Goal: Transaction & Acquisition: Book appointment/travel/reservation

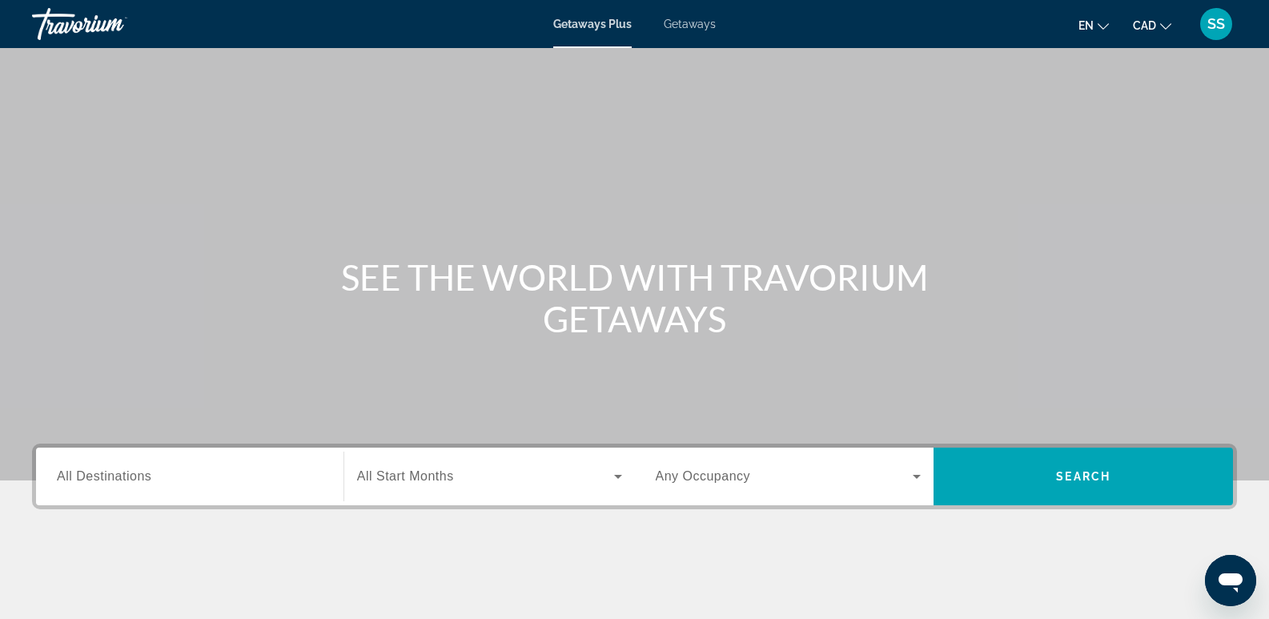
click at [701, 35] on div "Getaways Plus Getaways en English Español Français Italiano Português русский C…" at bounding box center [634, 24] width 1269 height 42
click at [698, 23] on span "Getaways" at bounding box center [690, 24] width 52 height 13
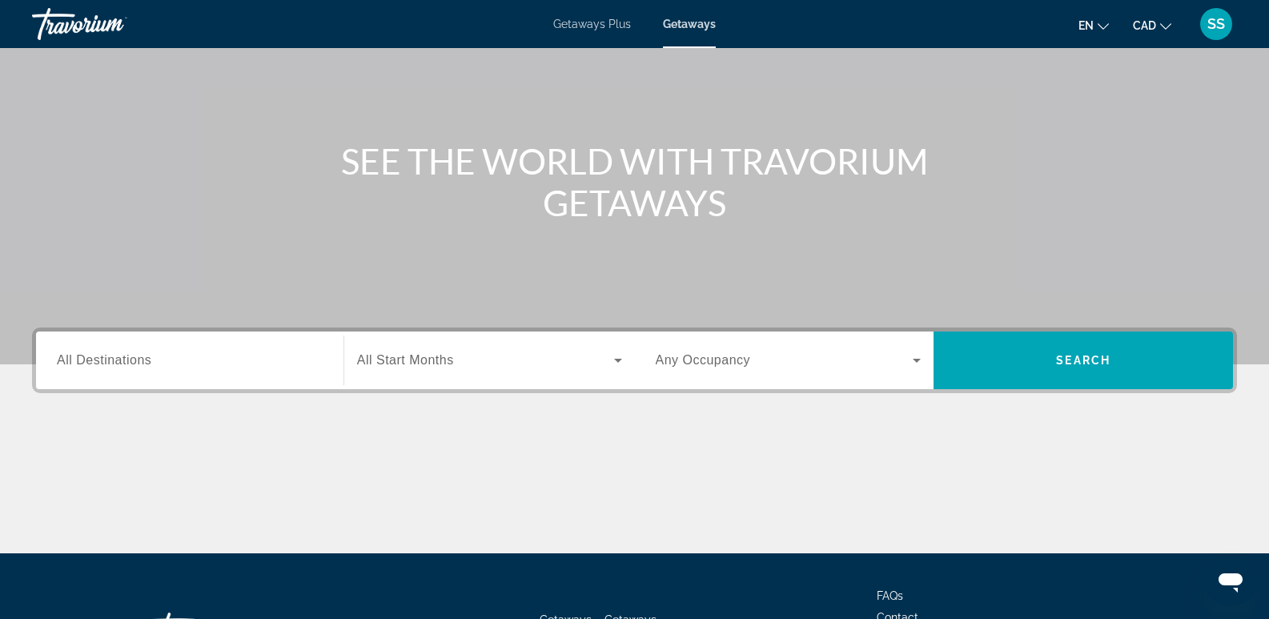
scroll to position [80, 0]
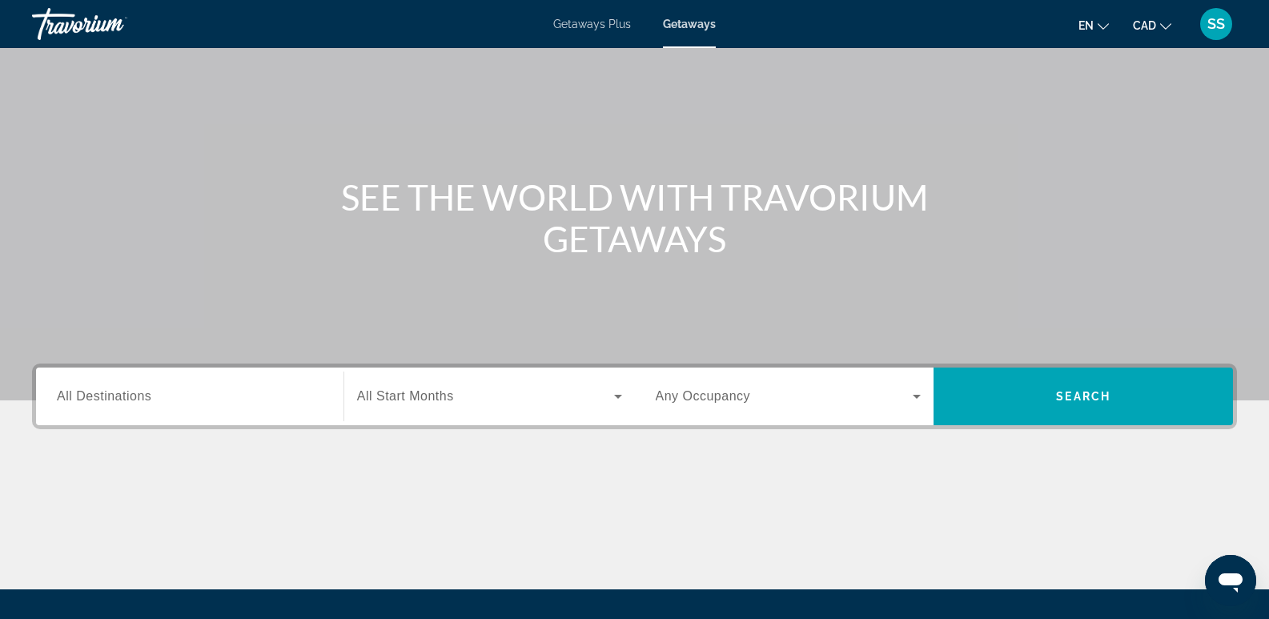
click at [575, 16] on div "Getaways Plus Getaways en English Español Français Italiano Português русский C…" at bounding box center [634, 24] width 1269 height 42
click at [579, 20] on span "Getaways Plus" at bounding box center [592, 24] width 78 height 13
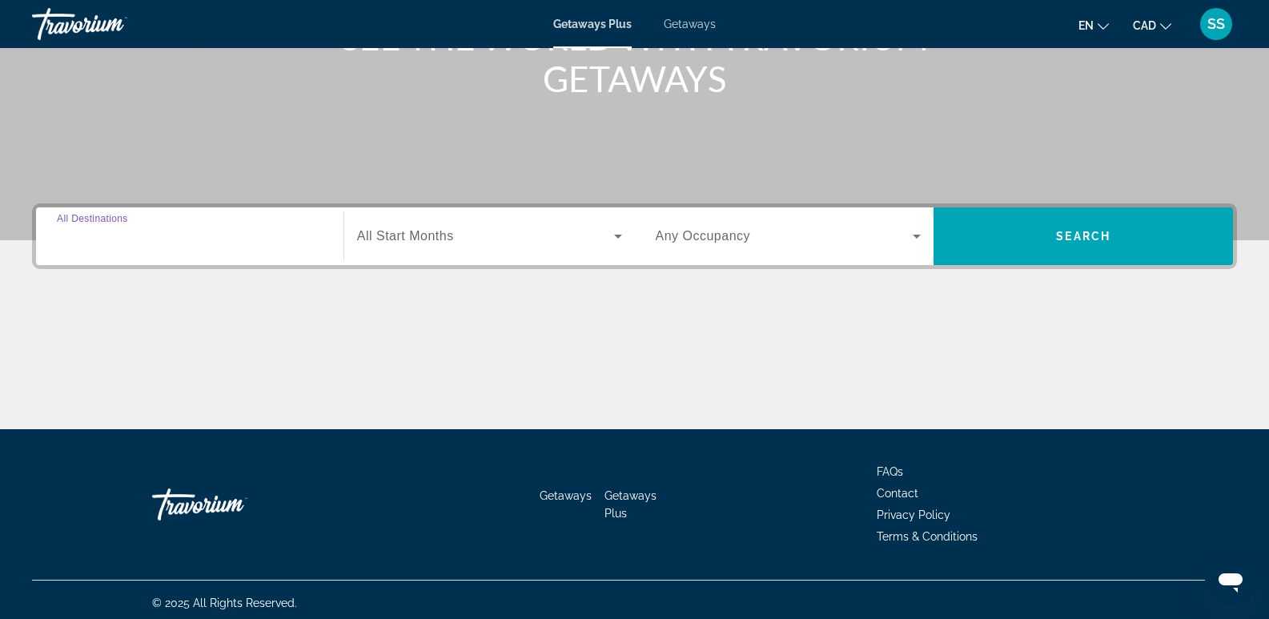
click at [258, 245] on input "Destination All Destinations" at bounding box center [190, 236] width 266 height 19
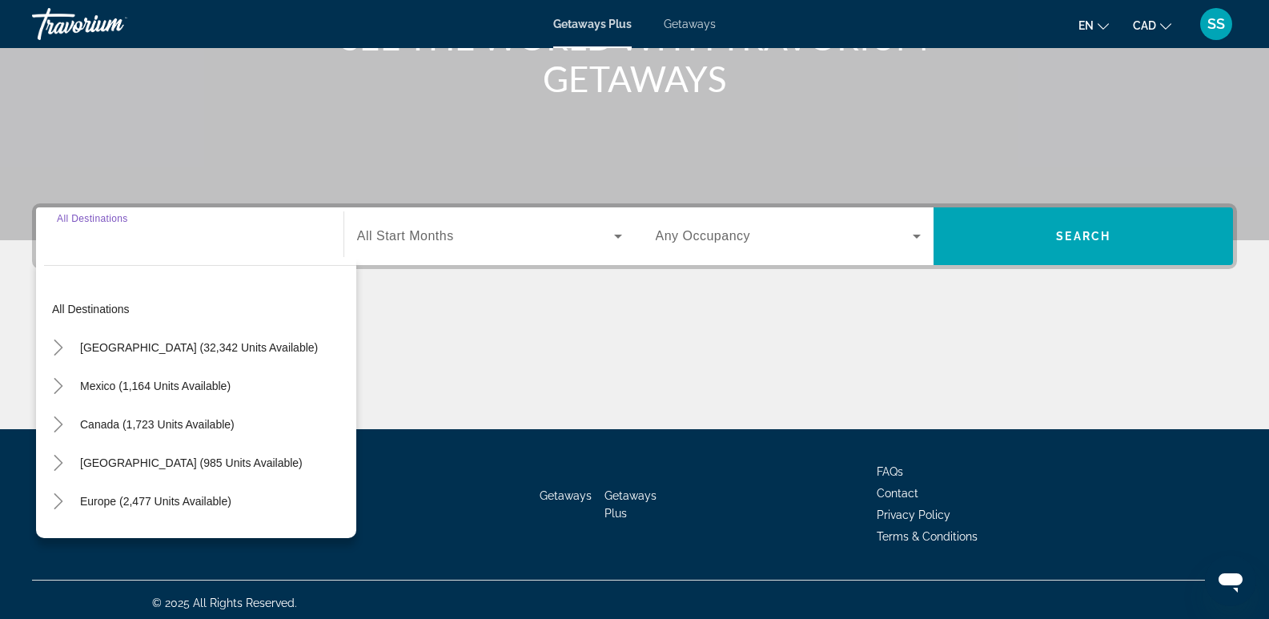
scroll to position [247, 0]
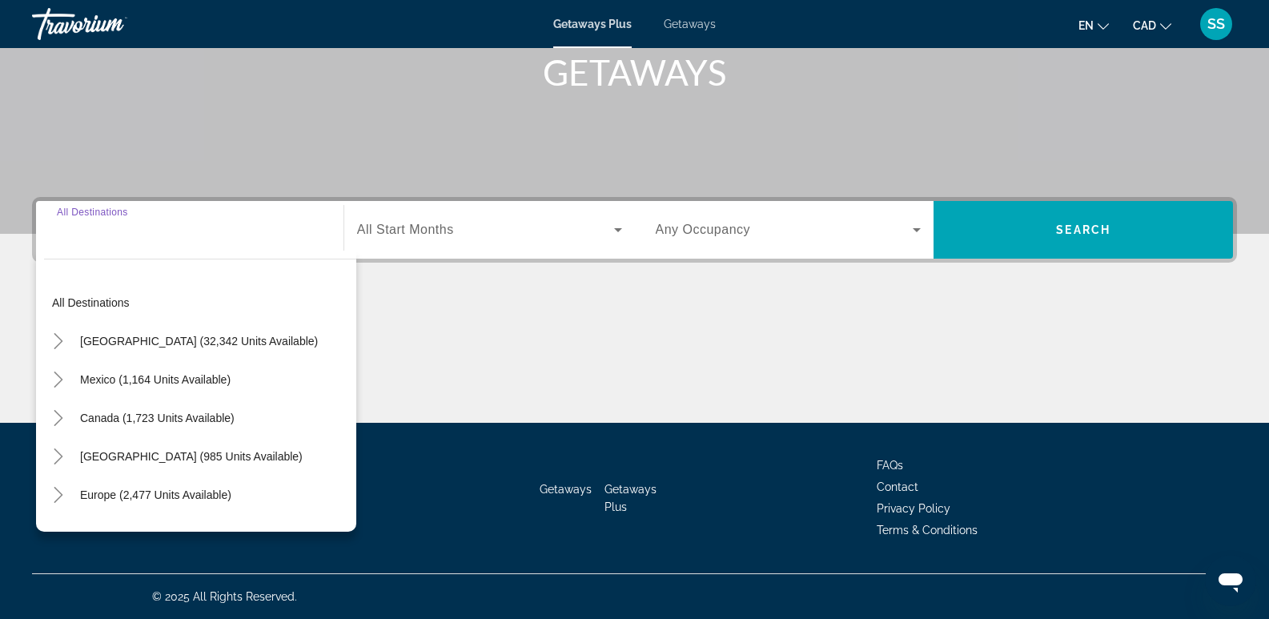
click at [189, 416] on span "Canada (1,723 units available)" at bounding box center [157, 418] width 155 height 13
type input "**********"
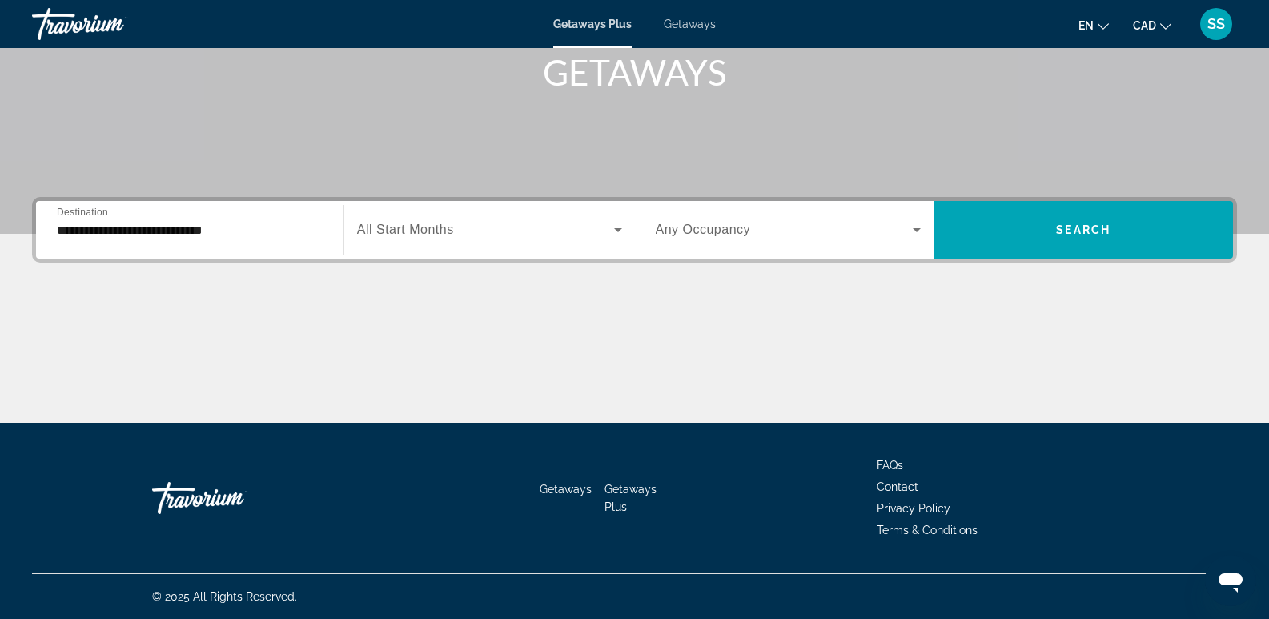
click at [517, 270] on div "**********" at bounding box center [634, 310] width 1269 height 226
click at [518, 271] on div "**********" at bounding box center [634, 310] width 1269 height 226
click at [532, 240] on div "Search widget" at bounding box center [489, 229] width 265 height 45
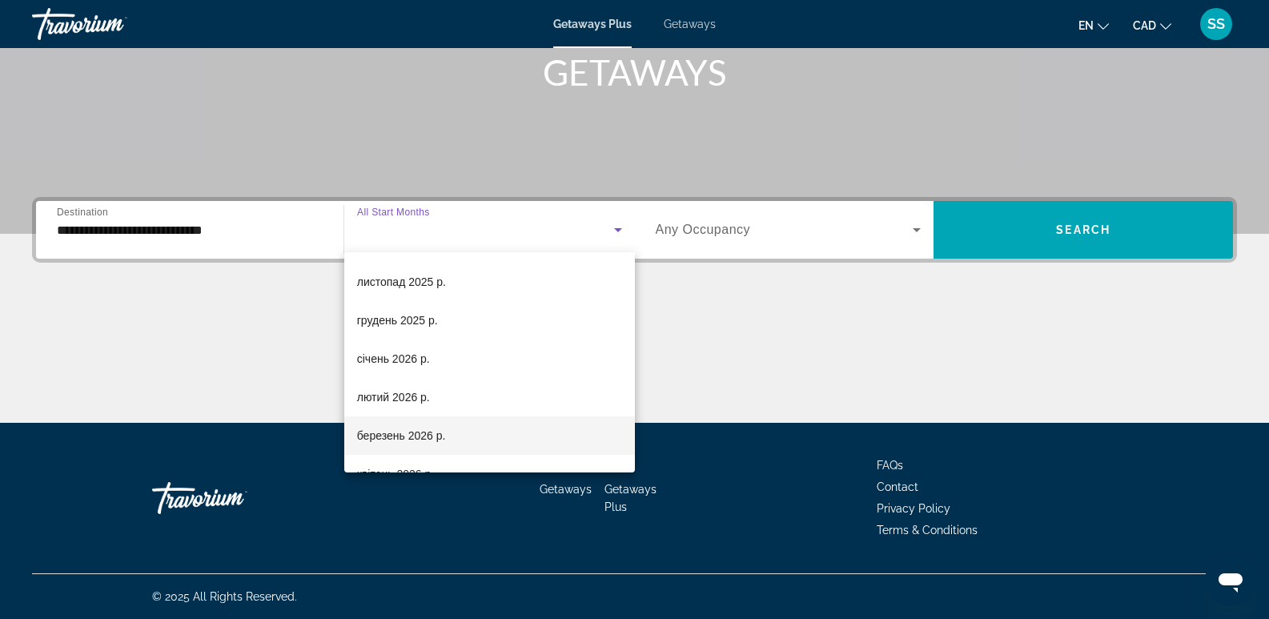
scroll to position [160, 0]
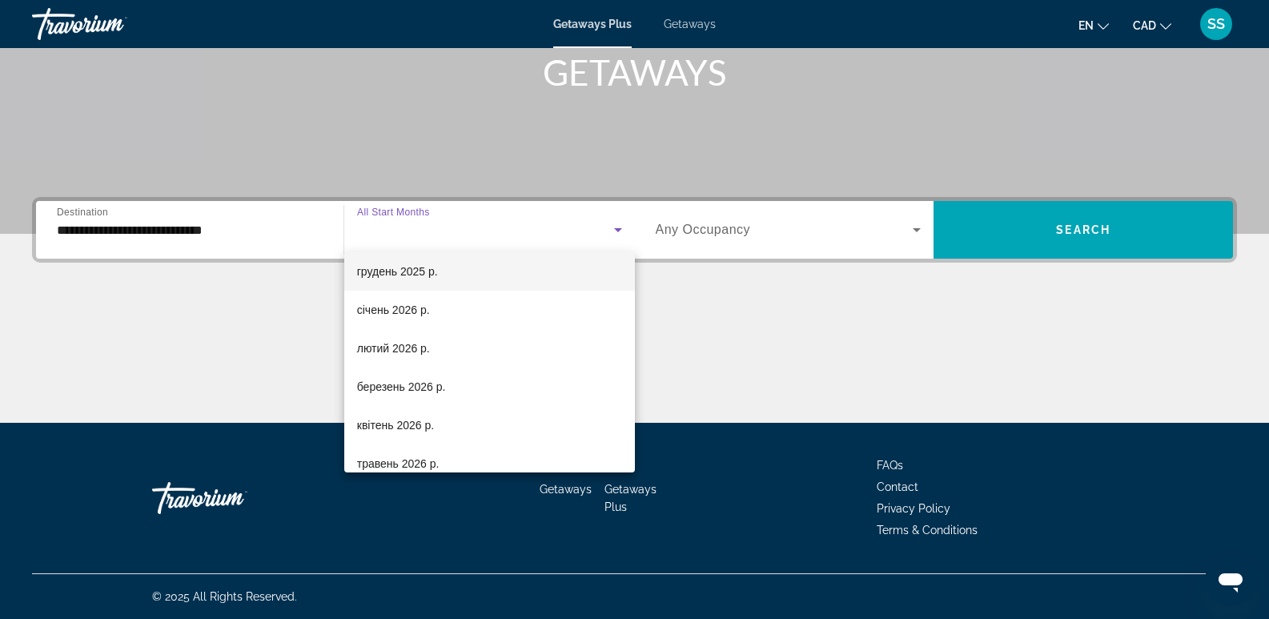
drag, startPoint x: 412, startPoint y: 267, endPoint x: 432, endPoint y: 270, distance: 19.4
click at [416, 267] on span "грудень 2025 р." at bounding box center [397, 271] width 81 height 19
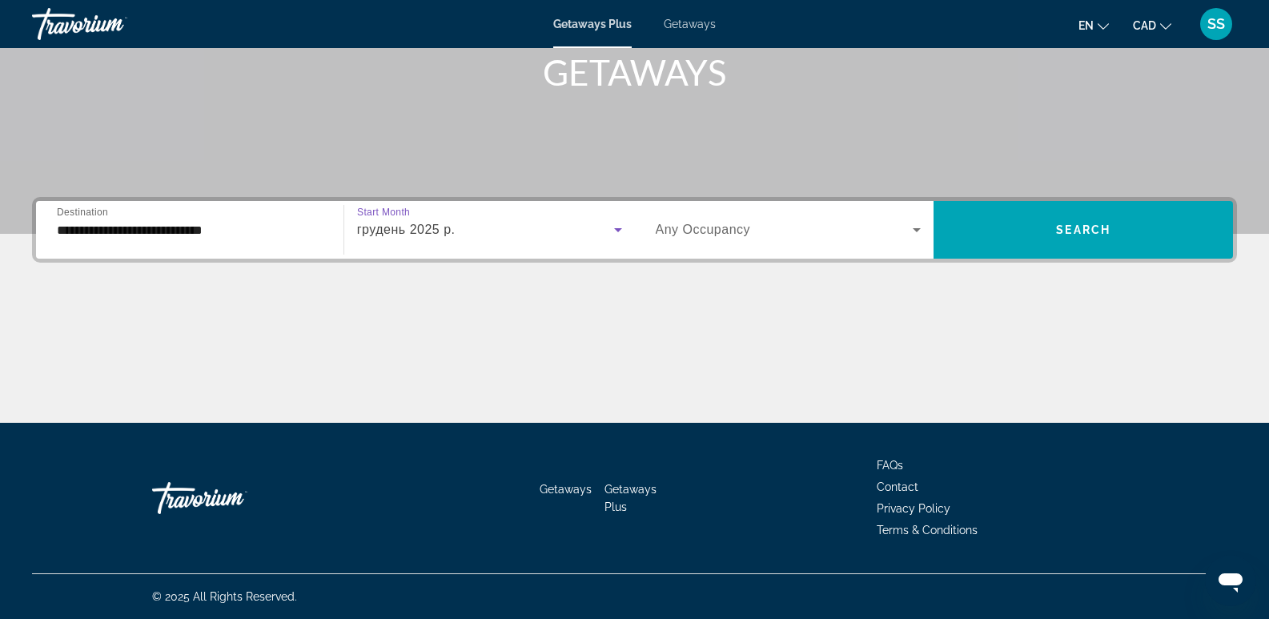
click at [873, 243] on div "Search widget" at bounding box center [789, 229] width 266 height 45
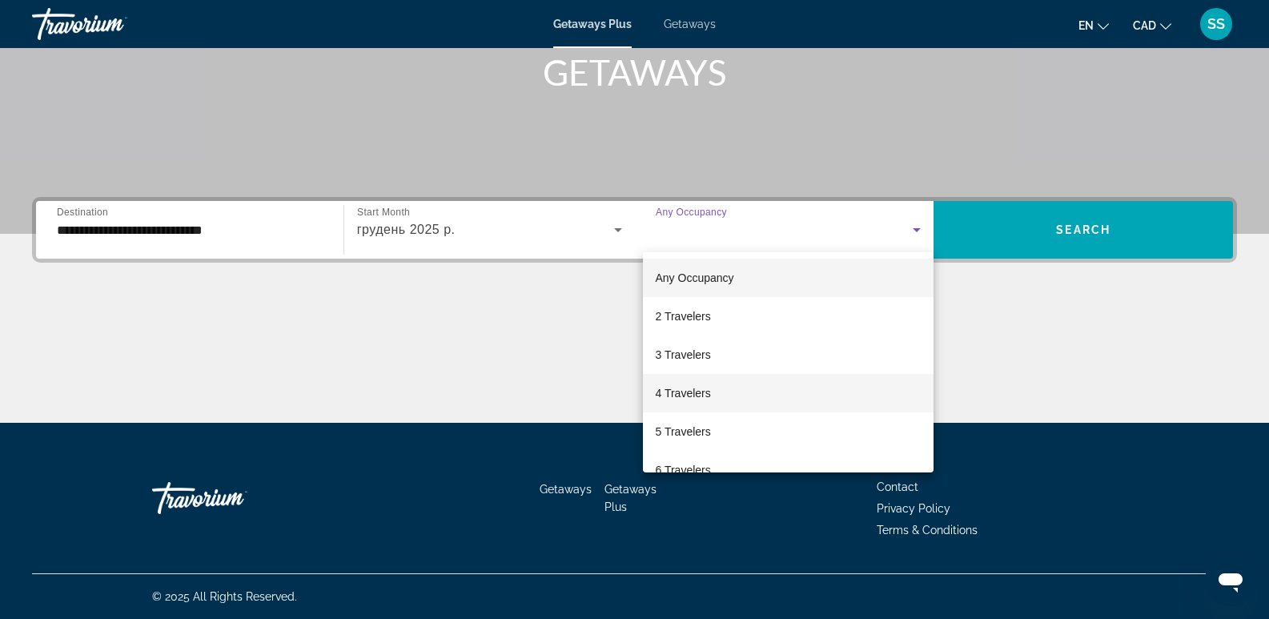
click at [706, 391] on span "4 Travelers" at bounding box center [683, 393] width 55 height 19
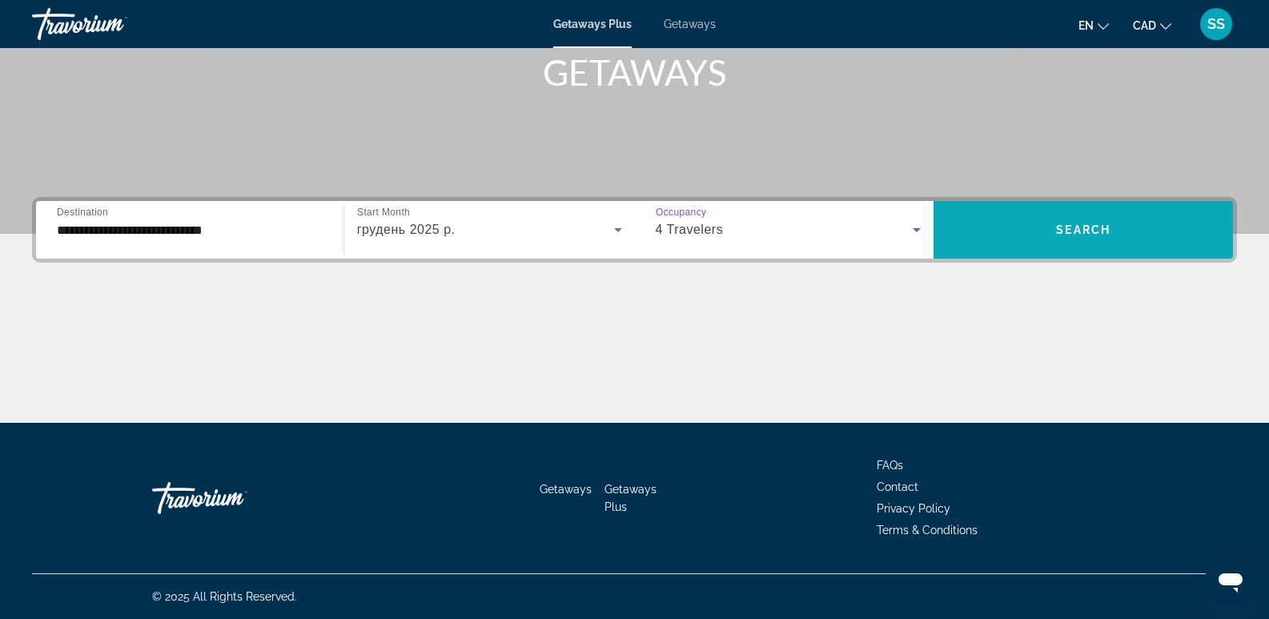
click at [1077, 240] on span "Search widget" at bounding box center [1083, 230] width 299 height 38
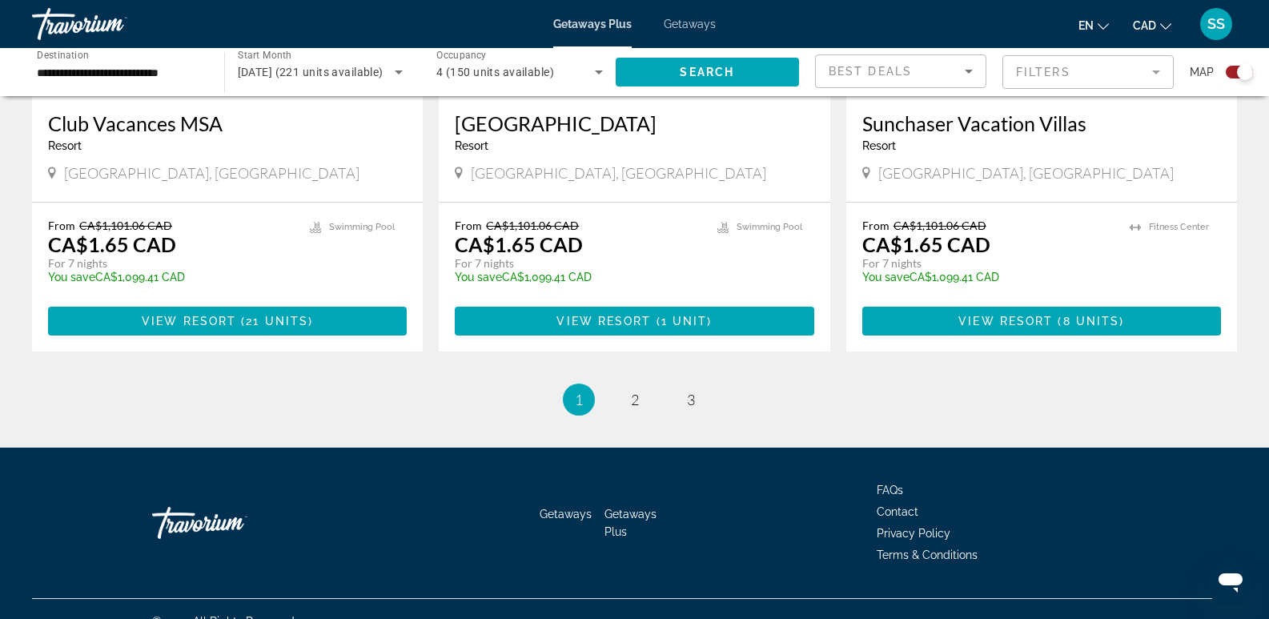
scroll to position [2516, 0]
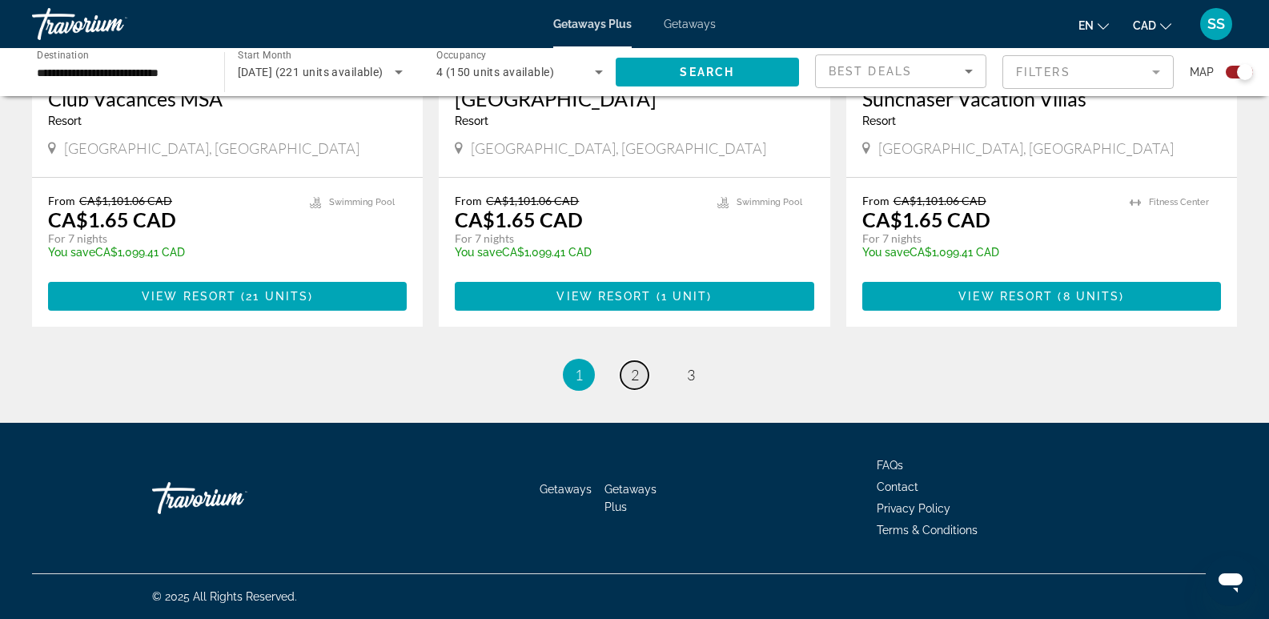
click at [637, 377] on span "2" at bounding box center [635, 375] width 8 height 18
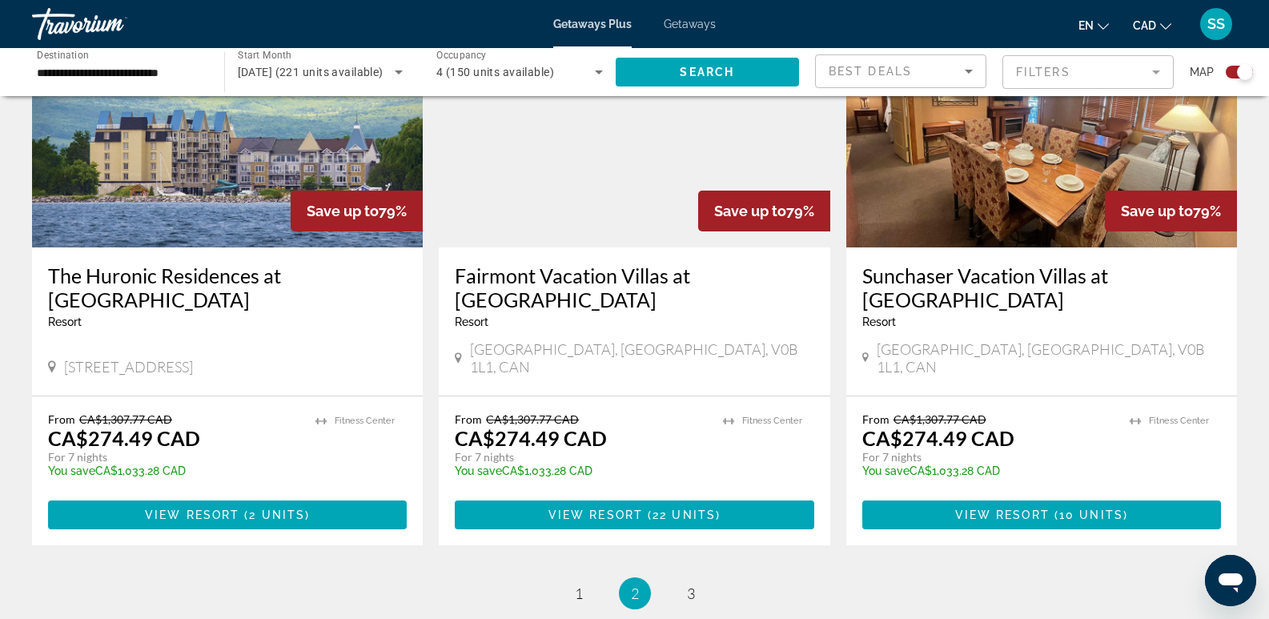
scroll to position [2482, 0]
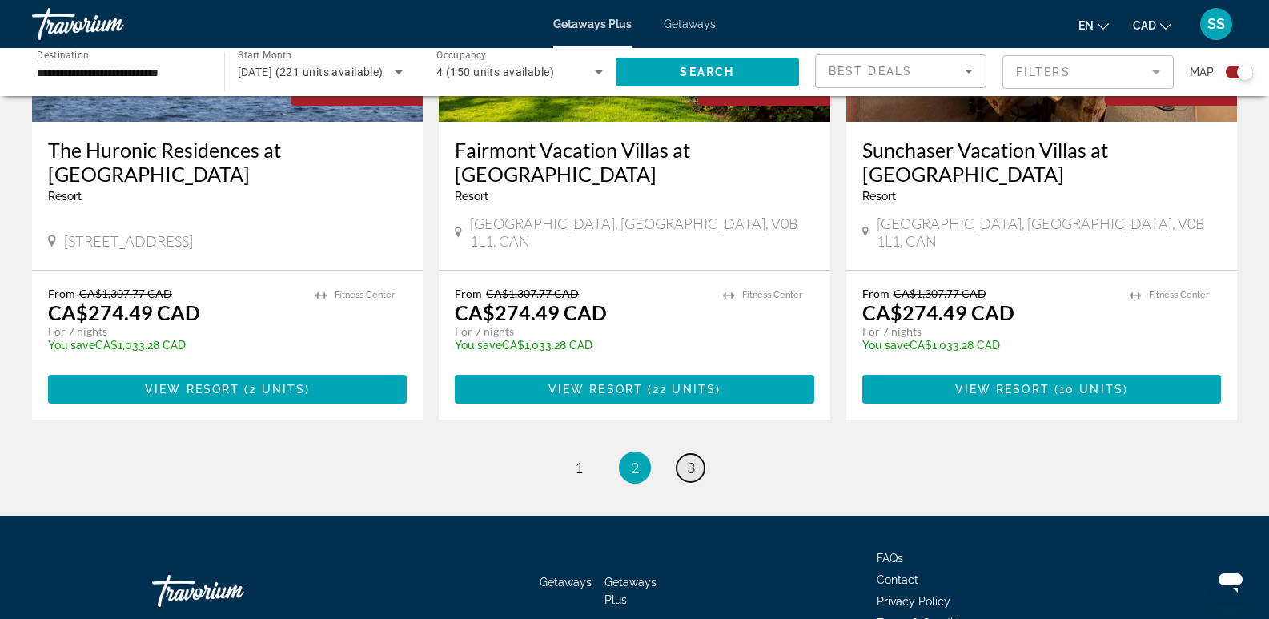
click at [691, 459] on span "3" at bounding box center [691, 468] width 8 height 18
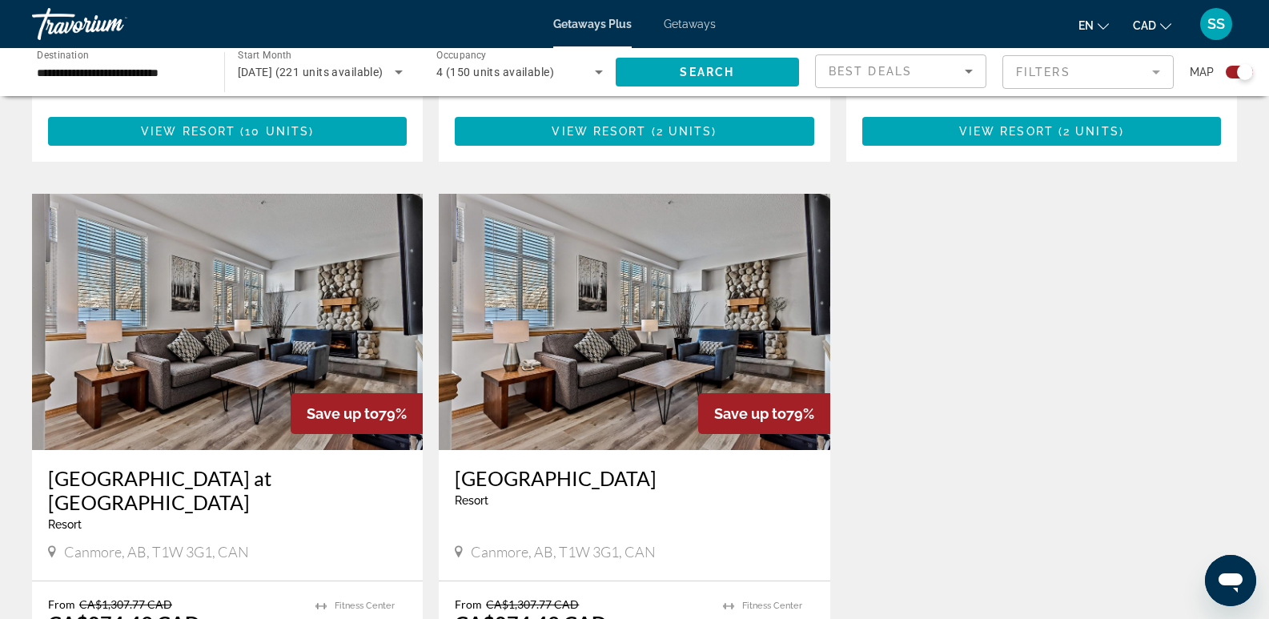
scroll to position [1121, 0]
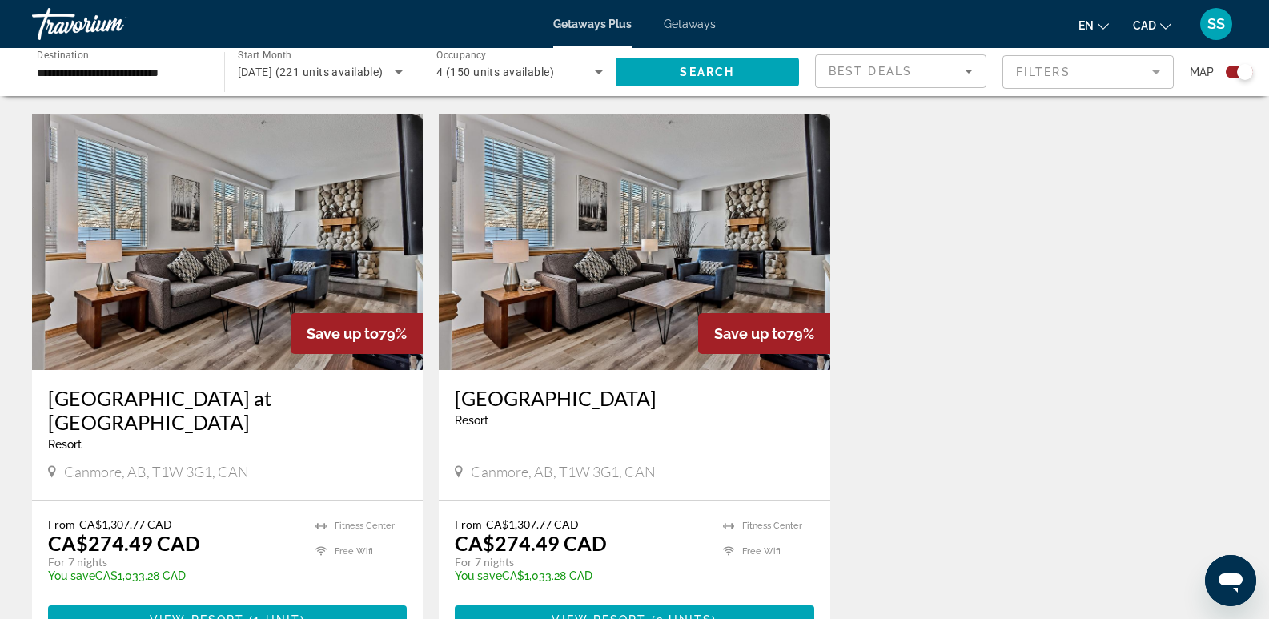
click at [225, 289] on img "Main content" at bounding box center [227, 242] width 391 height 256
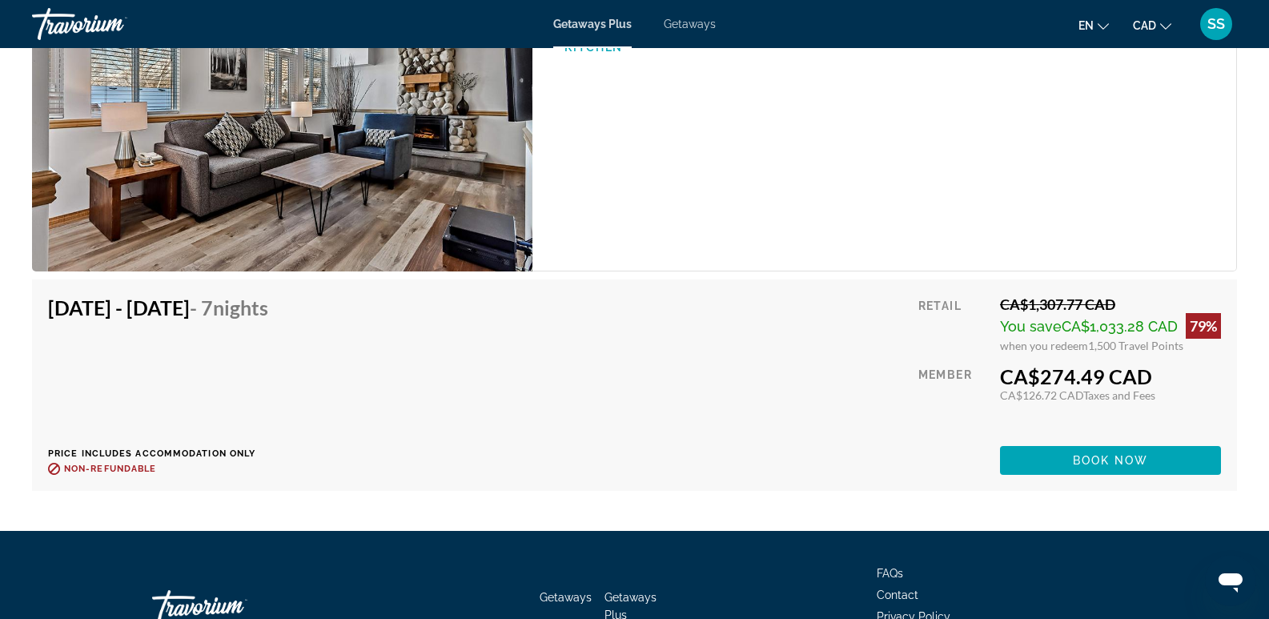
scroll to position [2562, 0]
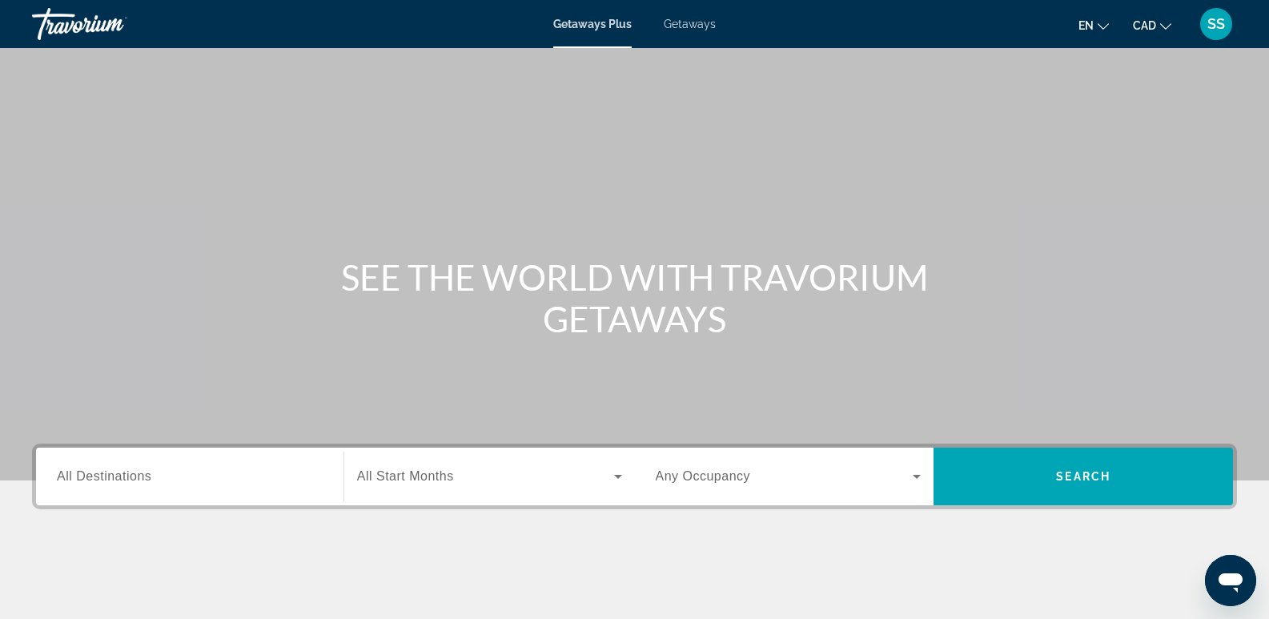
click at [701, 23] on span "Getaways" at bounding box center [690, 24] width 52 height 13
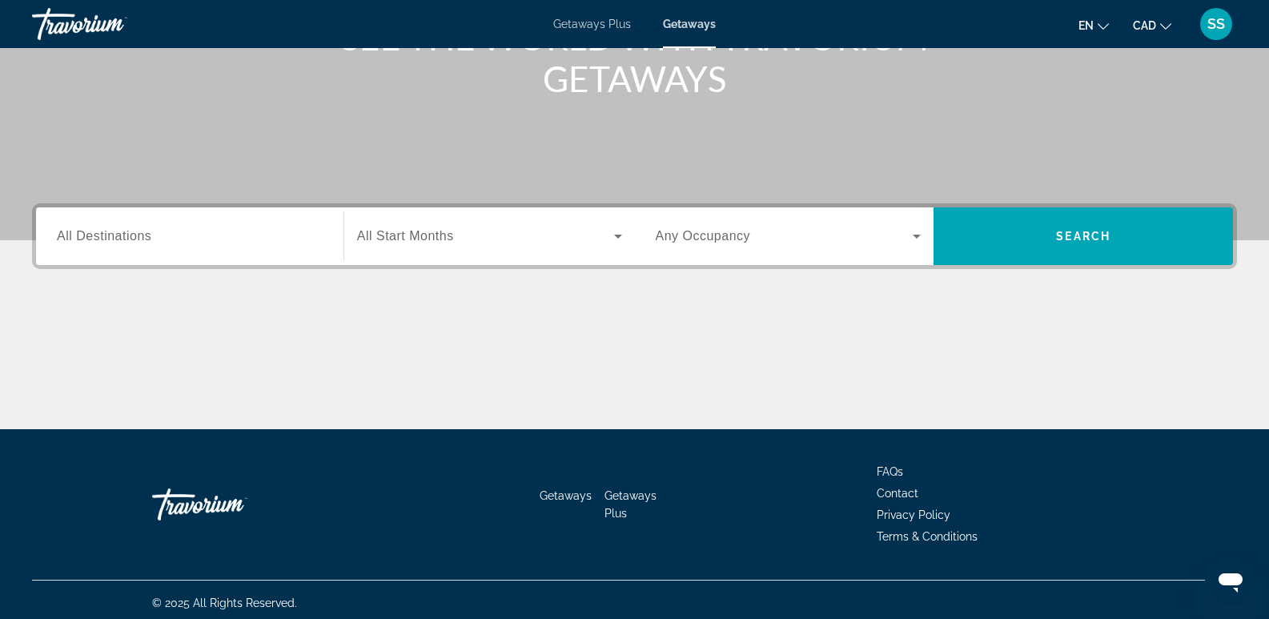
click at [256, 251] on div "Search widget" at bounding box center [190, 237] width 266 height 46
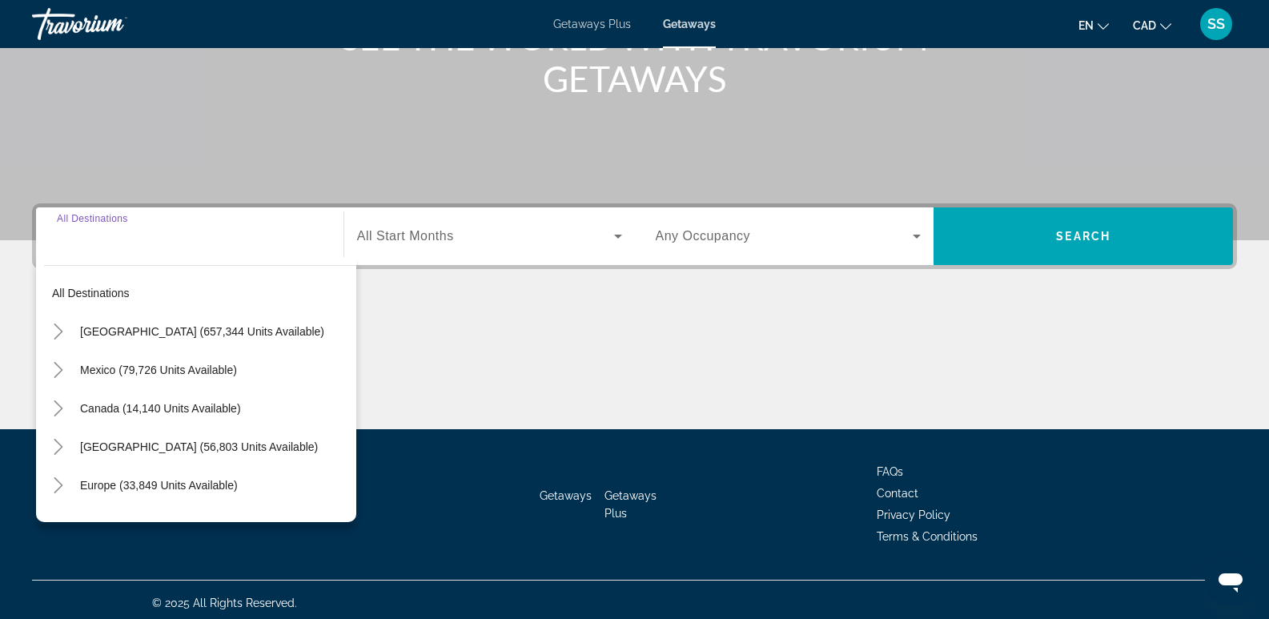
scroll to position [247, 0]
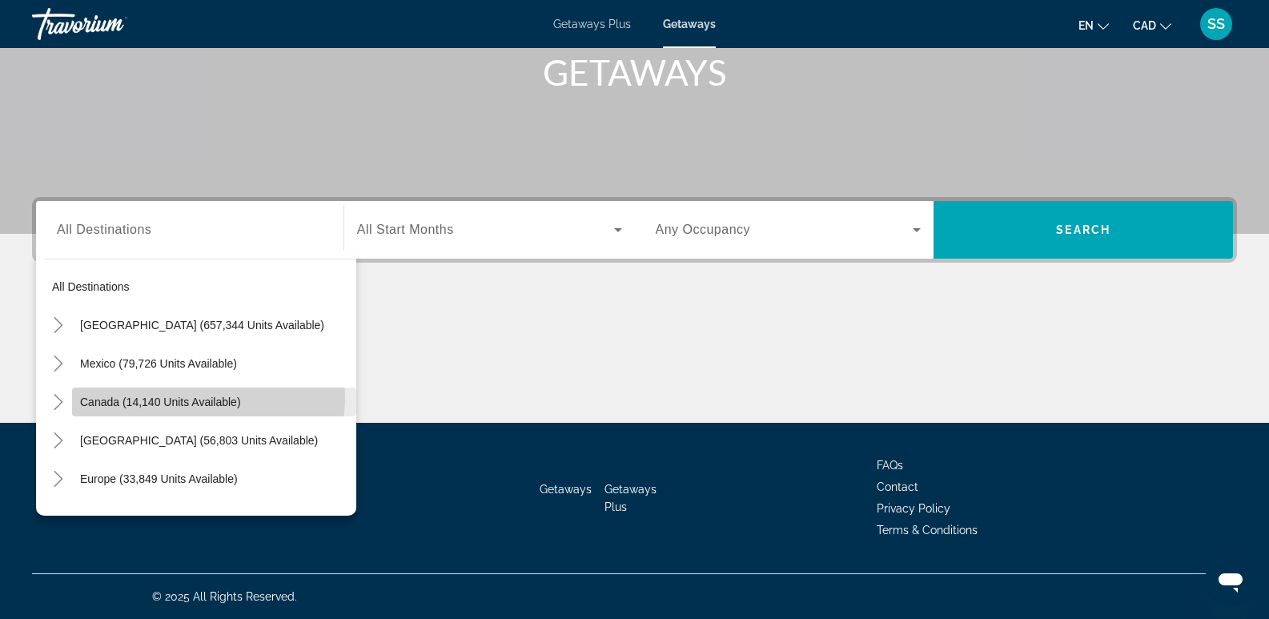
click at [165, 396] on span "Canada (14,140 units available)" at bounding box center [160, 402] width 161 height 13
type input "**********"
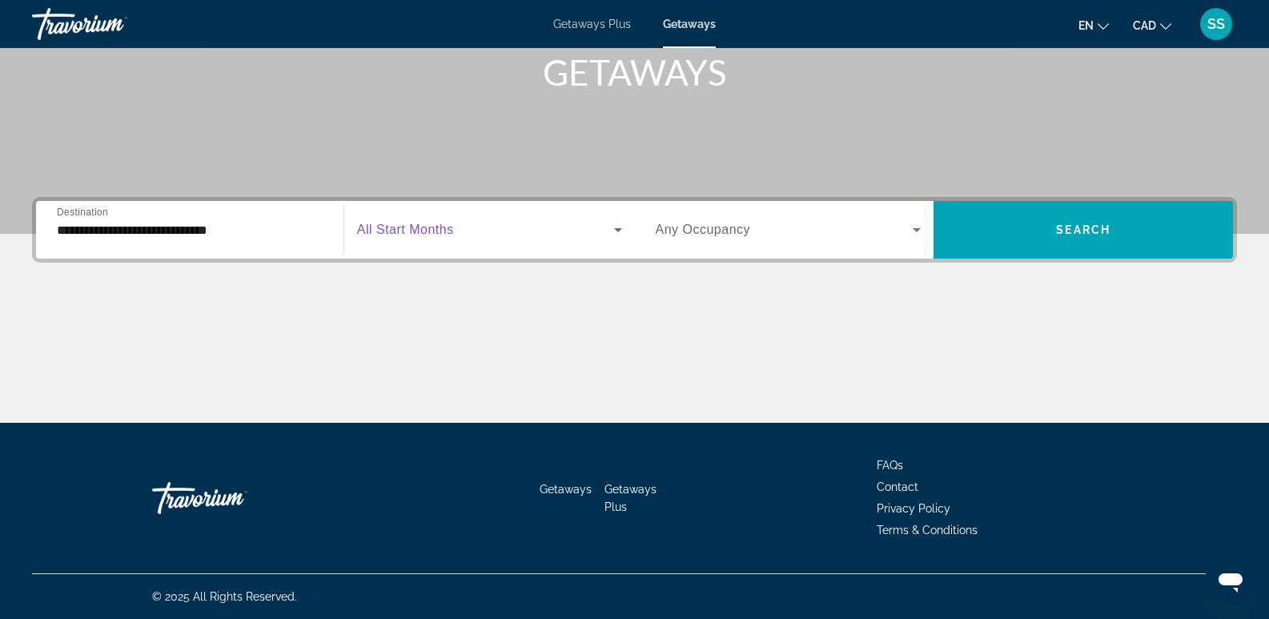
click at [609, 231] on icon "Search widget" at bounding box center [618, 229] width 19 height 19
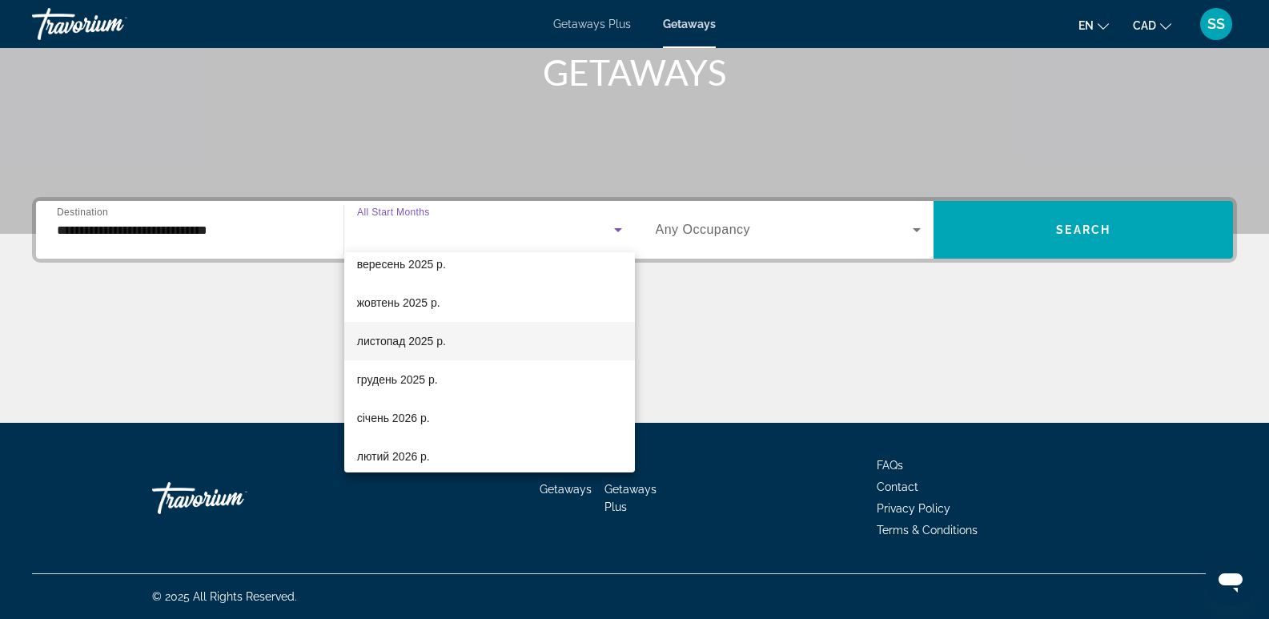
scroll to position [80, 0]
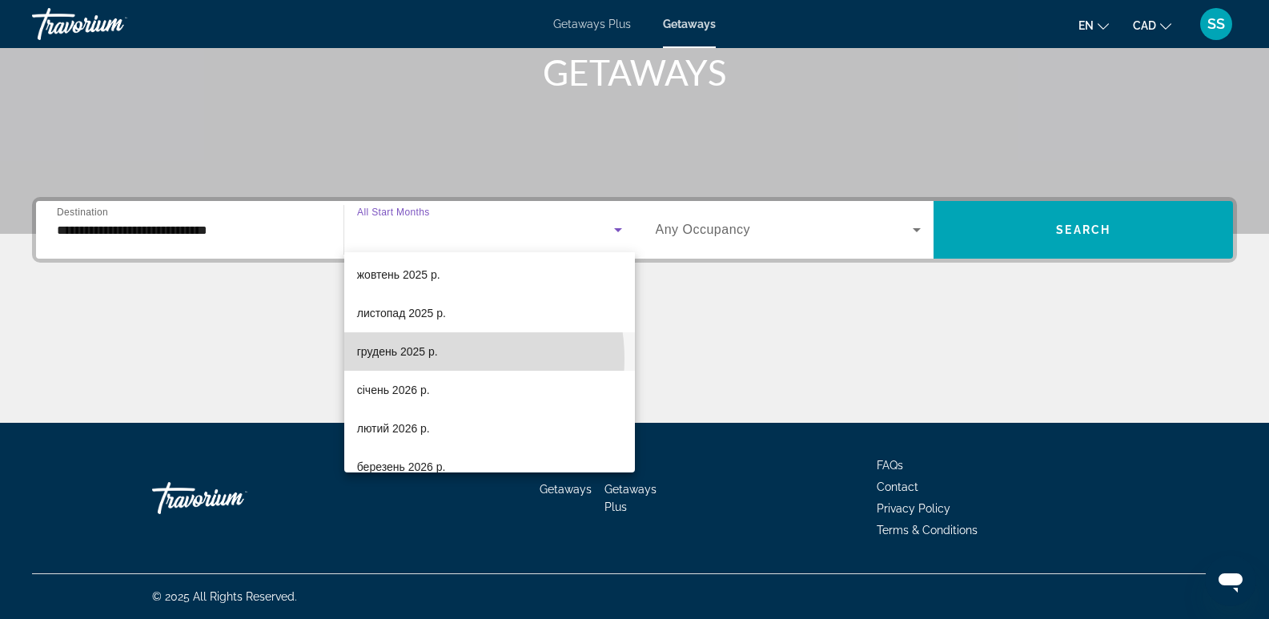
click at [432, 358] on span "грудень 2025 р." at bounding box center [397, 351] width 81 height 19
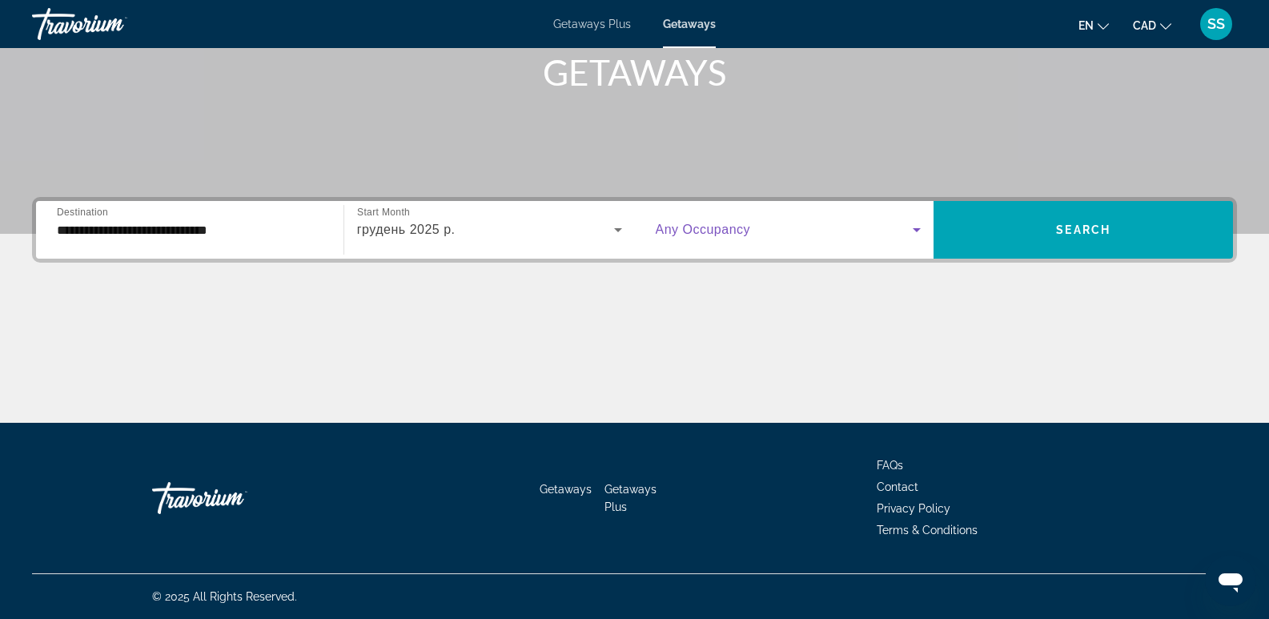
click at [911, 233] on icon "Search widget" at bounding box center [916, 229] width 19 height 19
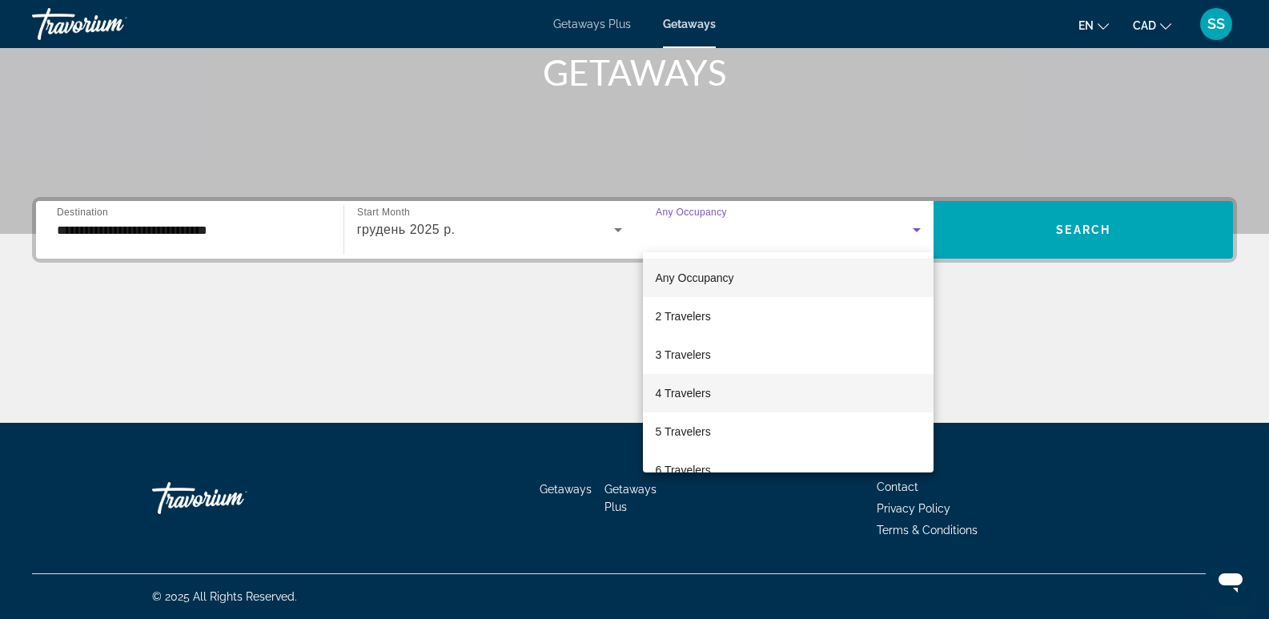
drag, startPoint x: 713, startPoint y: 392, endPoint x: 753, endPoint y: 384, distance: 41.8
click at [713, 392] on mat-option "4 Travelers" at bounding box center [788, 393] width 291 height 38
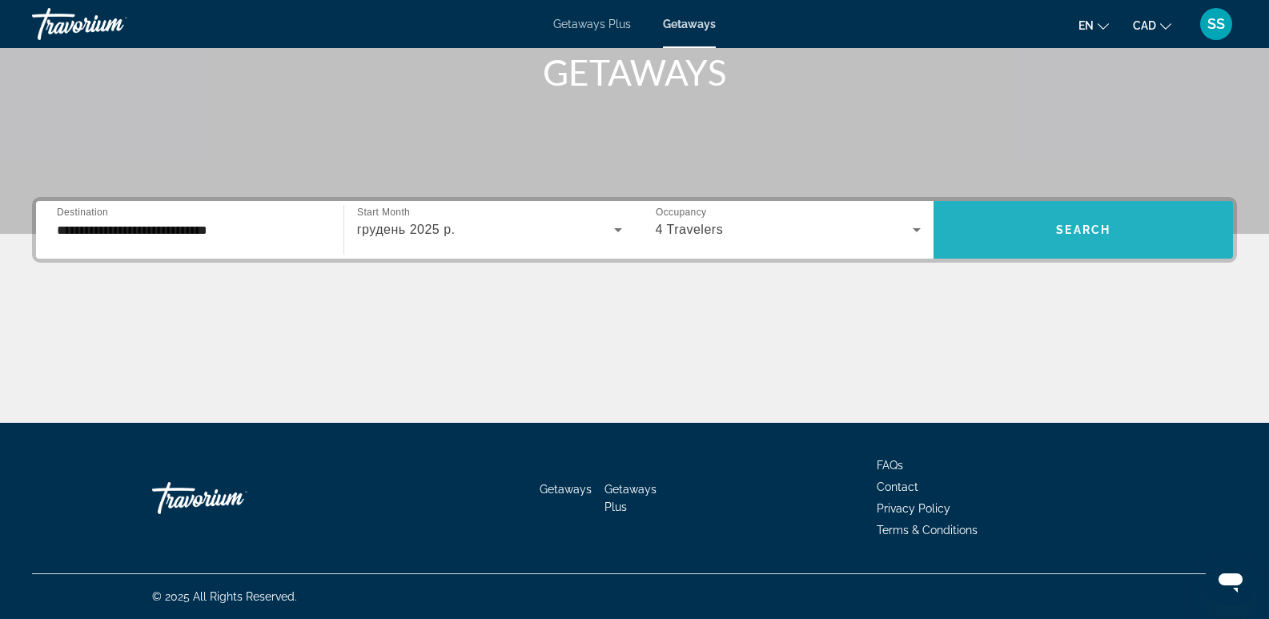
click at [1051, 222] on span "Search widget" at bounding box center [1083, 230] width 299 height 38
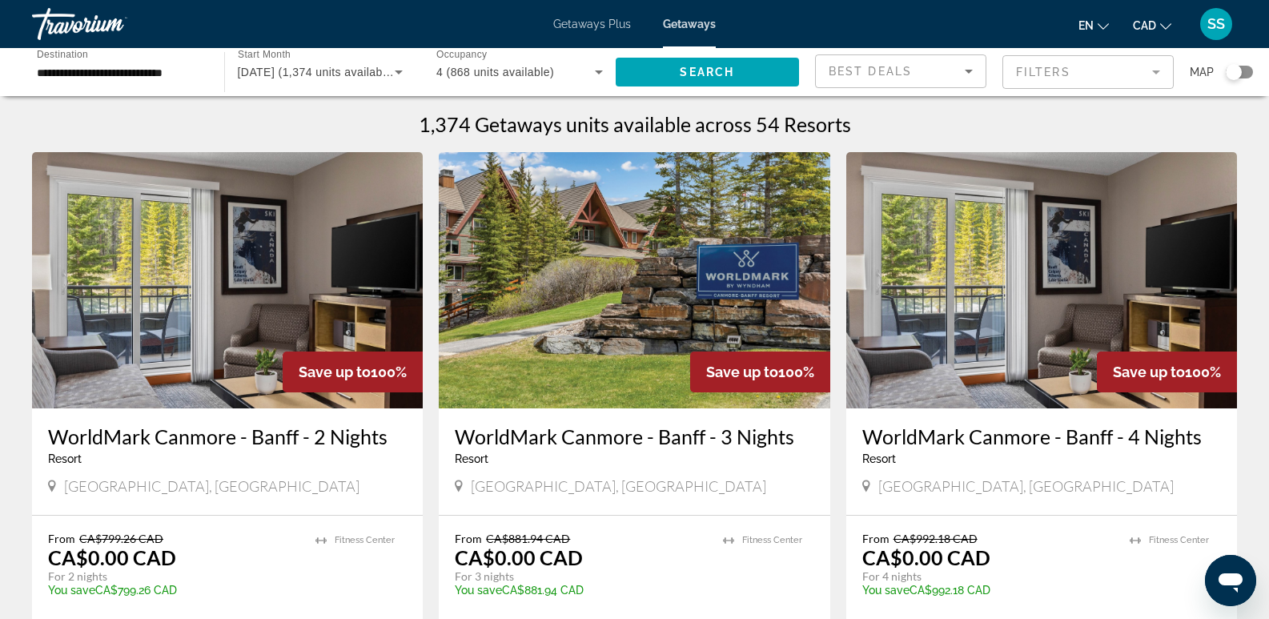
click at [665, 292] on img "Main content" at bounding box center [634, 280] width 391 height 256
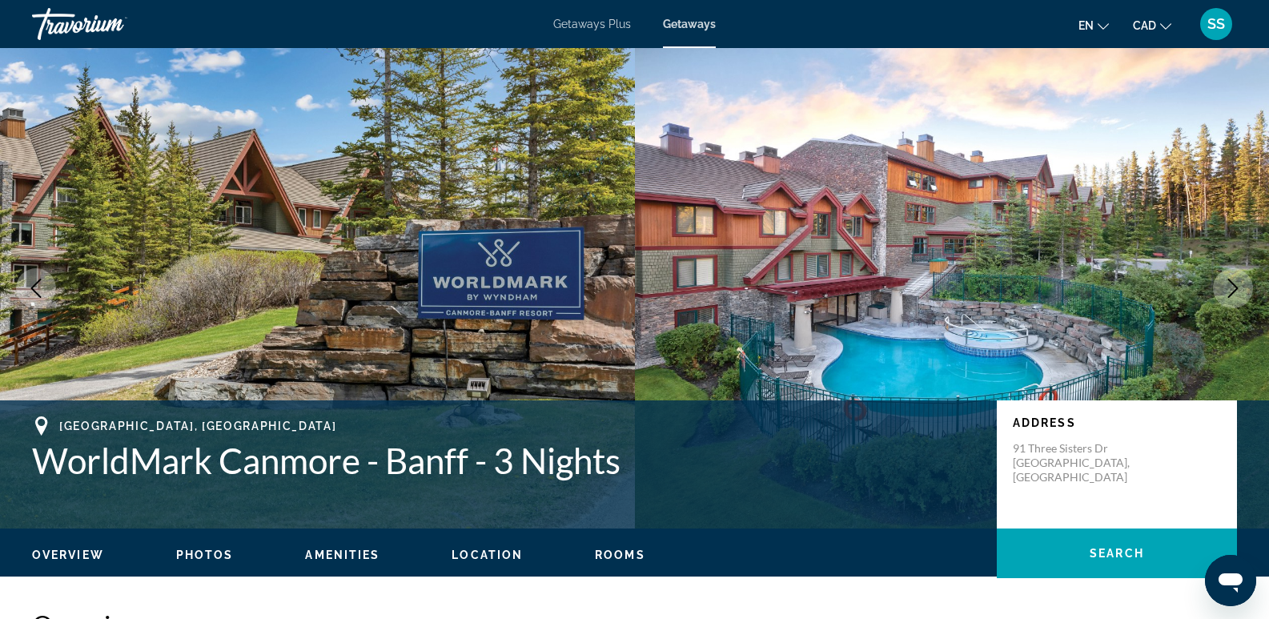
click at [1239, 289] on icon "Next image" at bounding box center [1232, 288] width 19 height 19
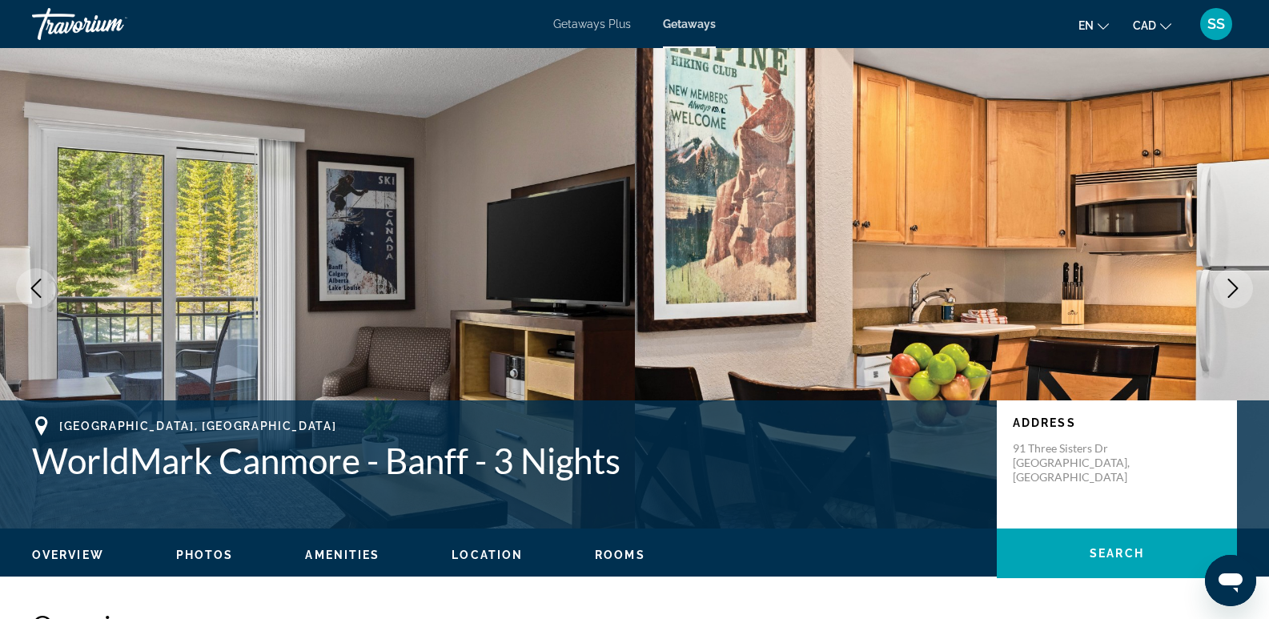
click at [1236, 288] on icon "Next image" at bounding box center [1232, 288] width 19 height 19
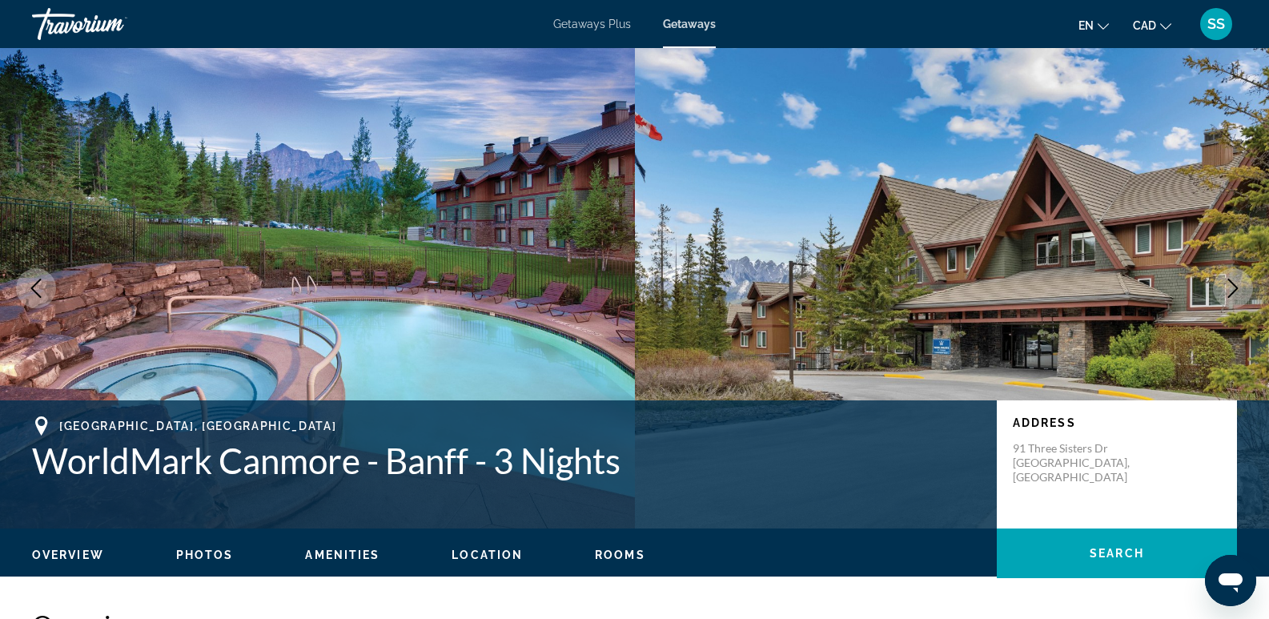
click at [1236, 287] on icon "Next image" at bounding box center [1233, 288] width 10 height 19
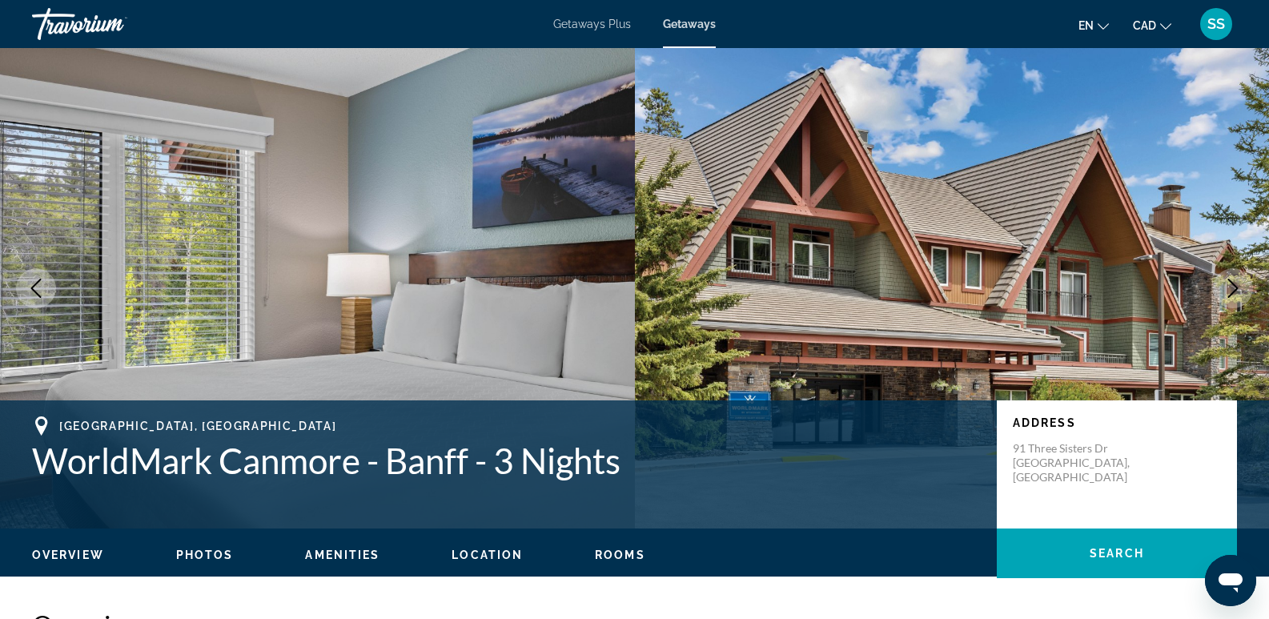
click at [1236, 287] on icon "Next image" at bounding box center [1233, 288] width 10 height 19
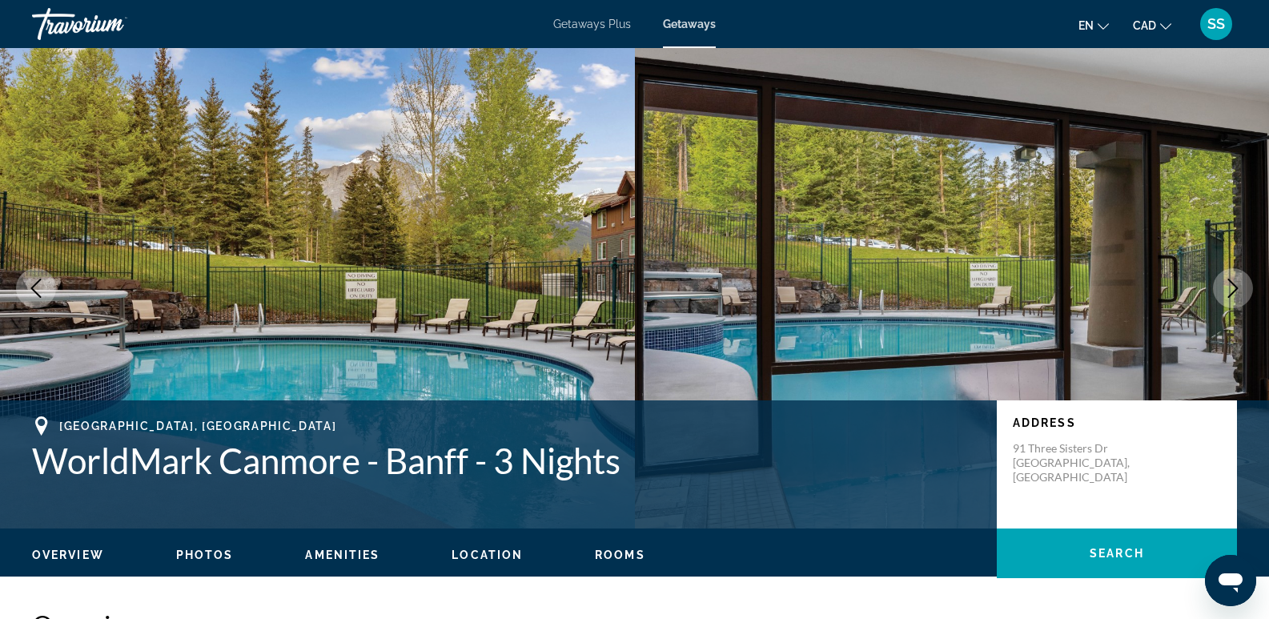
click at [1236, 287] on icon "Next image" at bounding box center [1233, 288] width 10 height 19
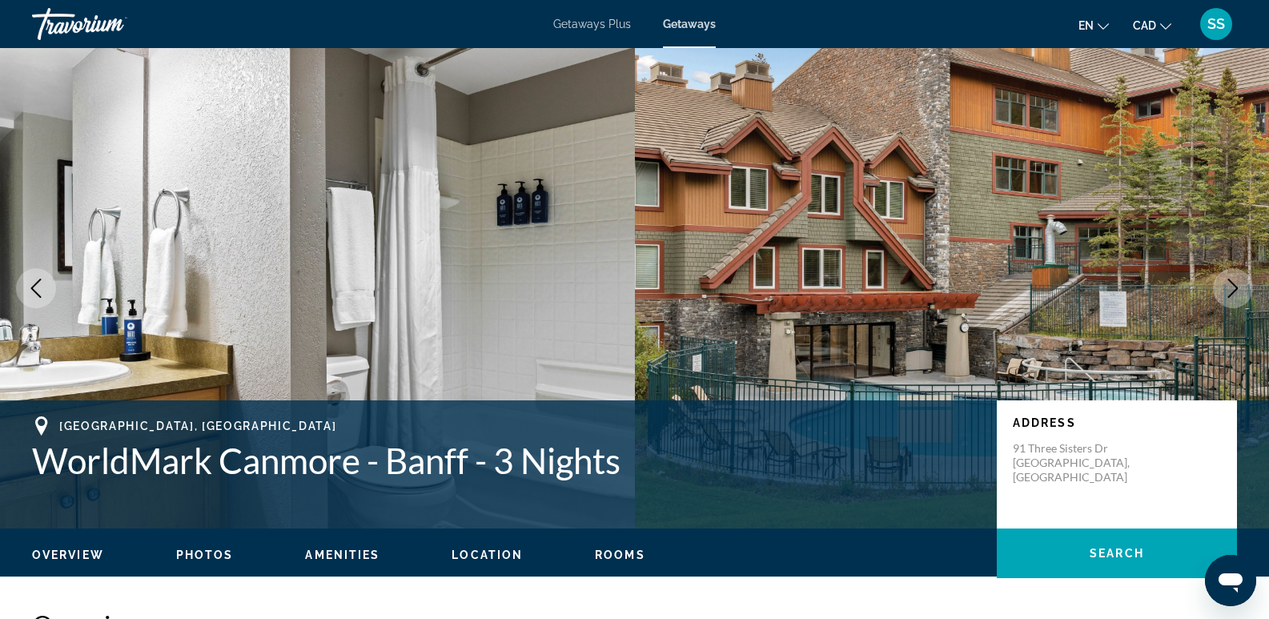
click at [1236, 287] on icon "Next image" at bounding box center [1233, 288] width 10 height 19
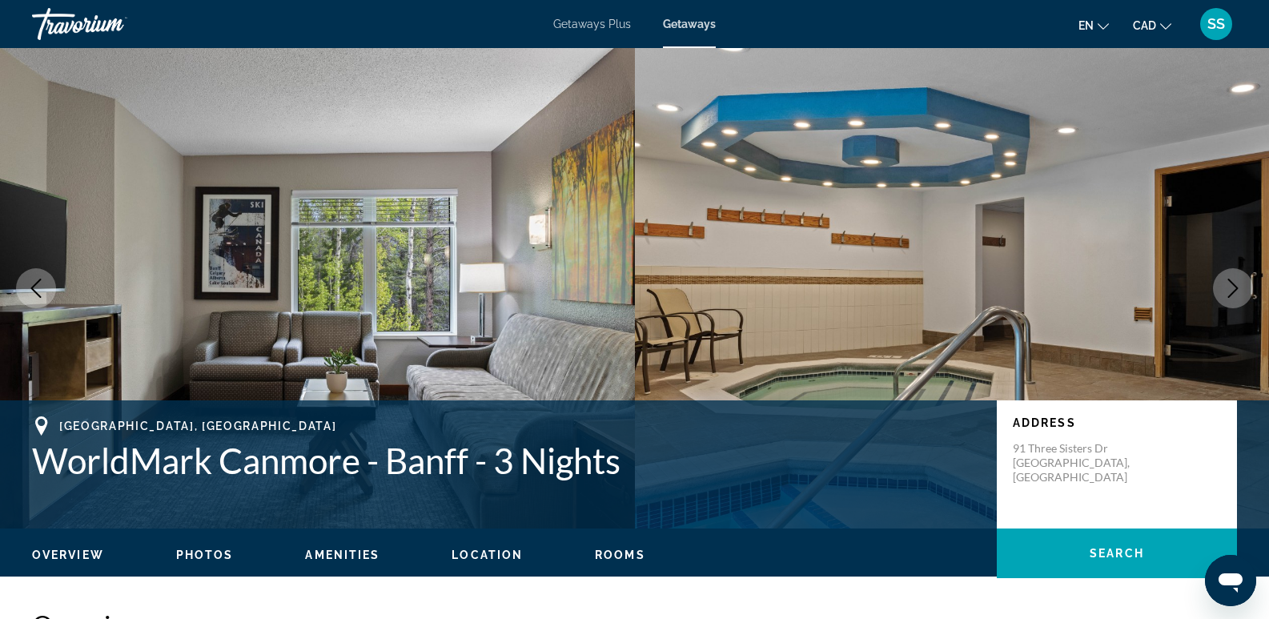
click at [1236, 287] on icon "Next image" at bounding box center [1233, 288] width 10 height 19
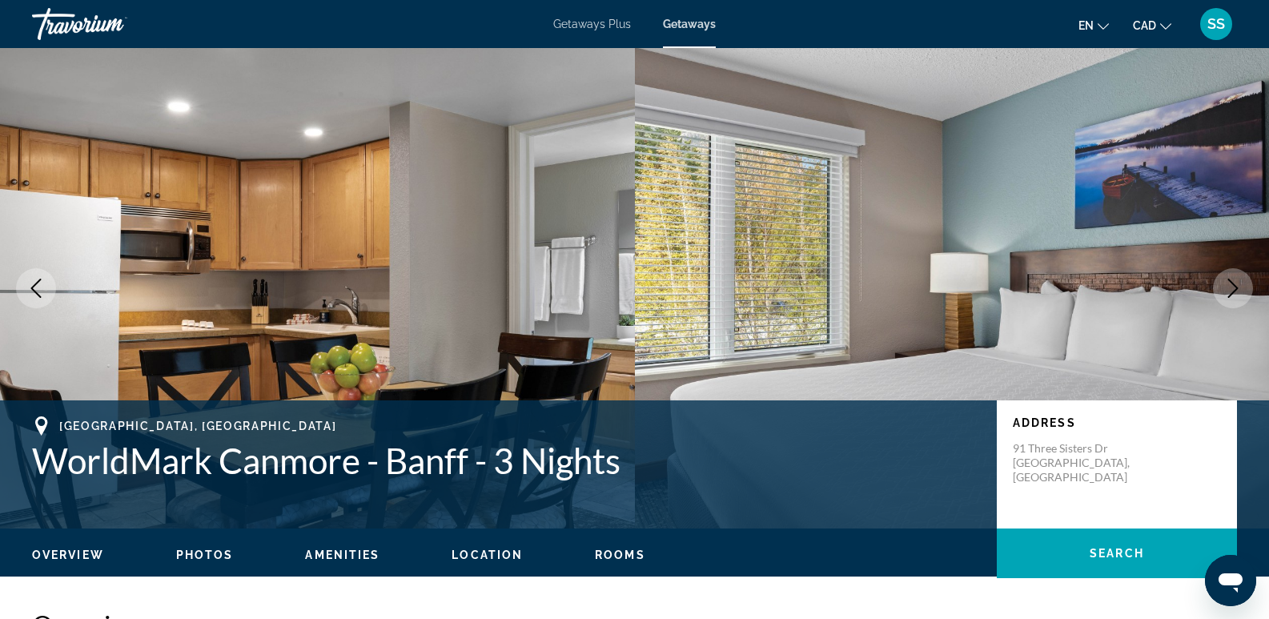
click at [1236, 287] on icon "Next image" at bounding box center [1233, 288] width 10 height 19
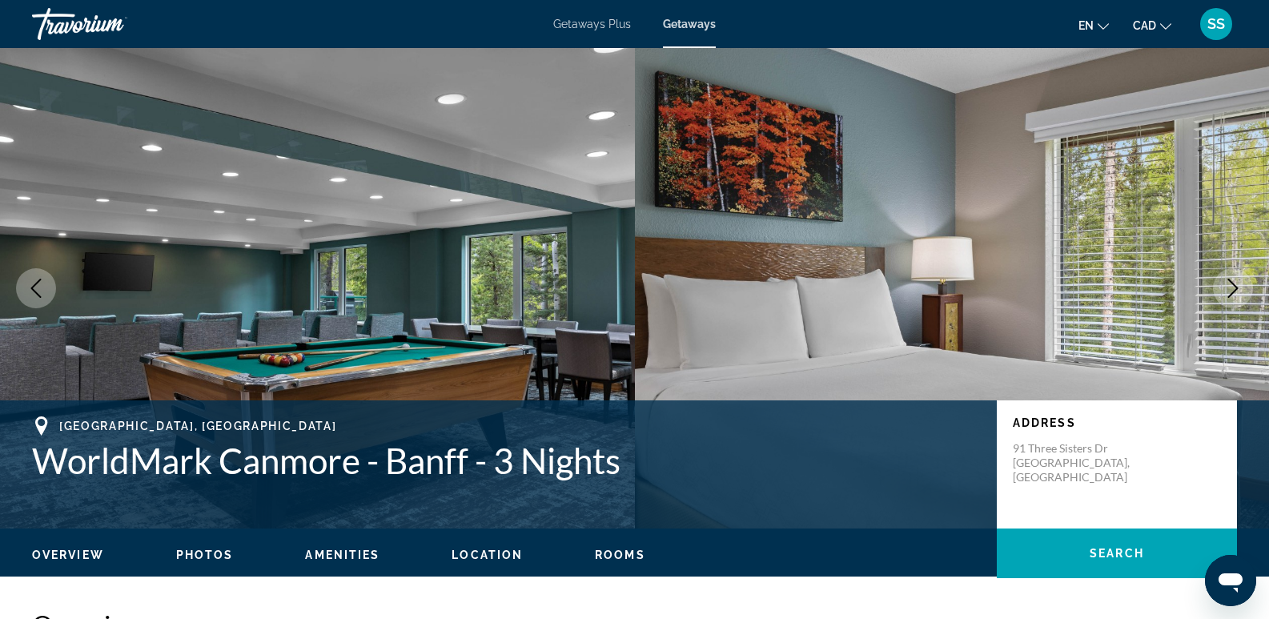
click at [1236, 287] on icon "Next image" at bounding box center [1233, 288] width 10 height 19
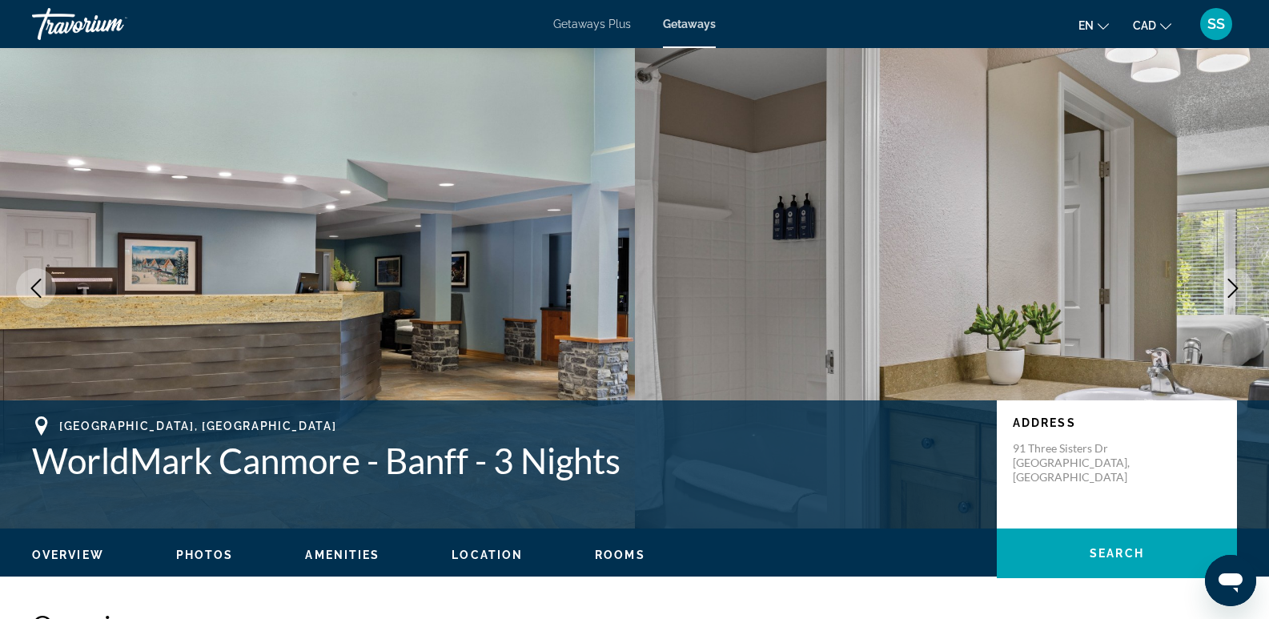
click at [1236, 287] on icon "Next image" at bounding box center [1233, 288] width 10 height 19
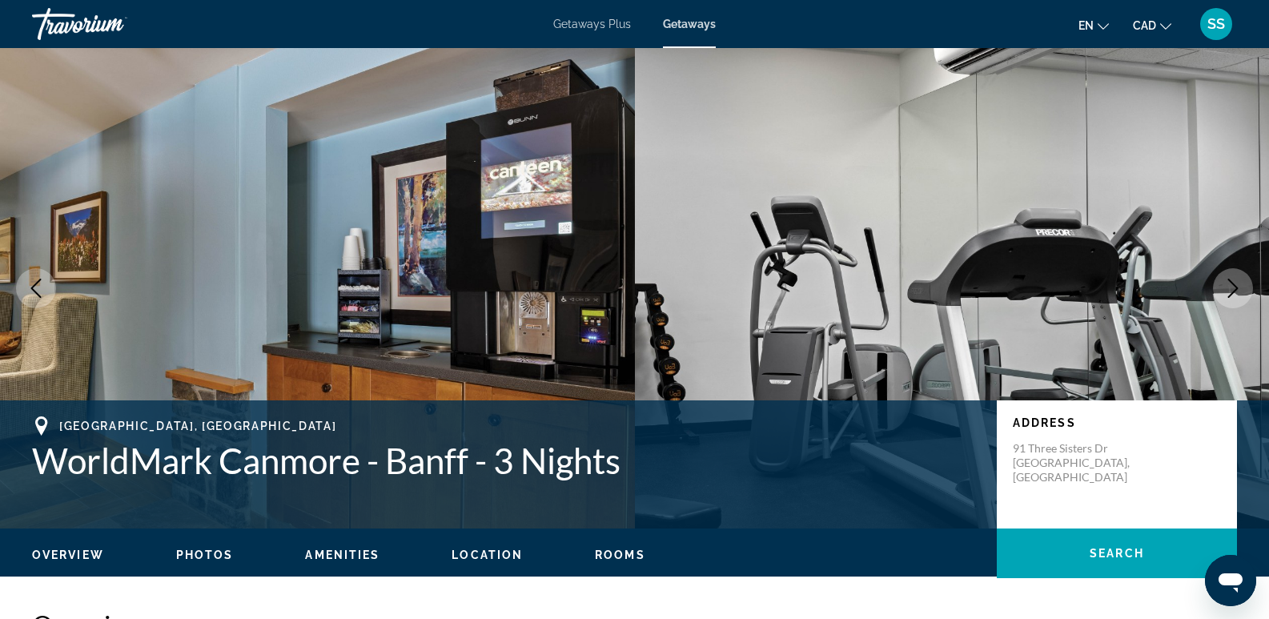
click at [1236, 287] on icon "Next image" at bounding box center [1233, 288] width 10 height 19
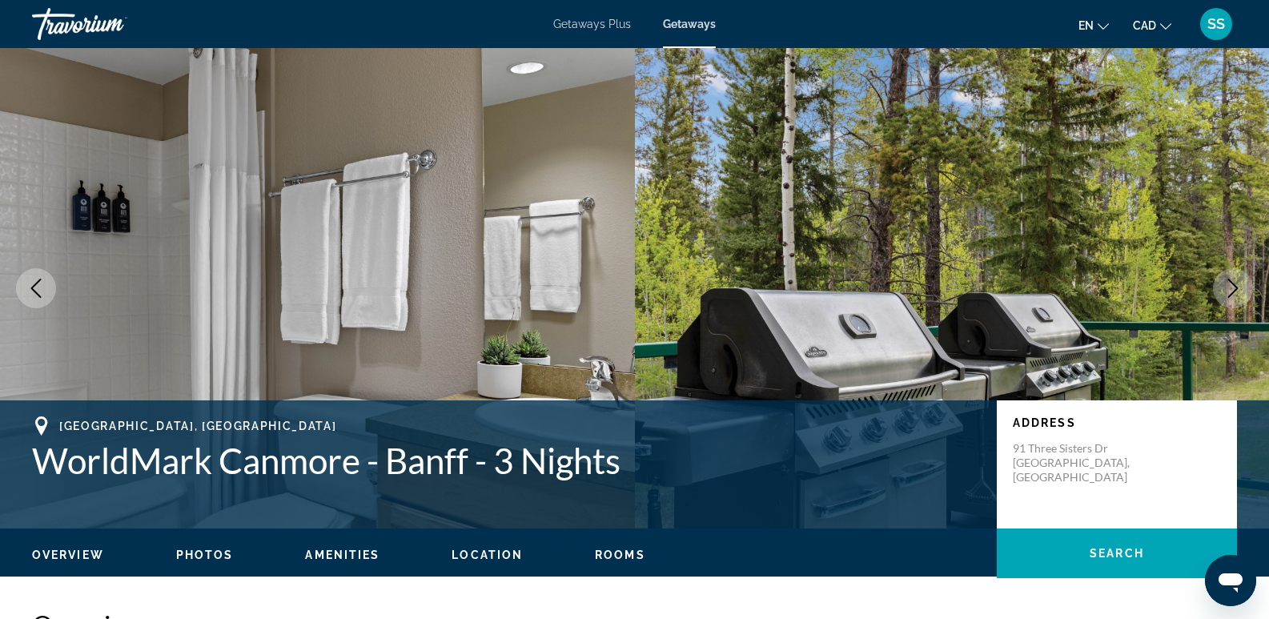
click at [1236, 287] on icon "Next image" at bounding box center [1233, 288] width 10 height 19
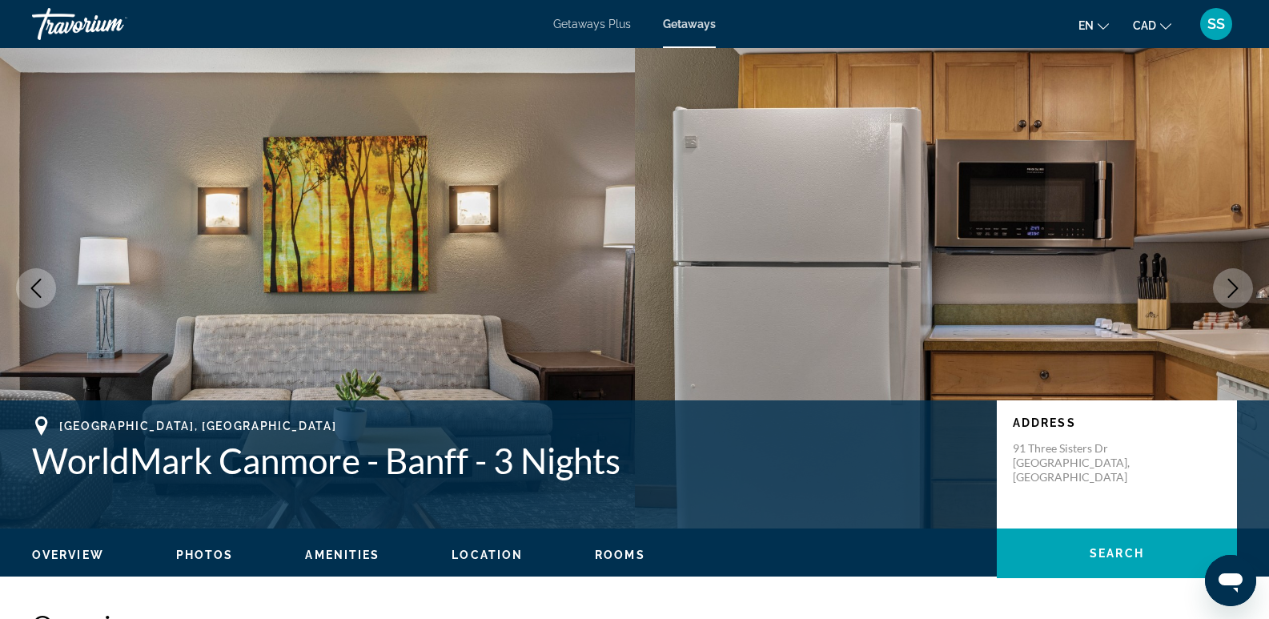
click at [1236, 286] on icon "Next image" at bounding box center [1232, 288] width 19 height 19
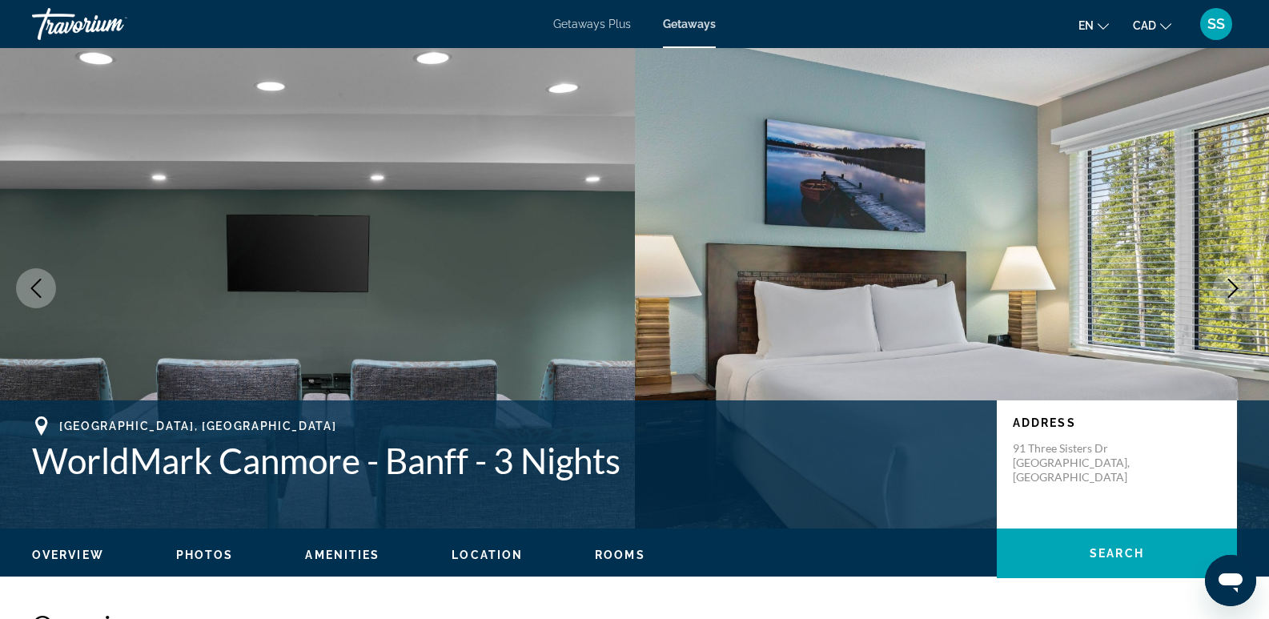
click at [1236, 286] on icon "Next image" at bounding box center [1232, 288] width 19 height 19
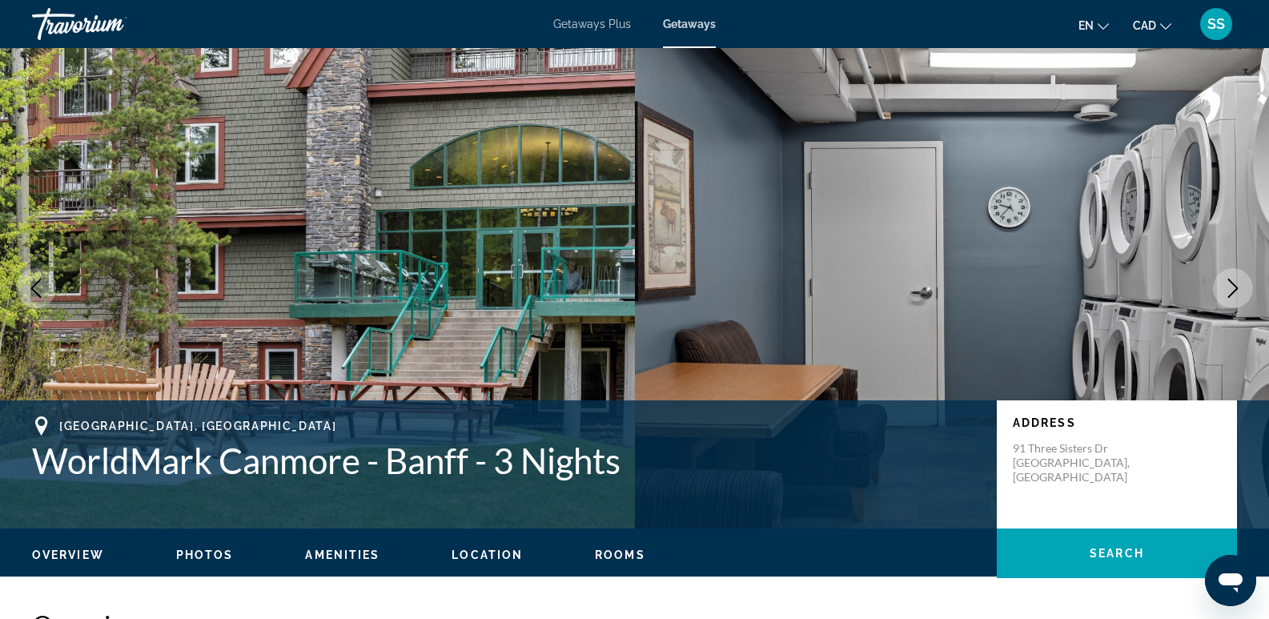
click at [1236, 286] on icon "Next image" at bounding box center [1232, 288] width 19 height 19
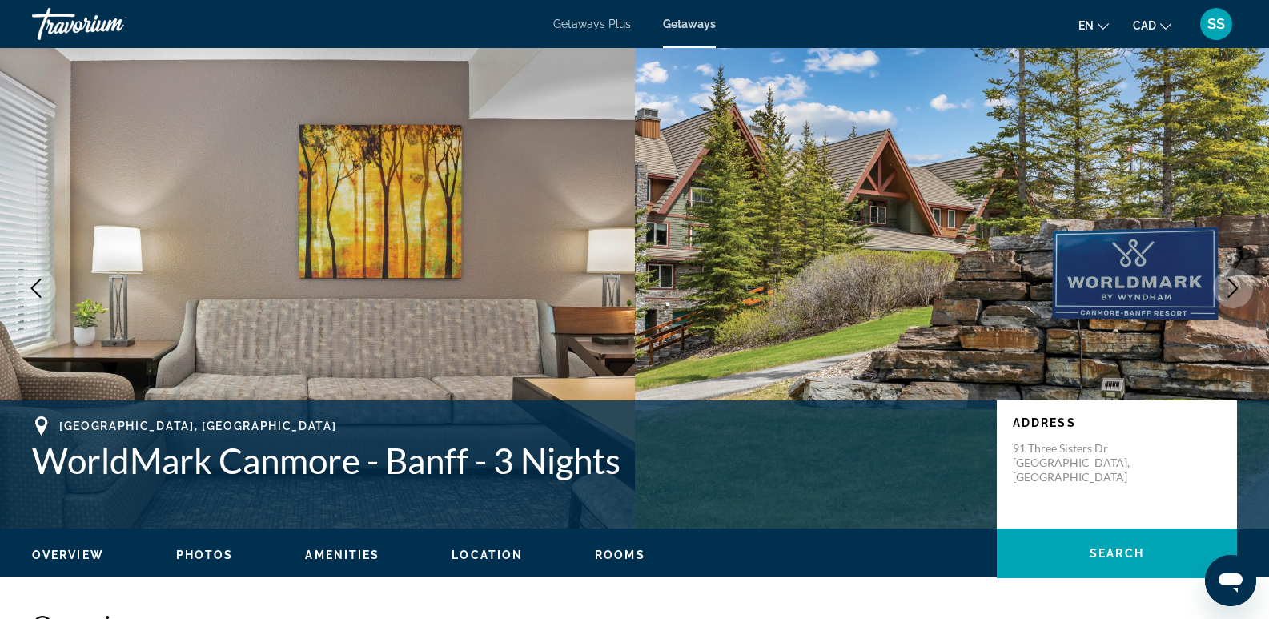
click at [1236, 285] on icon "Next image" at bounding box center [1232, 288] width 19 height 19
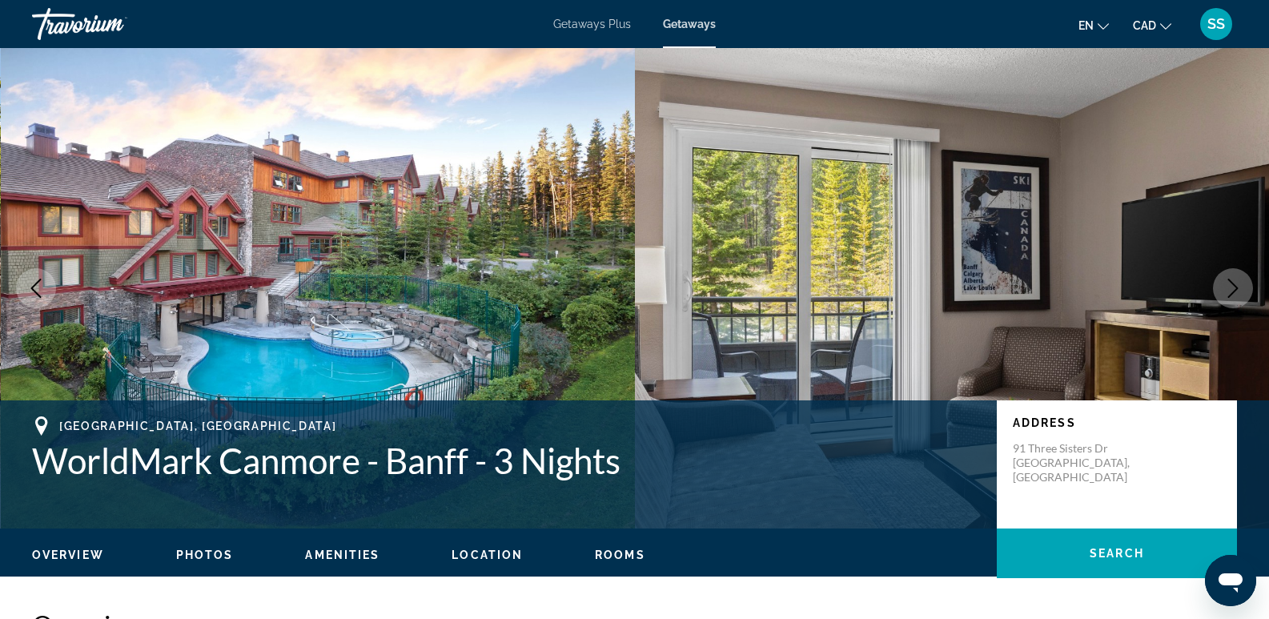
click at [1236, 285] on icon "Next image" at bounding box center [1232, 288] width 19 height 19
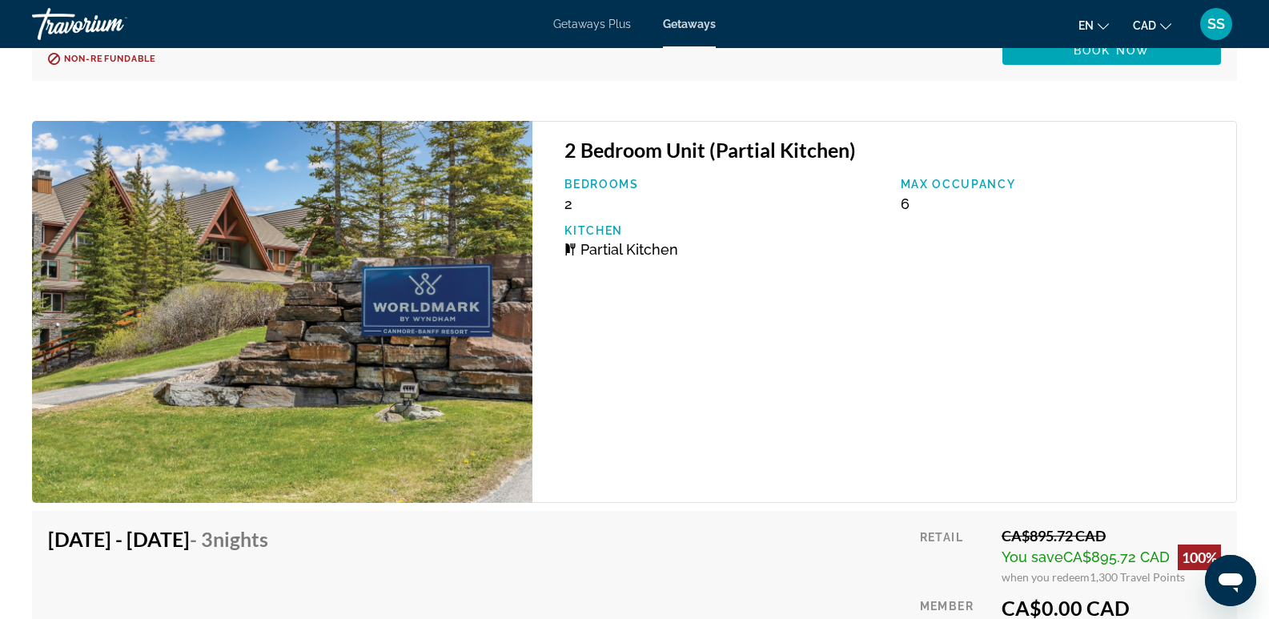
scroll to position [6905, 0]
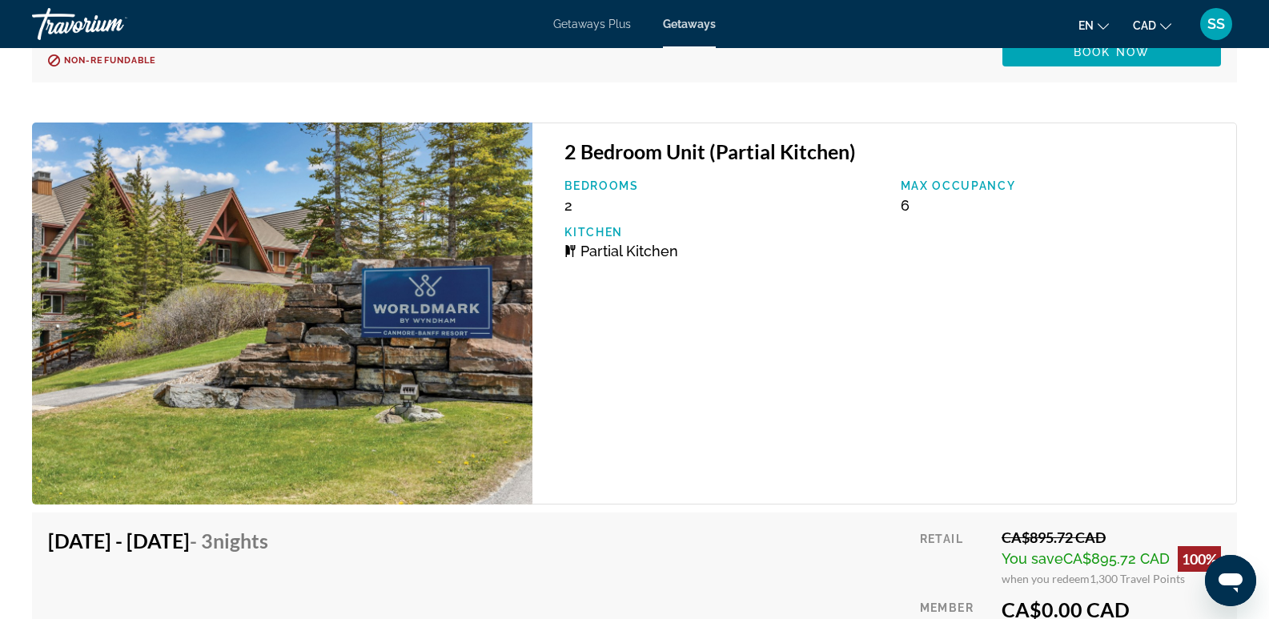
click at [396, 237] on img "Main content" at bounding box center [282, 313] width 500 height 381
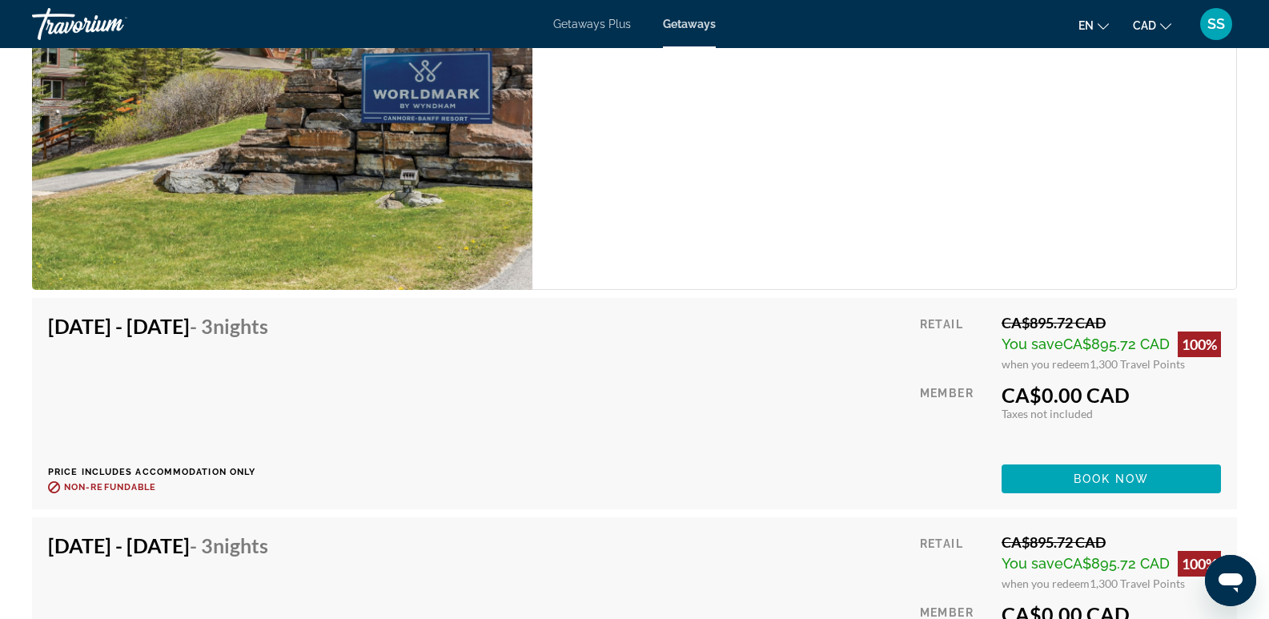
scroll to position [7145, 0]
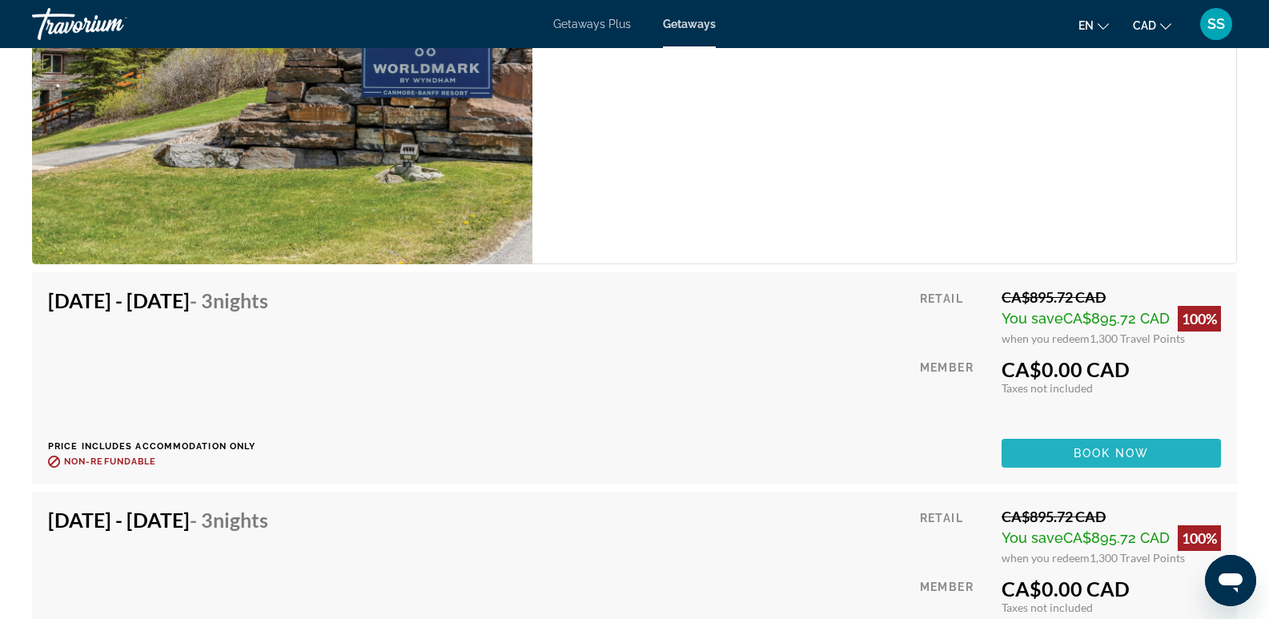
click at [1093, 453] on span "Book now" at bounding box center [1112, 453] width 76 height 13
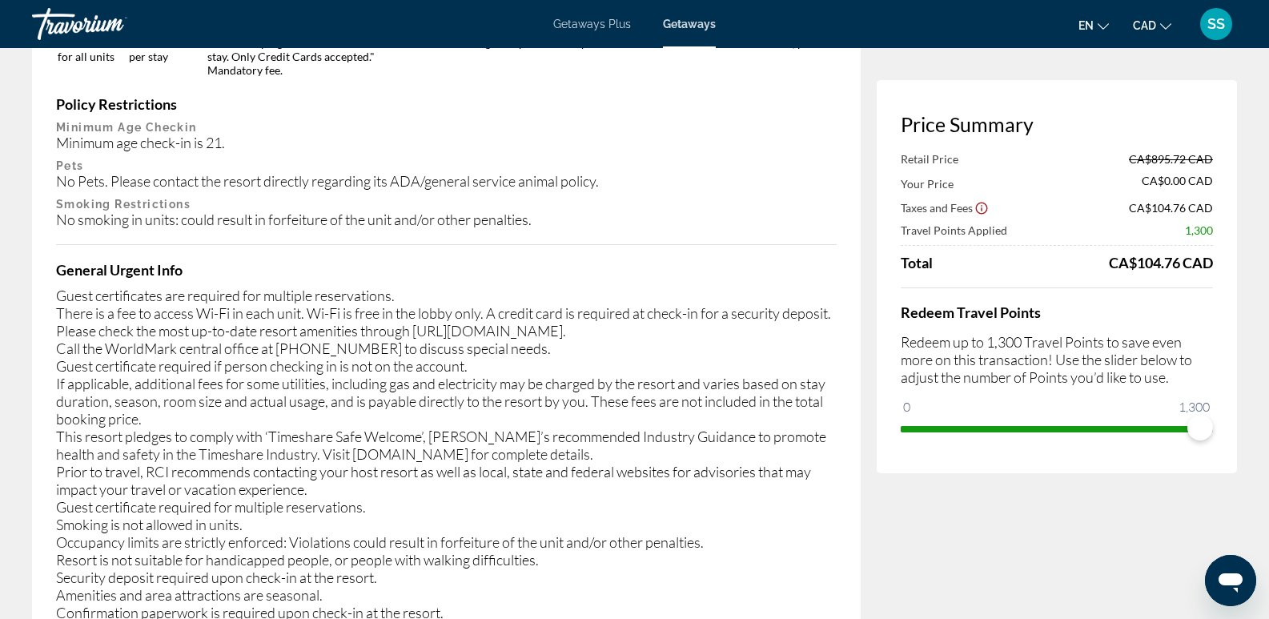
scroll to position [2482, 0]
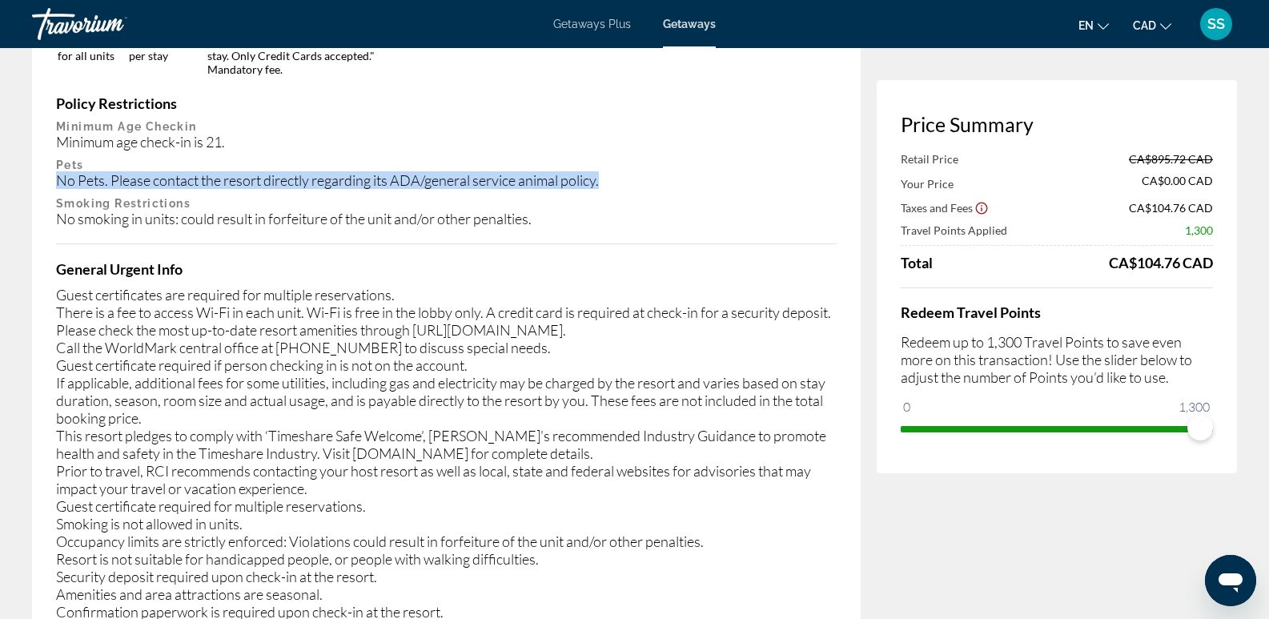
drag, startPoint x: 53, startPoint y: 157, endPoint x: 657, endPoint y: 157, distance: 604.5
click at [657, 157] on div "Important Information Housekeeping Fees Unit Type Schedule Info for all units p…" at bounding box center [446, 314] width 829 height 817
copy div "No Pets. Please contact the resort directly regarding its ADA/general service a…"
click at [723, 171] on div "No Pets. Please contact the resort directly regarding its ADA/general service a…" at bounding box center [446, 180] width 781 height 18
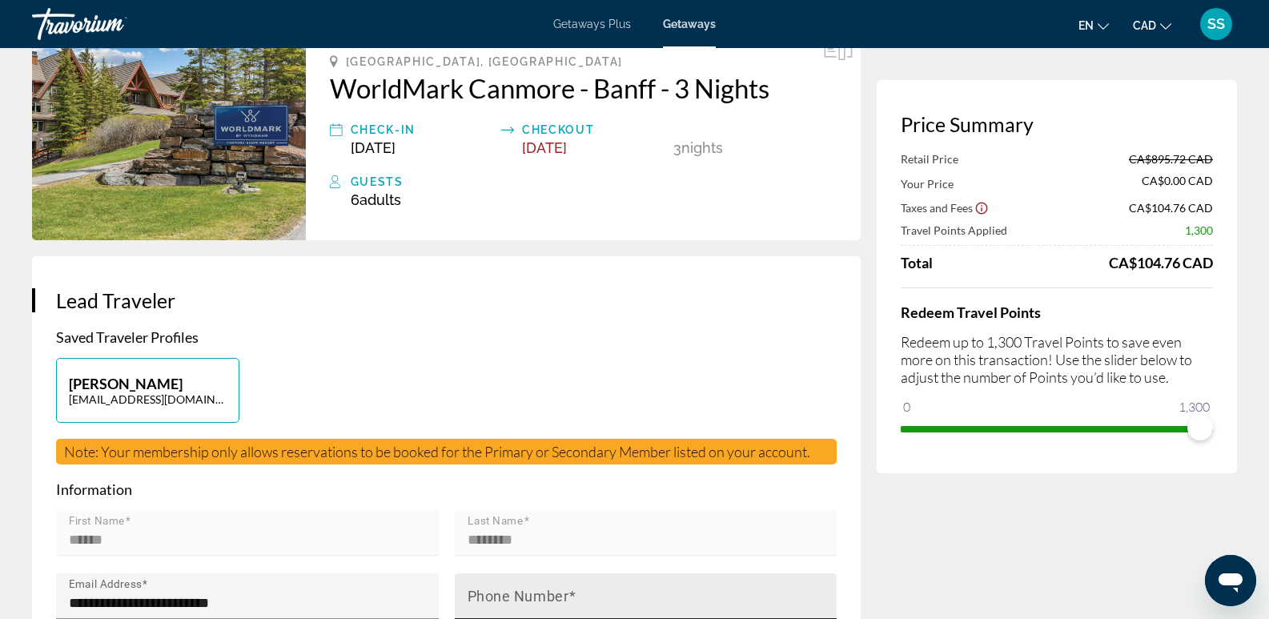
scroll to position [0, 0]
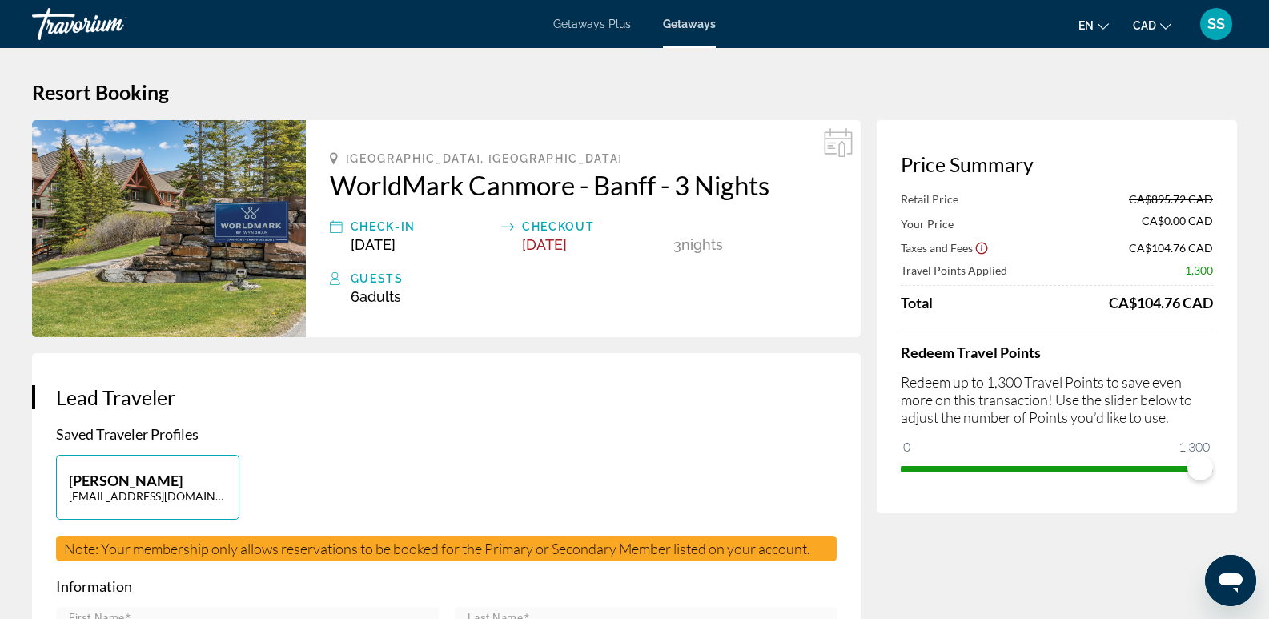
click at [275, 237] on img "Main content" at bounding box center [169, 228] width 274 height 217
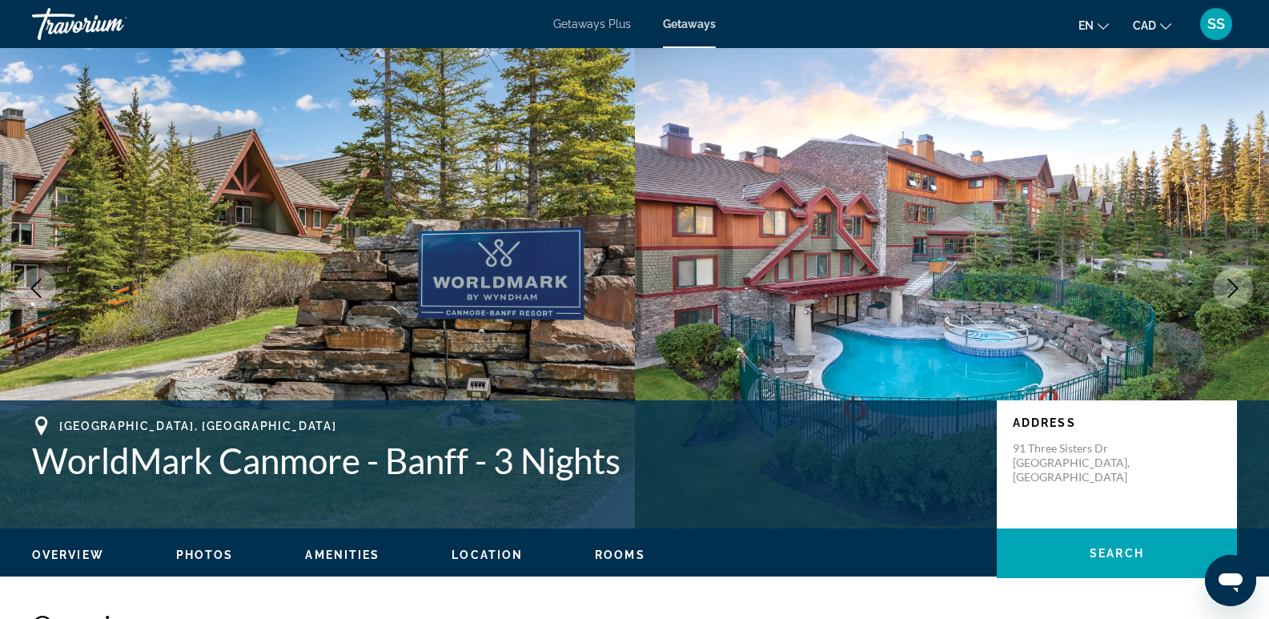
click at [1230, 291] on icon "Next image" at bounding box center [1232, 288] width 19 height 19
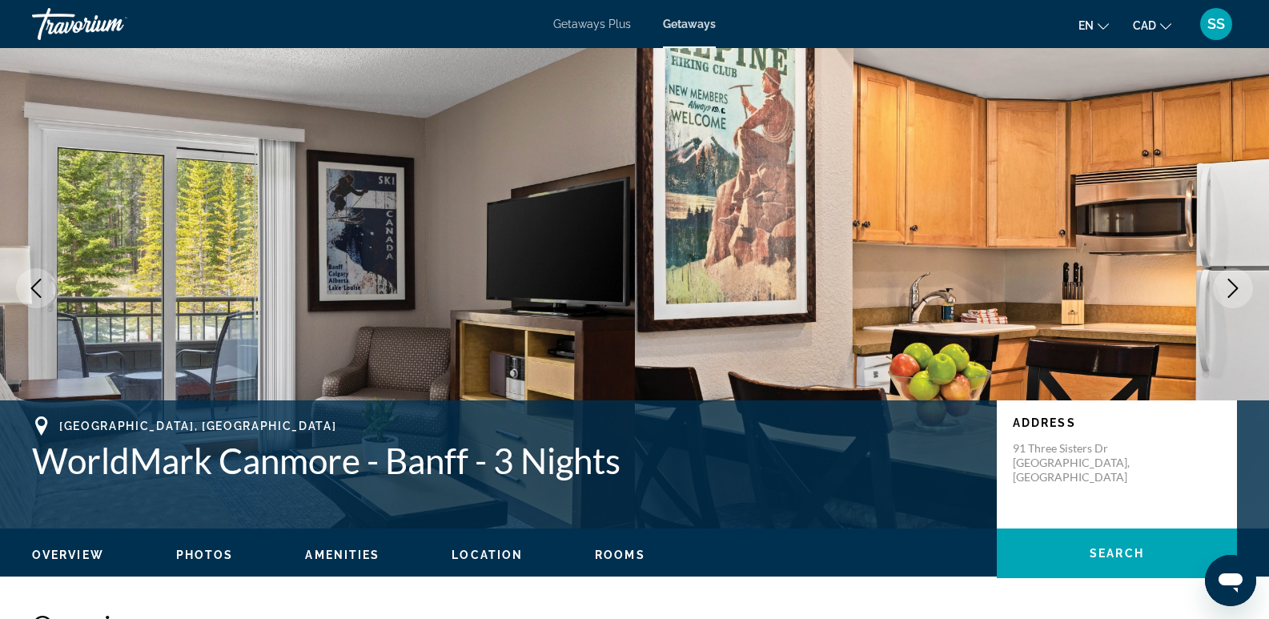
click at [1230, 290] on icon "Next image" at bounding box center [1232, 288] width 19 height 19
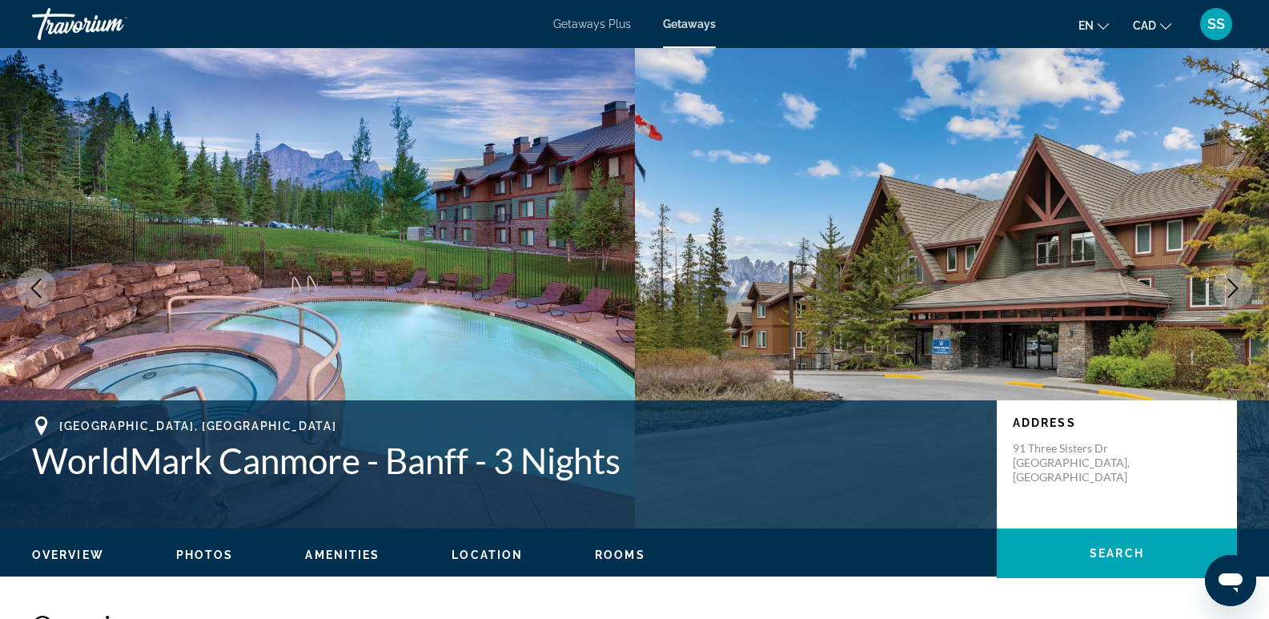
click at [1230, 290] on icon "Next image" at bounding box center [1232, 288] width 19 height 19
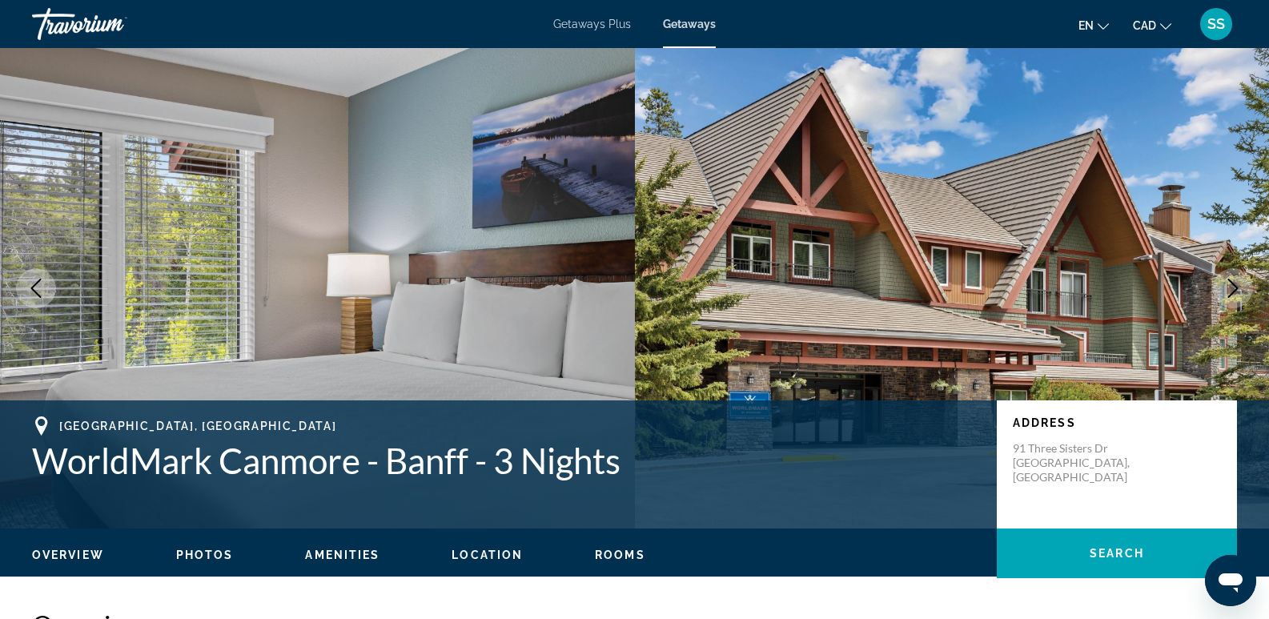
click at [1229, 289] on icon "Next image" at bounding box center [1232, 288] width 19 height 19
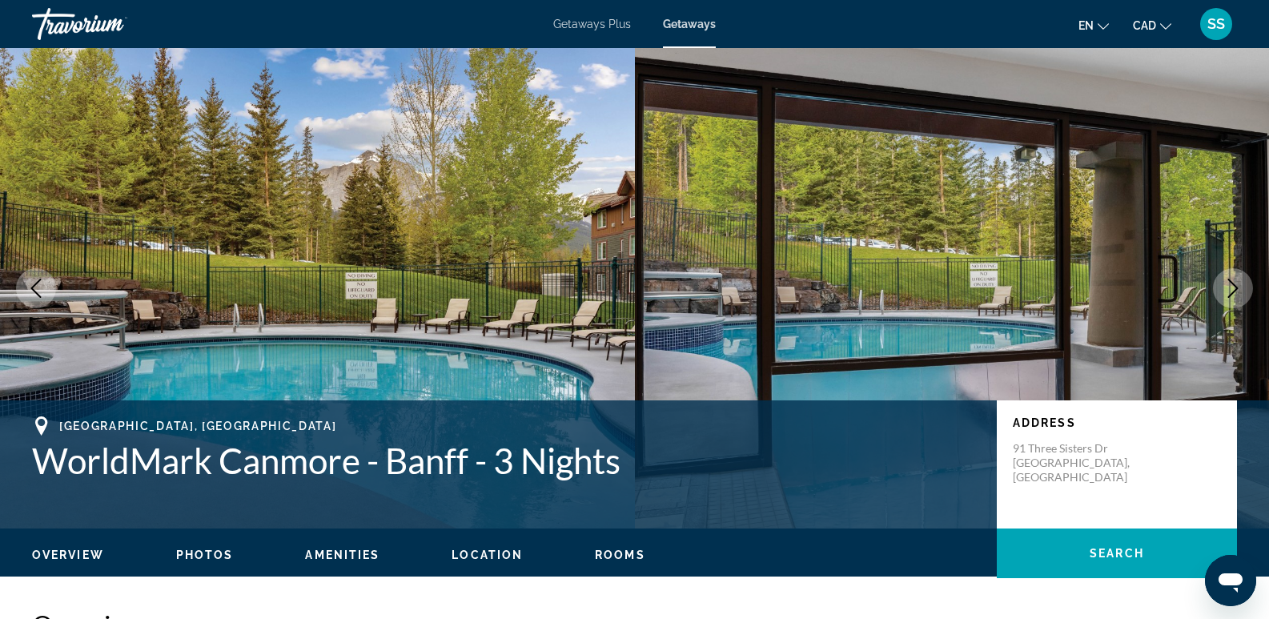
click at [1229, 289] on icon "Next image" at bounding box center [1232, 288] width 19 height 19
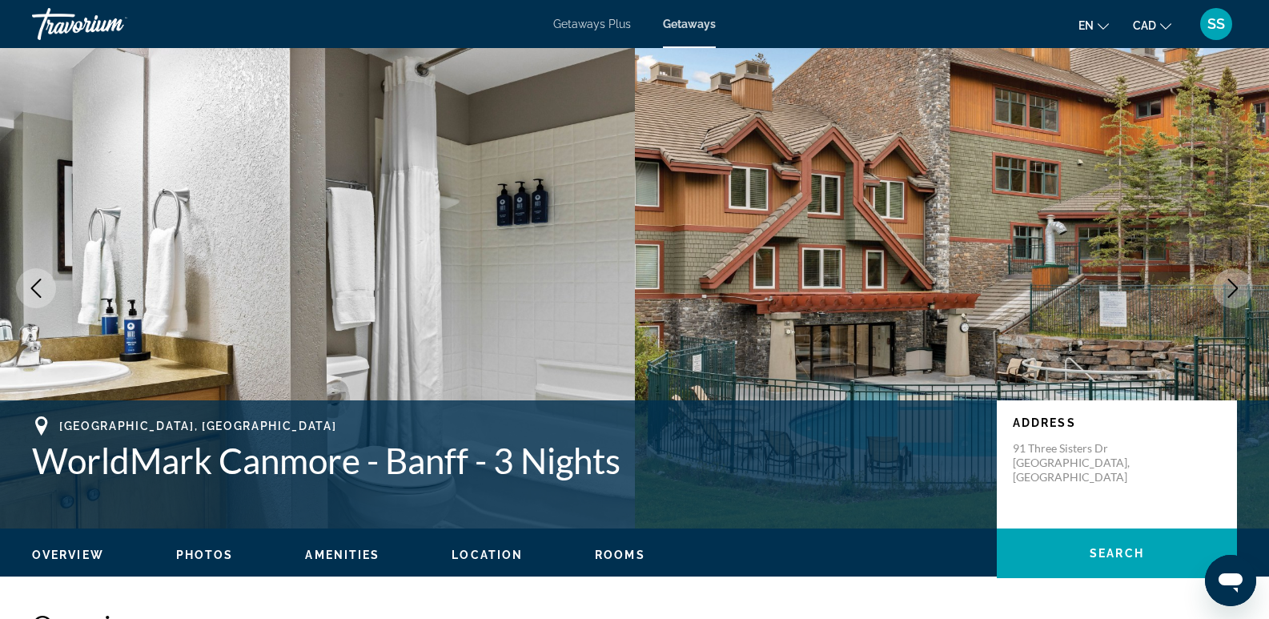
click at [1229, 289] on icon "Next image" at bounding box center [1232, 288] width 19 height 19
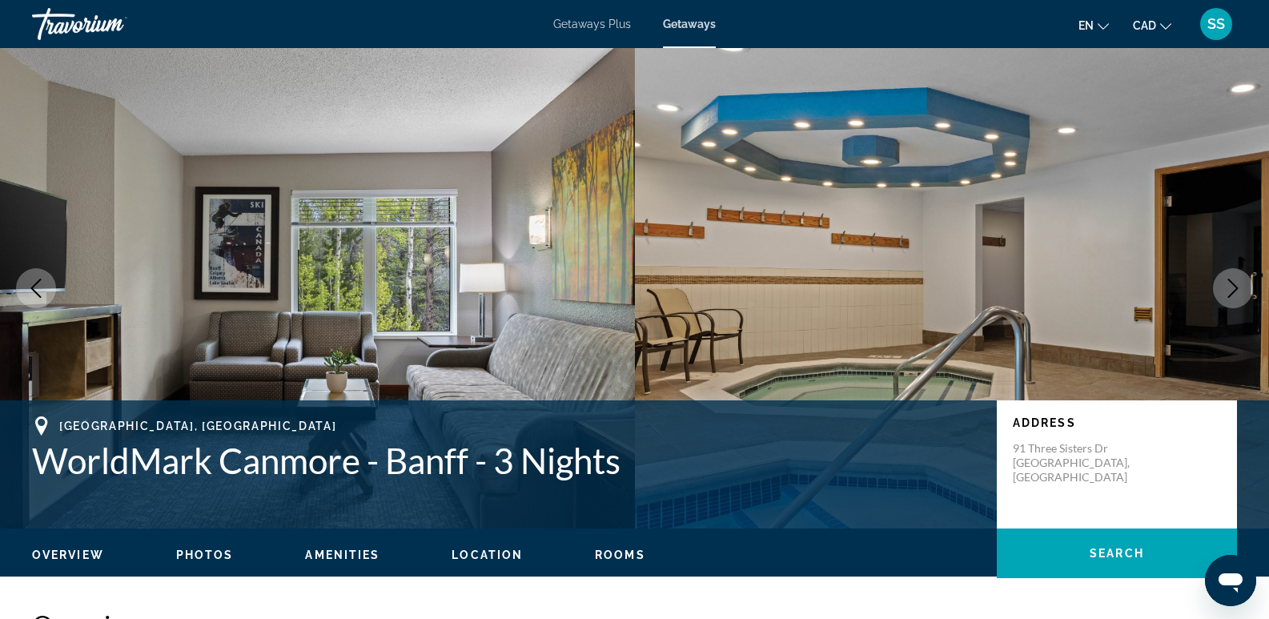
click at [1229, 289] on icon "Next image" at bounding box center [1232, 288] width 19 height 19
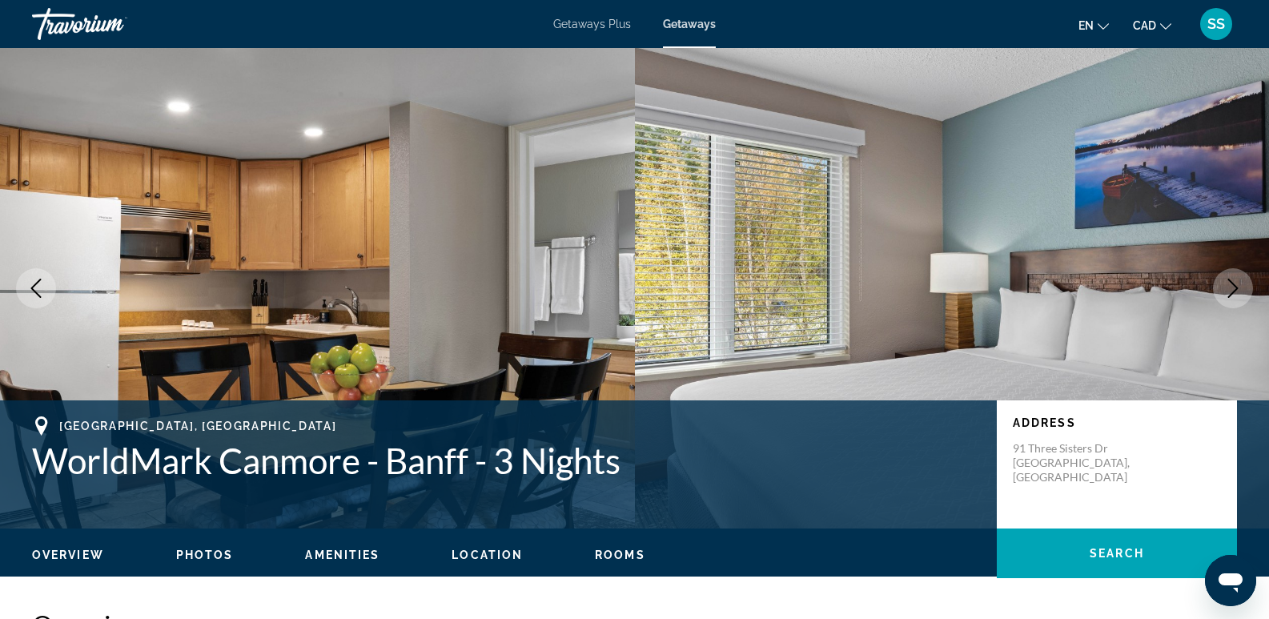
click at [1229, 289] on icon "Next image" at bounding box center [1232, 288] width 19 height 19
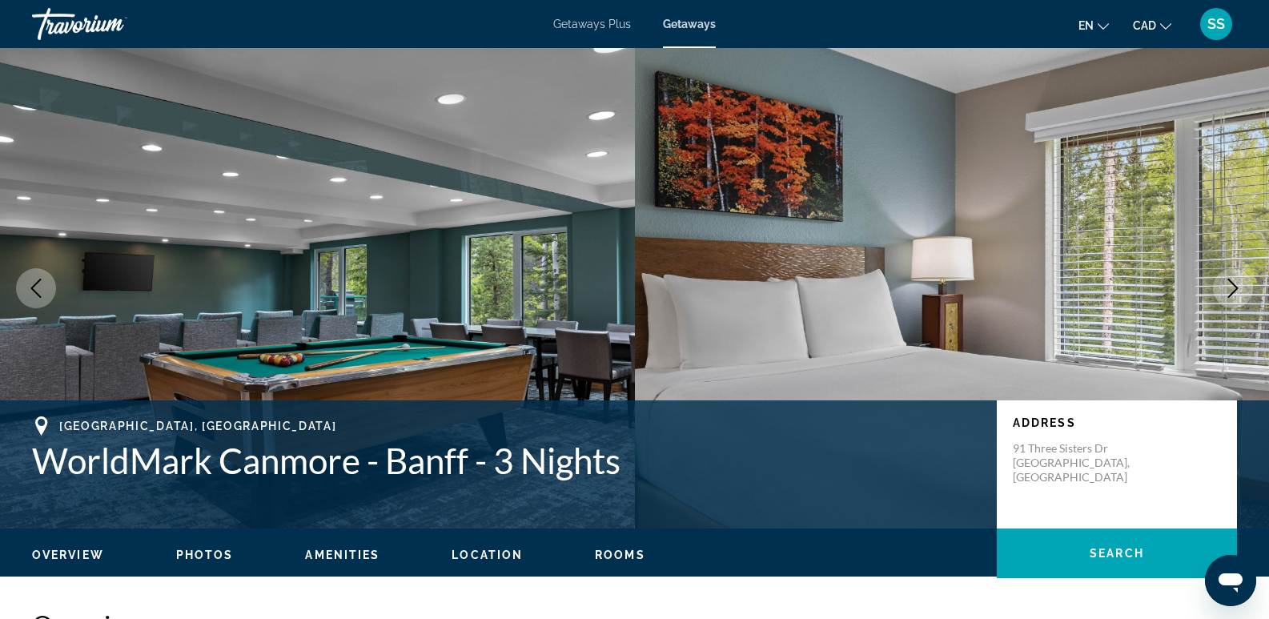
click at [1229, 289] on icon "Next image" at bounding box center [1232, 288] width 19 height 19
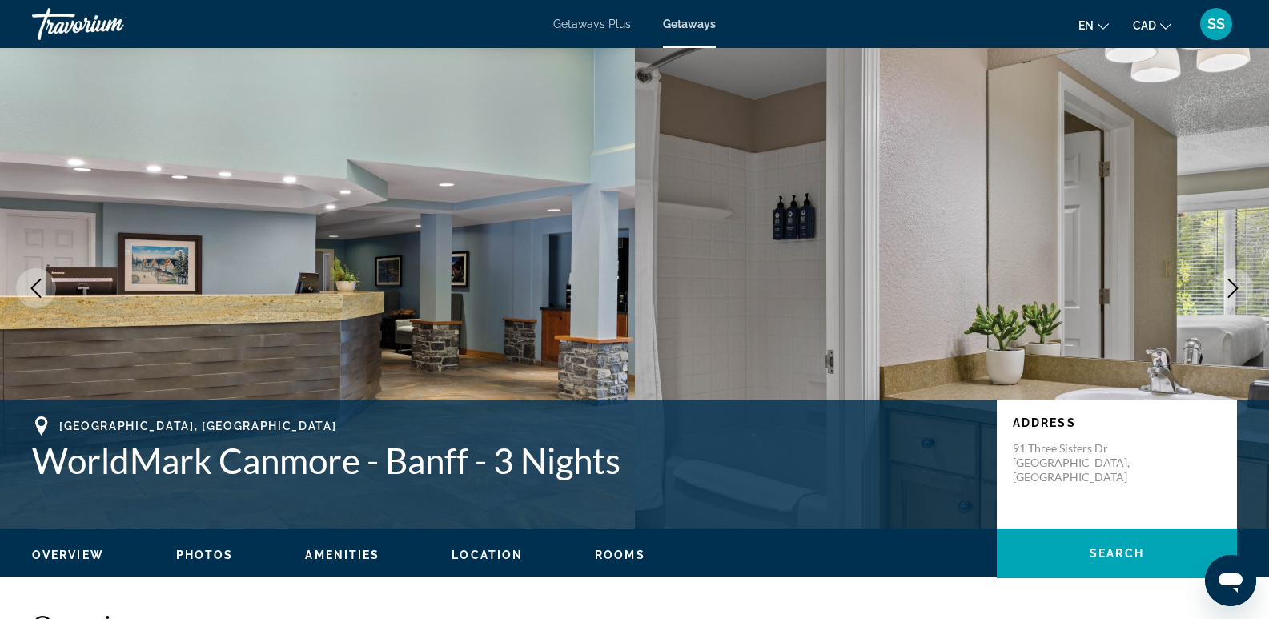
click at [1229, 288] on icon "Next image" at bounding box center [1232, 288] width 19 height 19
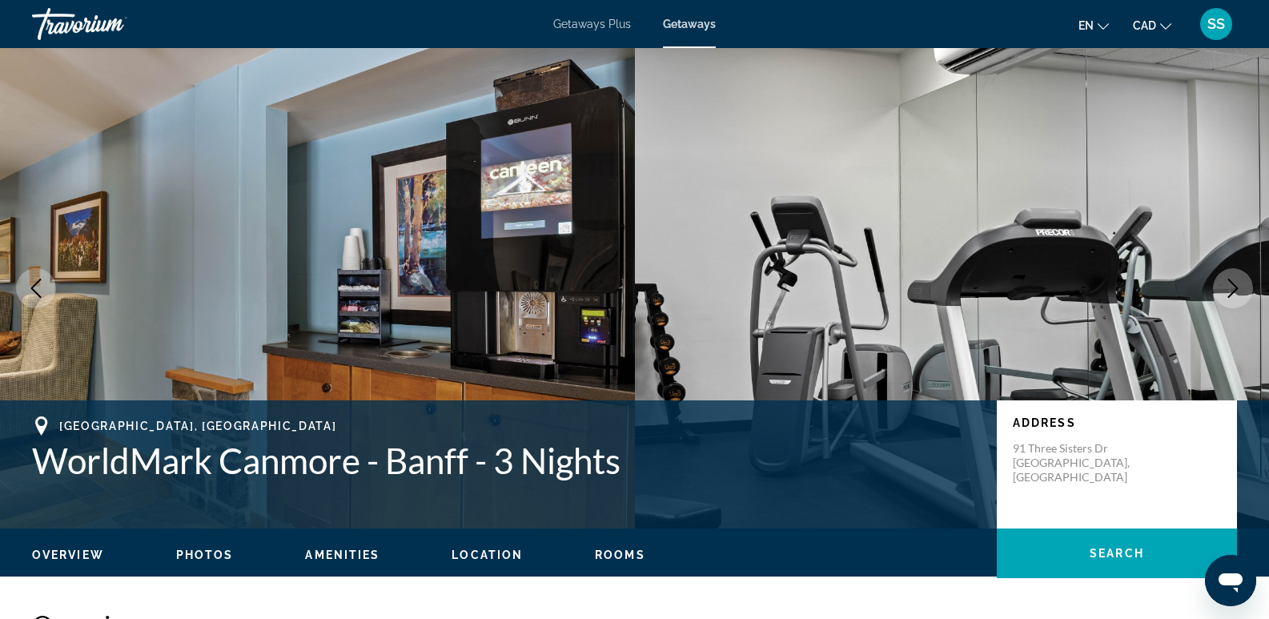
click at [1229, 287] on icon "Next image" at bounding box center [1232, 288] width 19 height 19
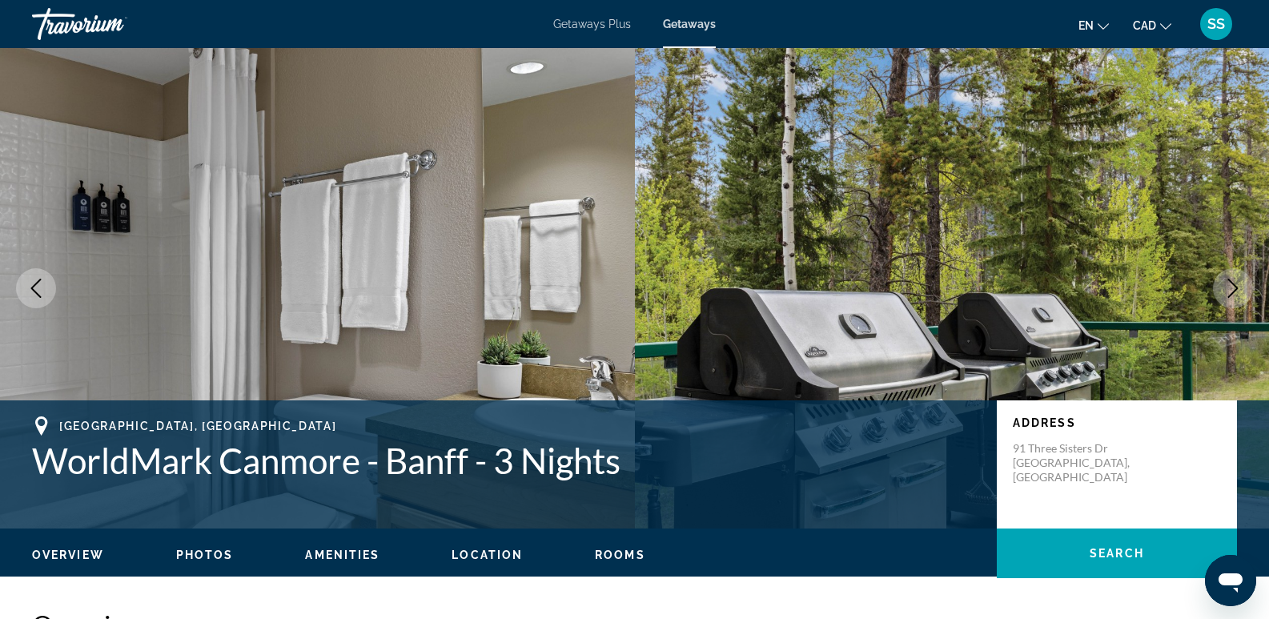
click at [1229, 287] on icon "Next image" at bounding box center [1232, 288] width 19 height 19
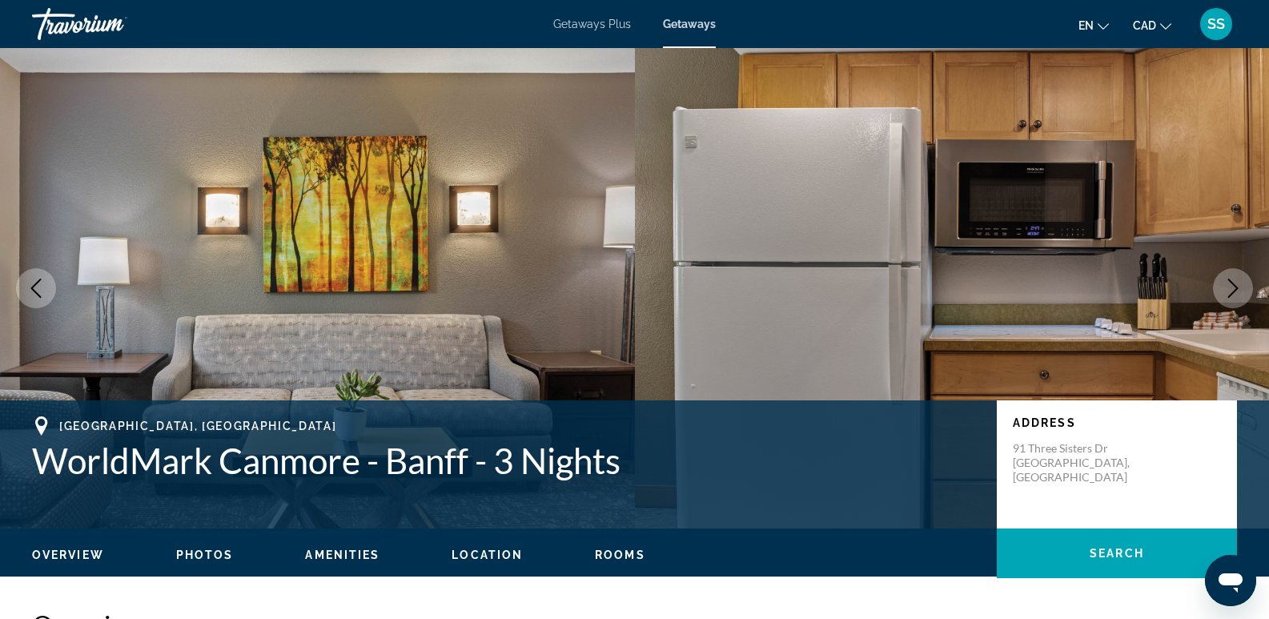
click at [1229, 287] on icon "Next image" at bounding box center [1232, 288] width 19 height 19
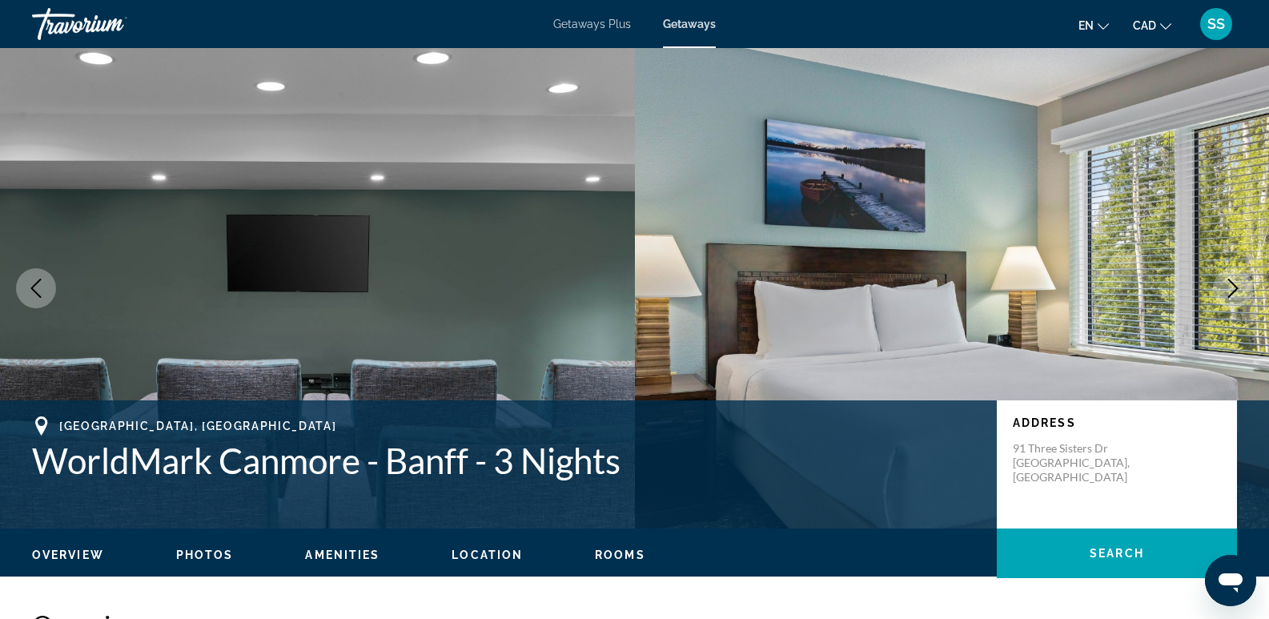
click at [1229, 287] on icon "Next image" at bounding box center [1232, 288] width 19 height 19
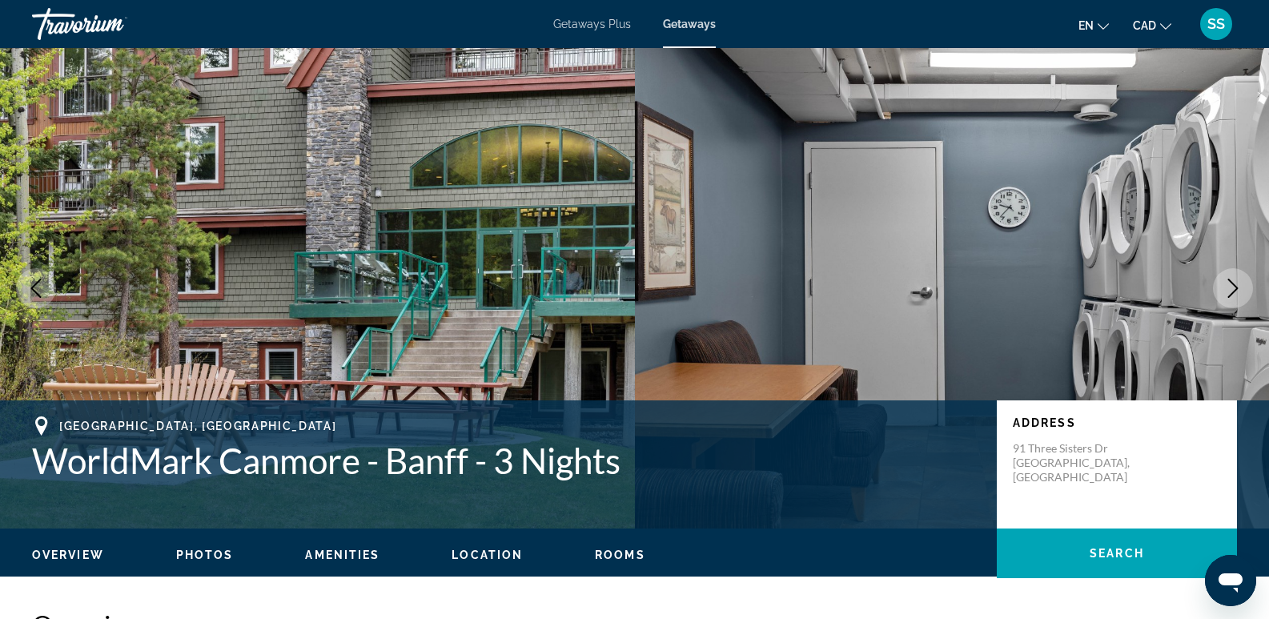
click at [1229, 287] on icon "Next image" at bounding box center [1232, 288] width 19 height 19
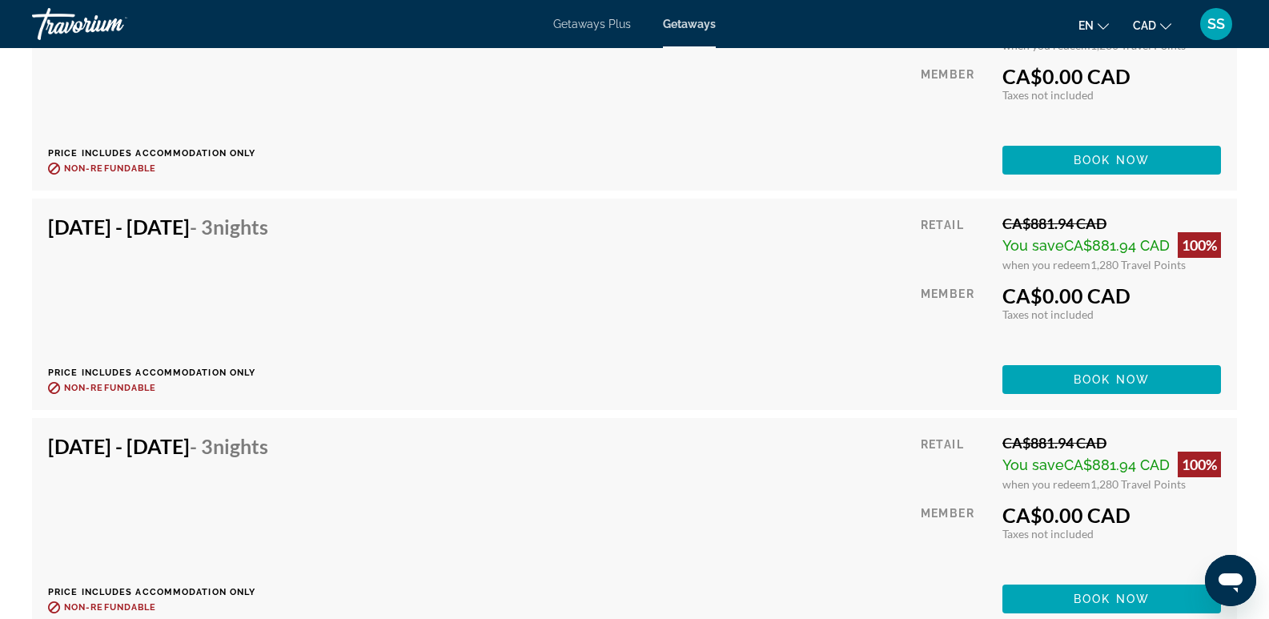
scroll to position [4164, 0]
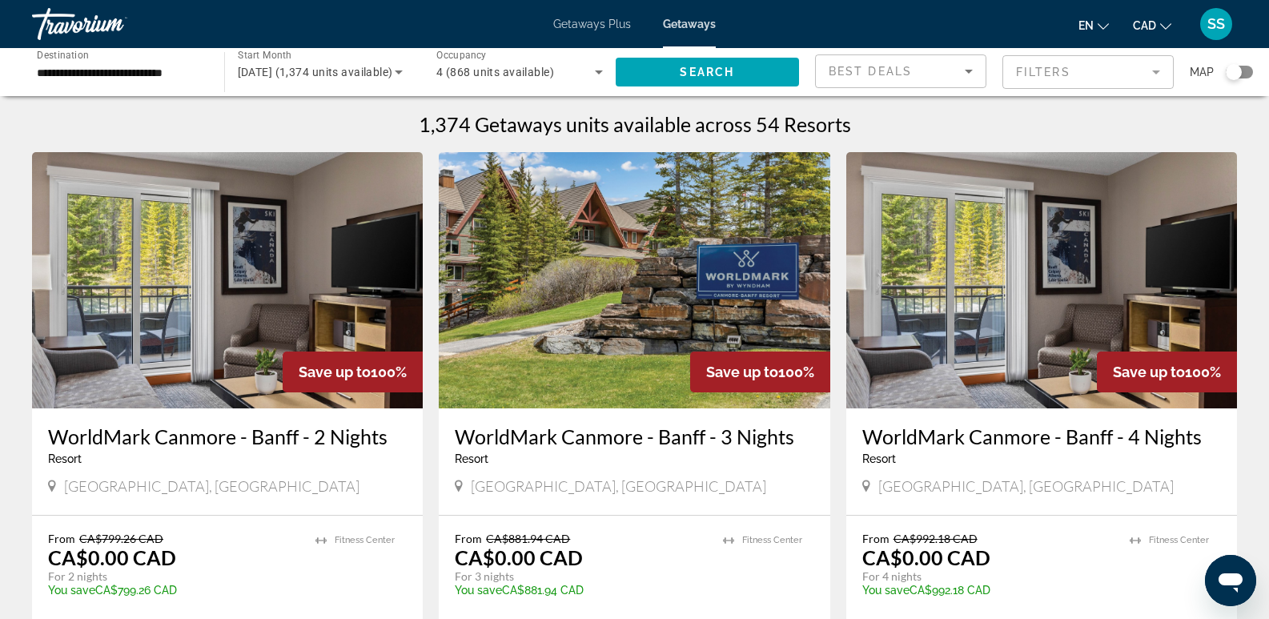
scroll to position [80, 0]
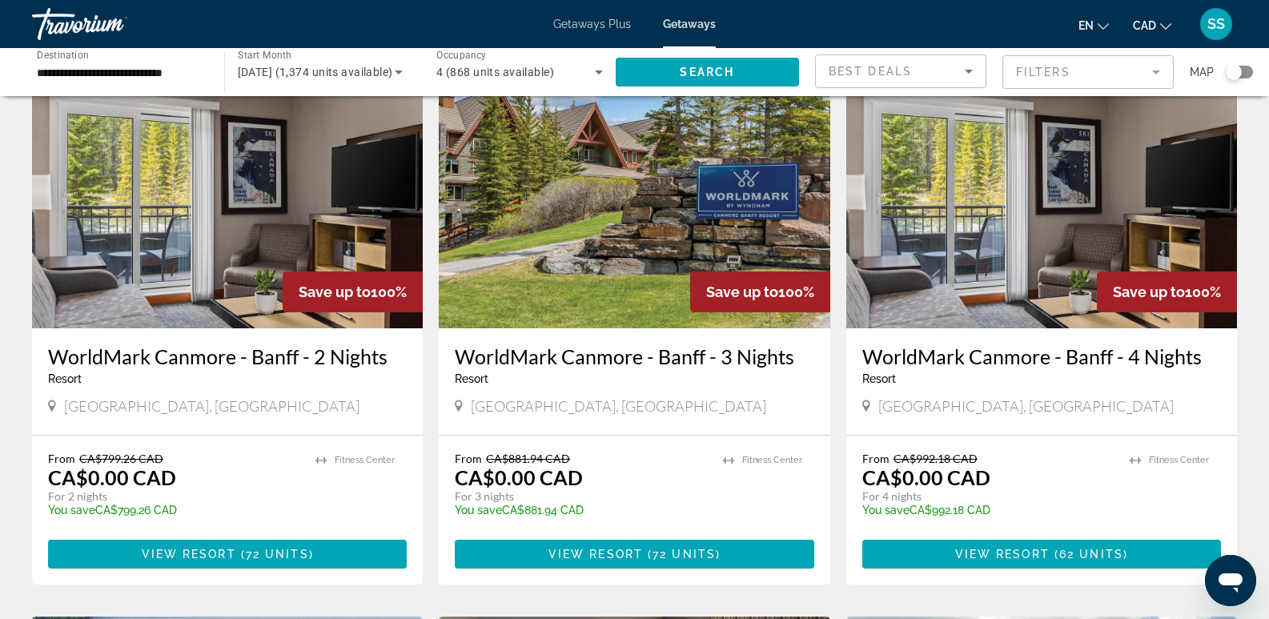
click at [951, 237] on img "Main content" at bounding box center [1041, 200] width 391 height 256
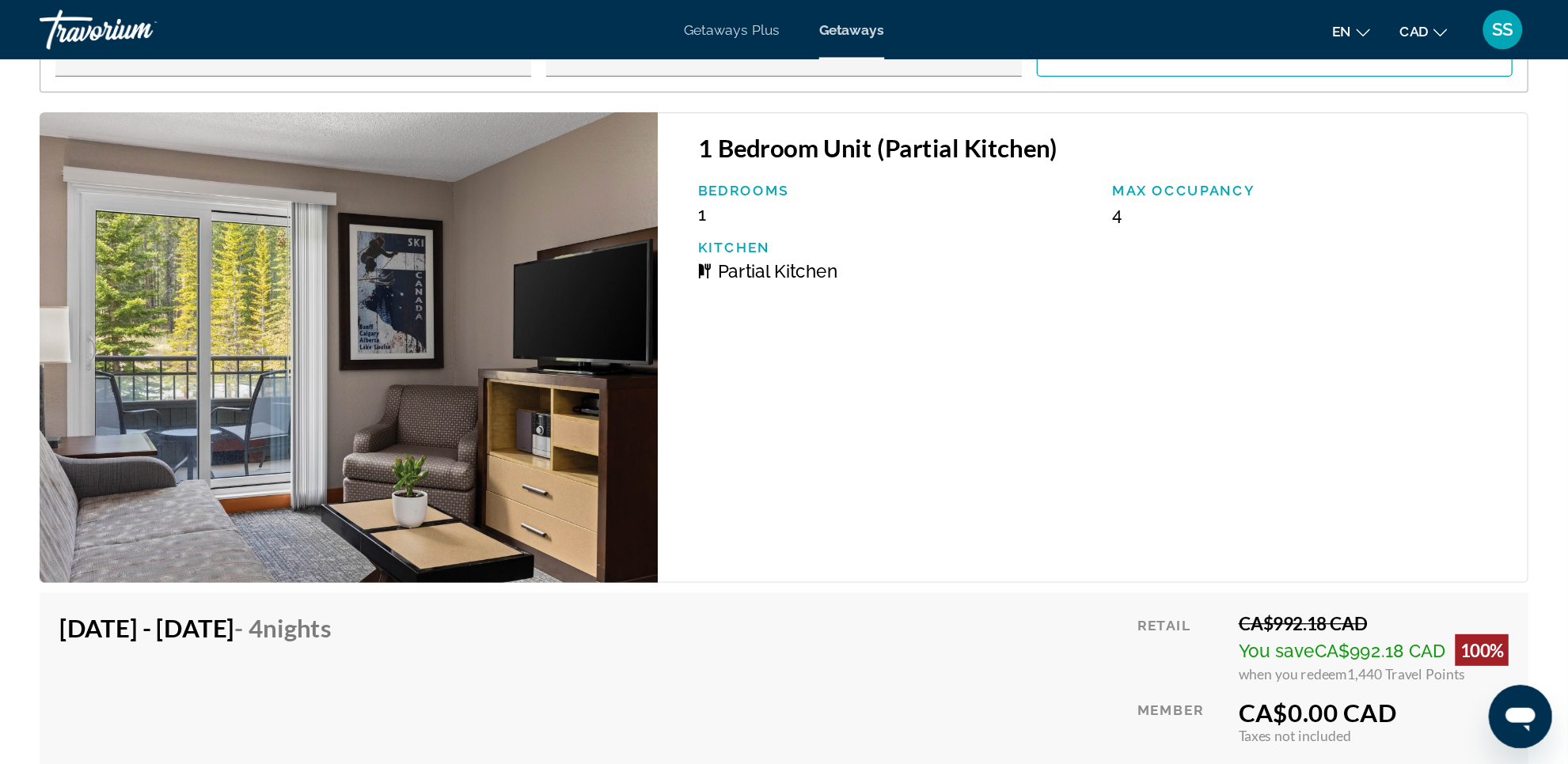
scroll to position [2929, 0]
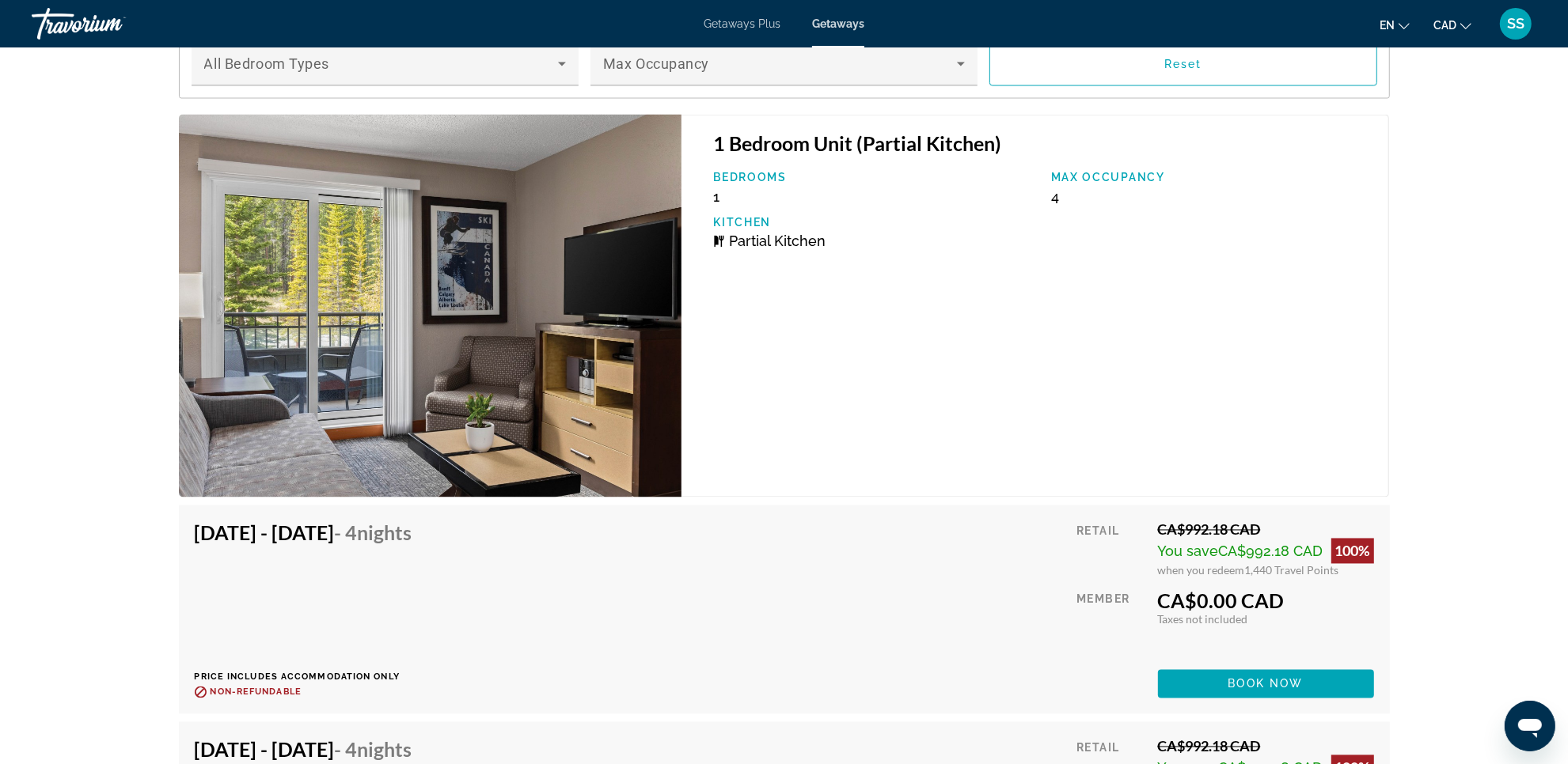
click at [1265, 368] on div "prev next Canmore, Canada WorldMark Canmore - Banff - 4 Nights Address 91 Three…" at bounding box center [784, 774] width 1568 height 7311
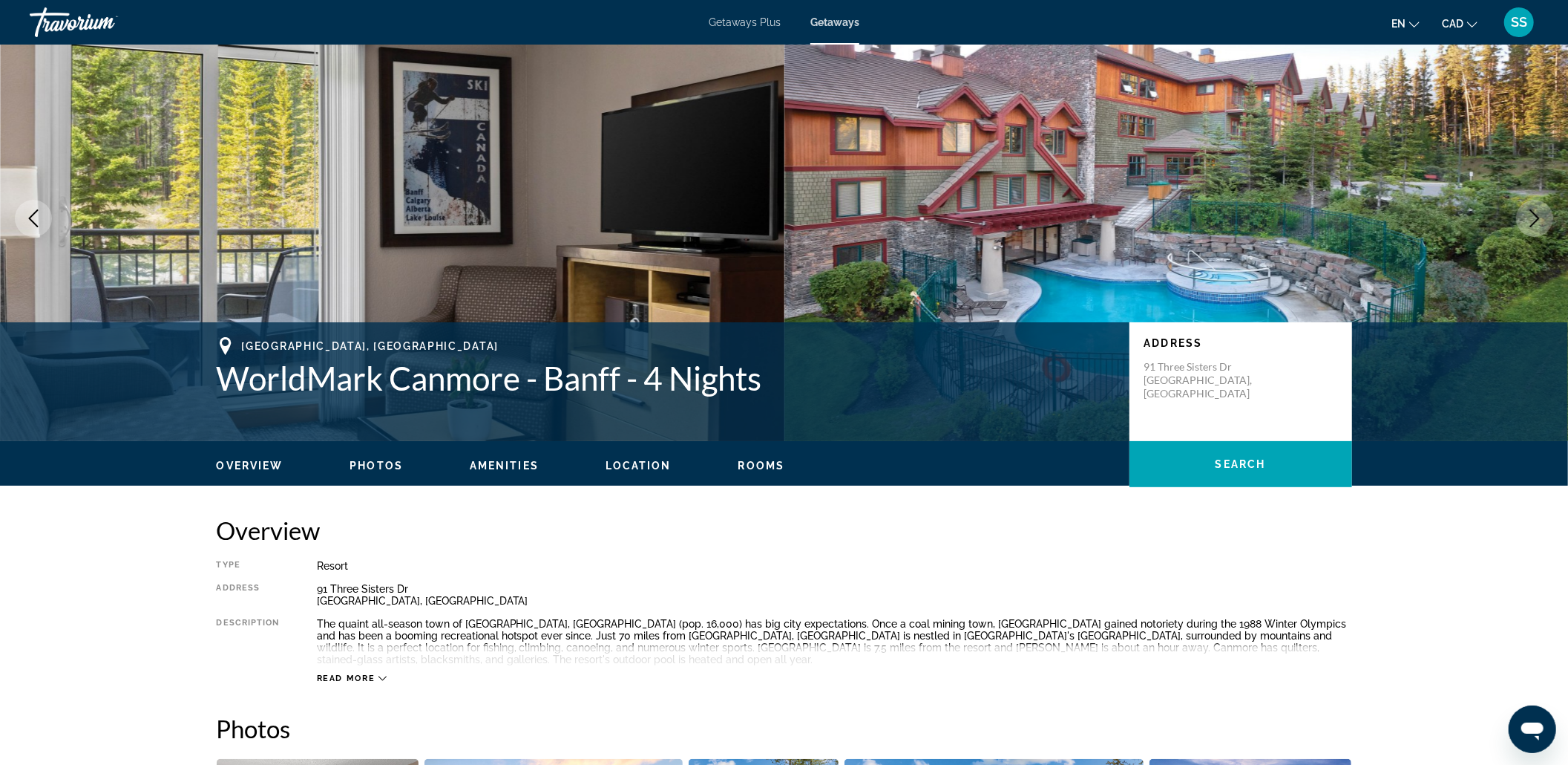
scroll to position [0, 0]
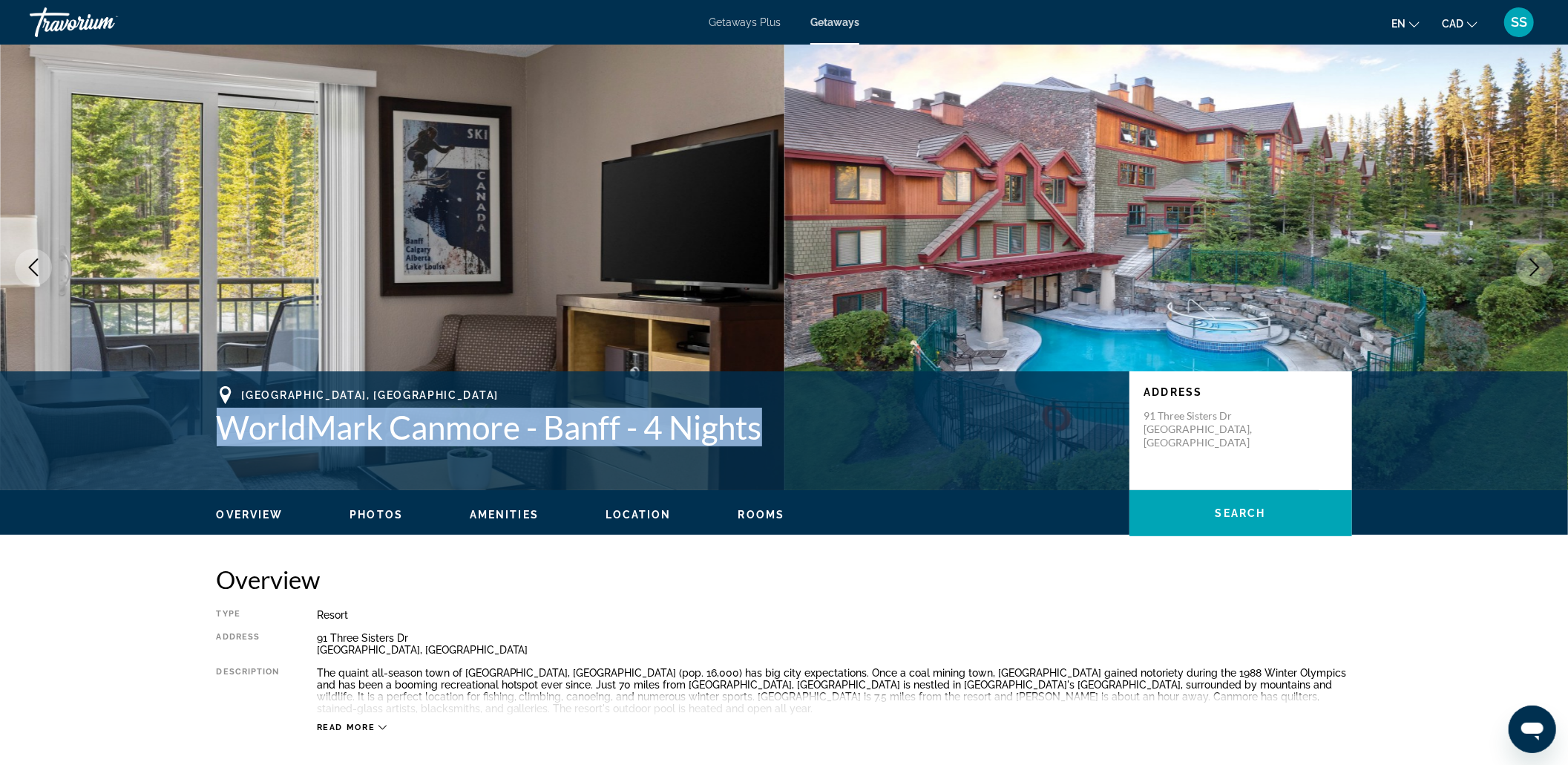
drag, startPoint x: 221, startPoint y: 432, endPoint x: 874, endPoint y: 438, distance: 653.0
click at [874, 438] on h1 "WorldMark Canmore - Banff - 4 Nights" at bounding box center [665, 427] width 898 height 39
copy h1 "WorldMark Canmore - Banff - 4 Nights"
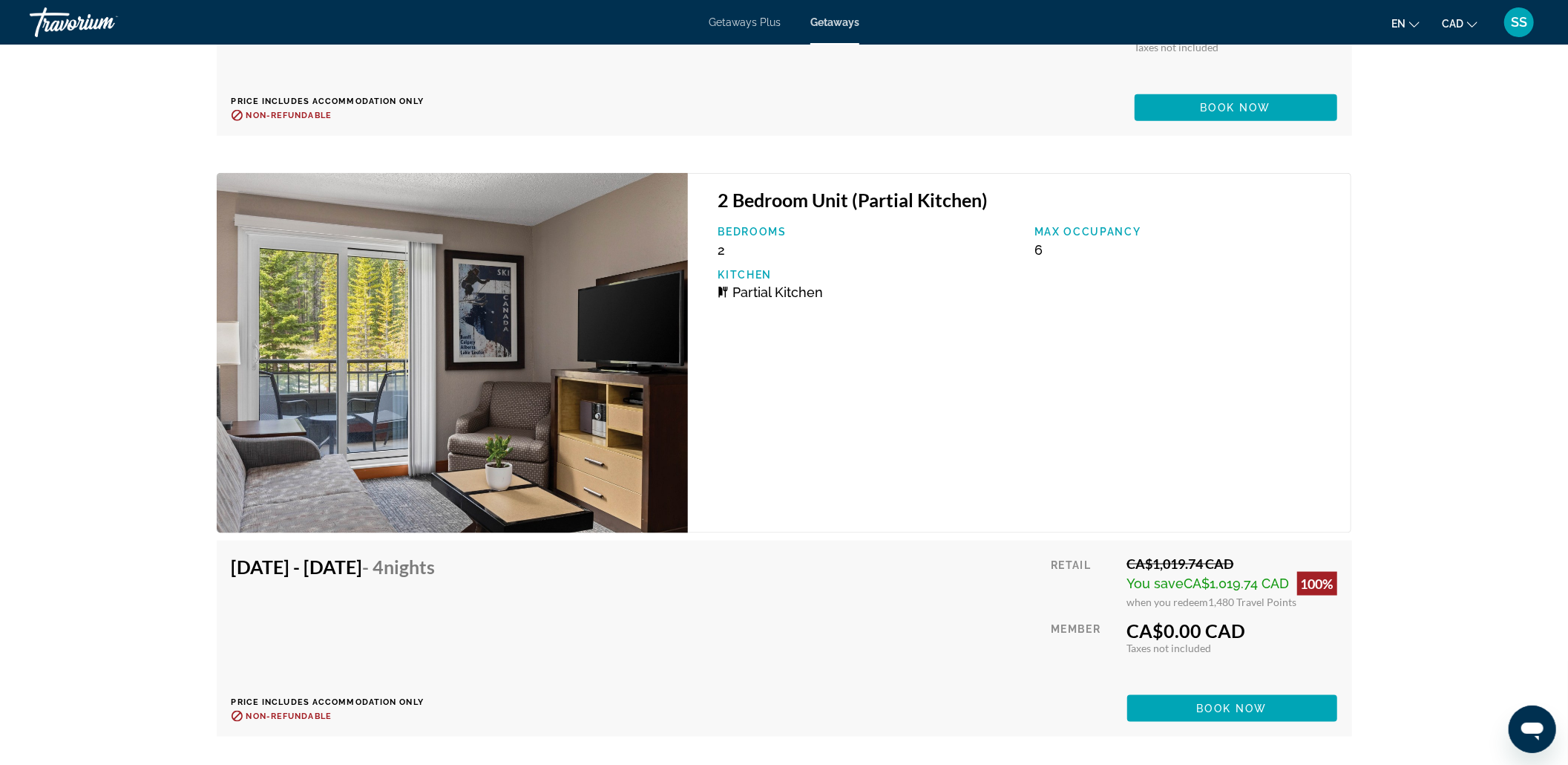
scroll to position [6192, 0]
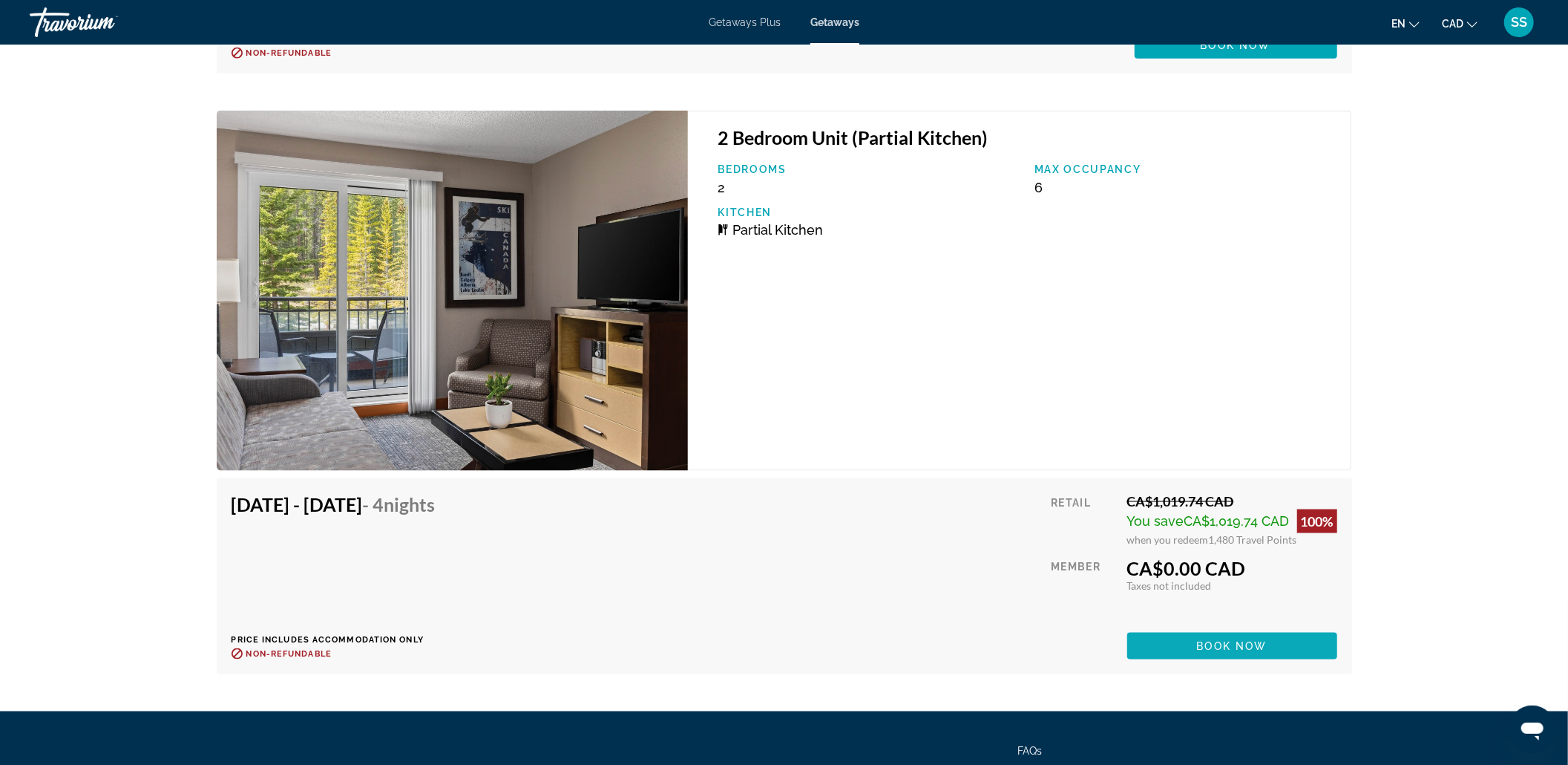
click at [1186, 573] on span "Book now" at bounding box center [1233, 645] width 70 height 12
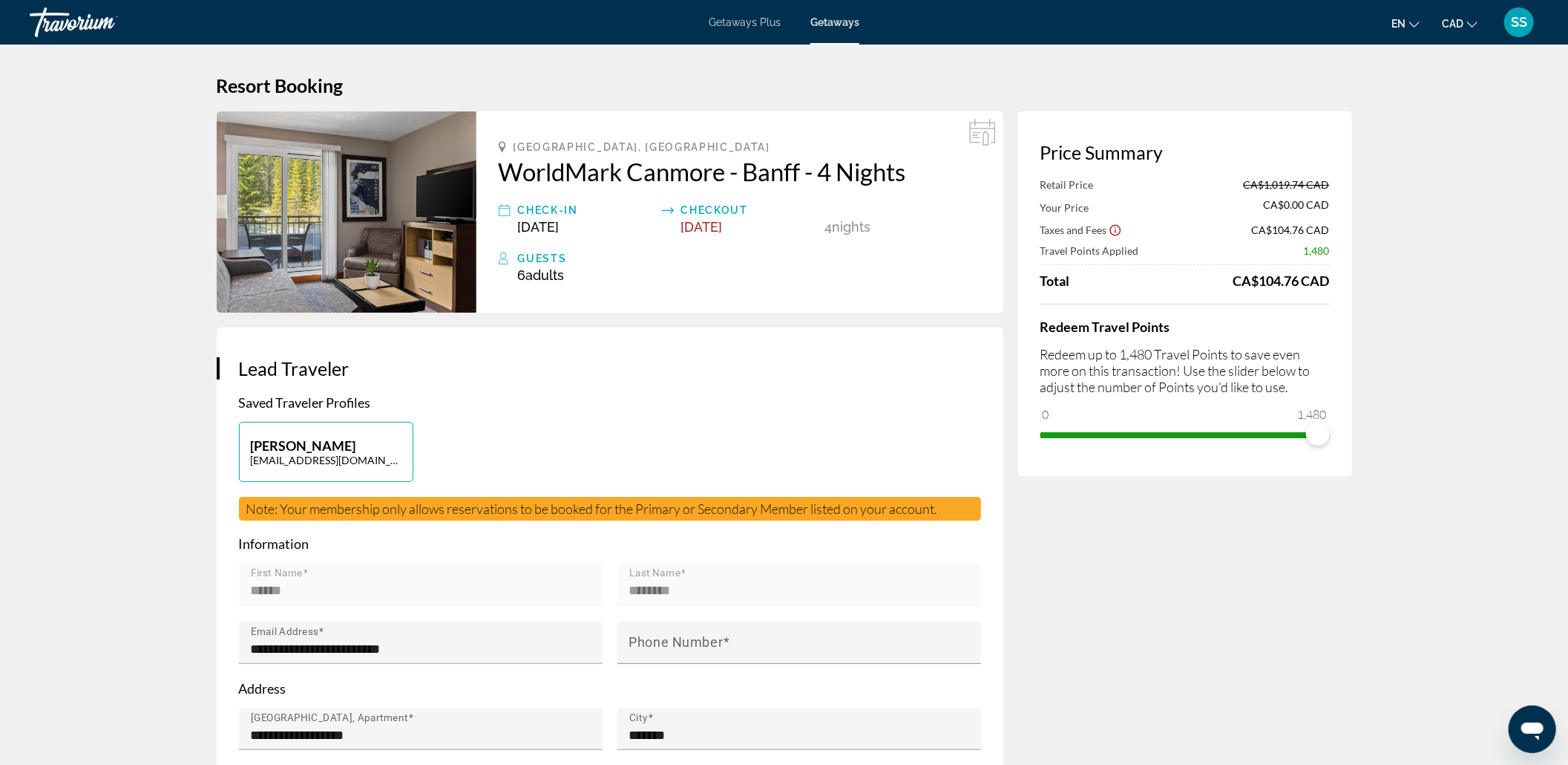
click at [65, 31] on div "Travorium" at bounding box center [104, 22] width 148 height 39
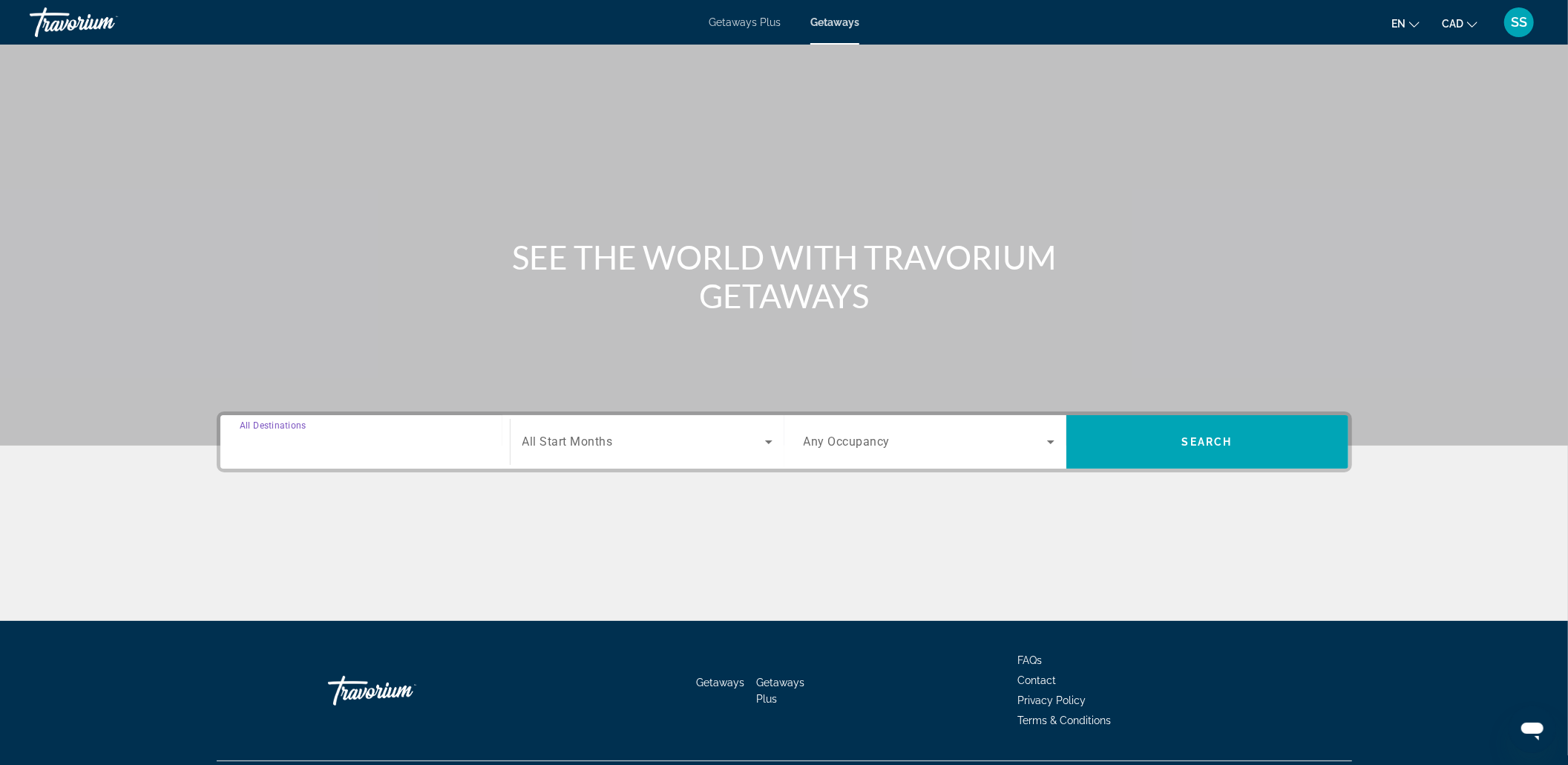
click at [315, 434] on input "Destination All Destinations" at bounding box center [365, 442] width 251 height 18
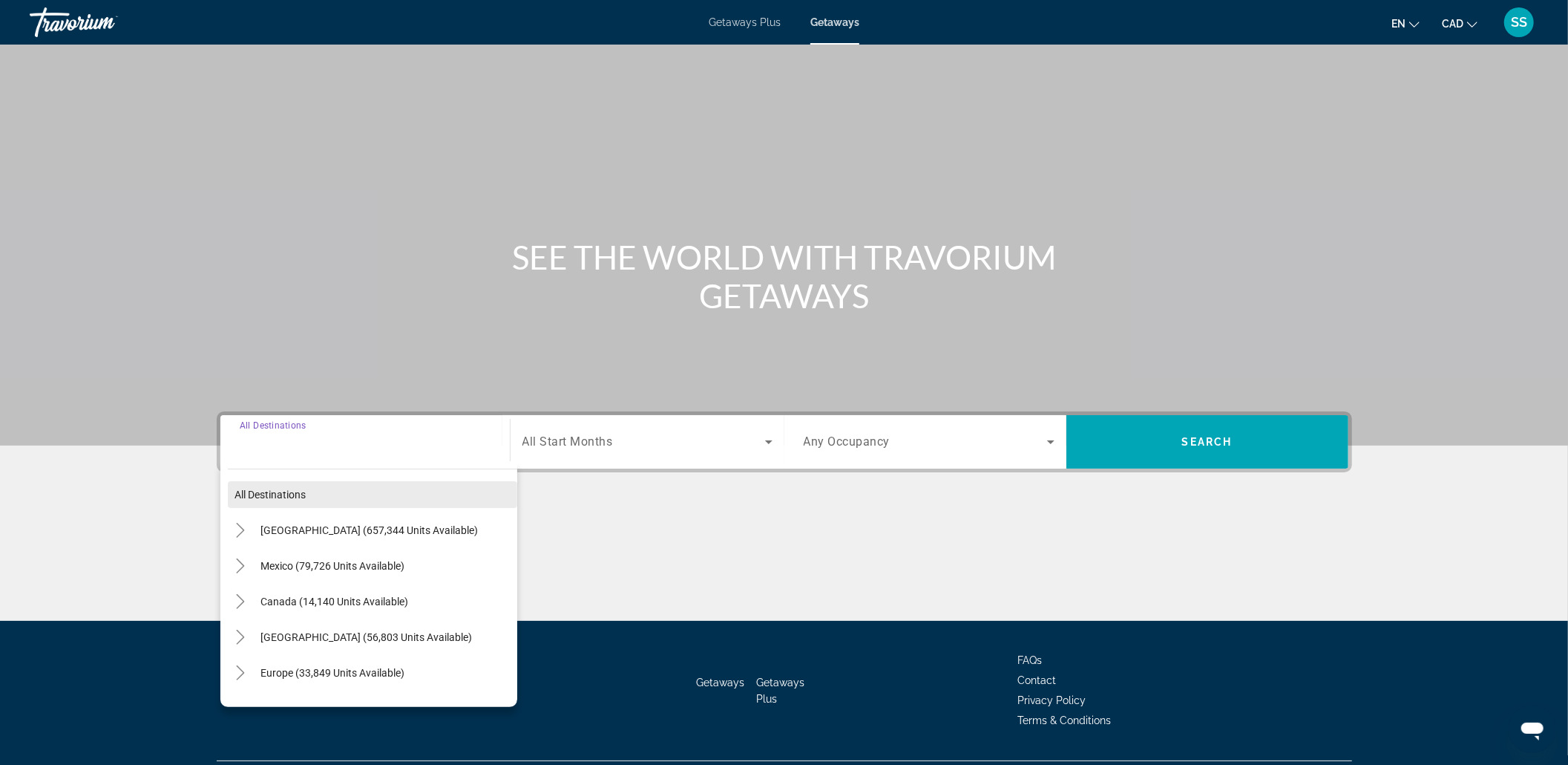
scroll to position [36, 0]
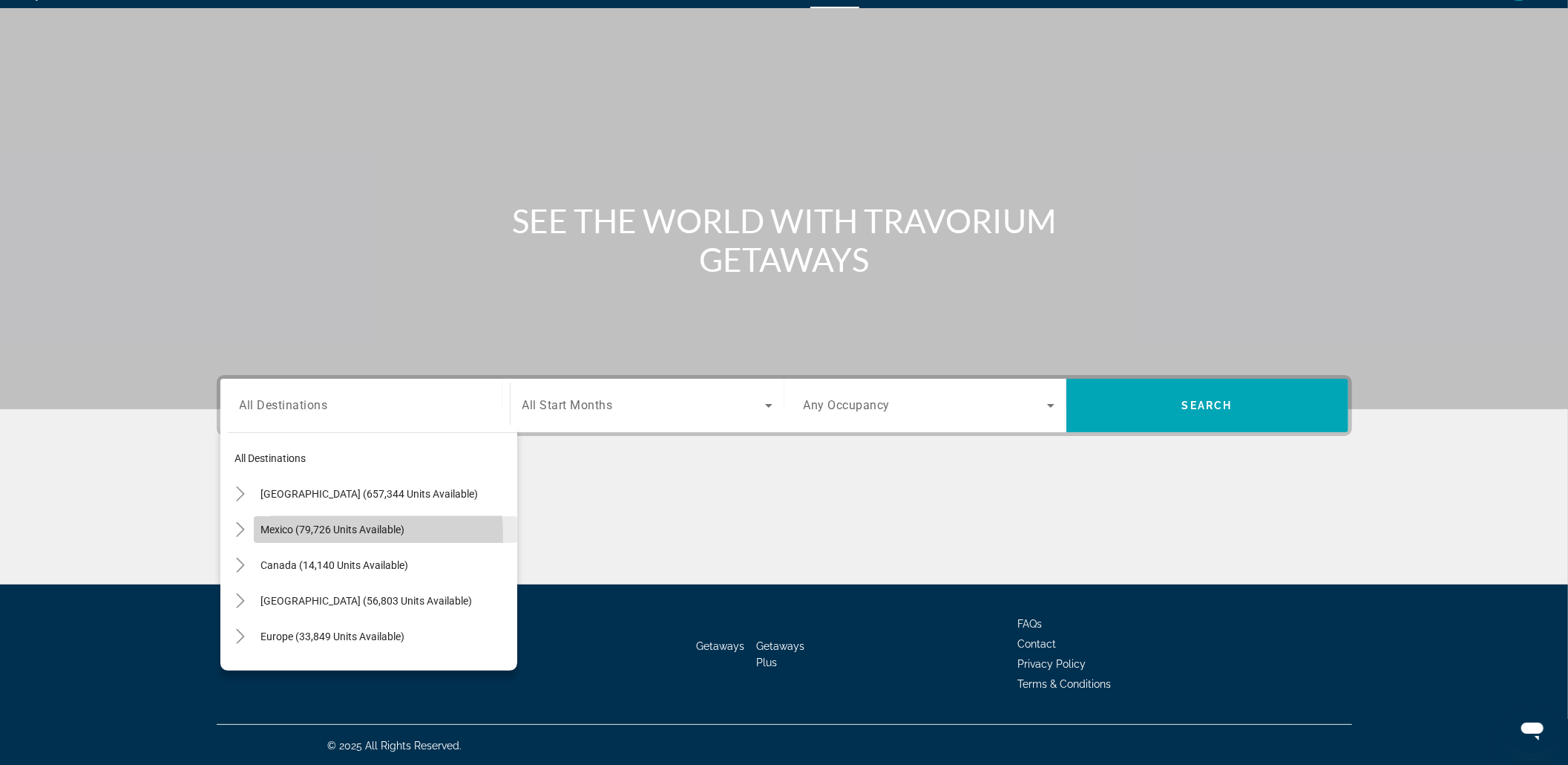
click at [292, 534] on span "Search widget" at bounding box center [386, 529] width 263 height 35
type input "**********"
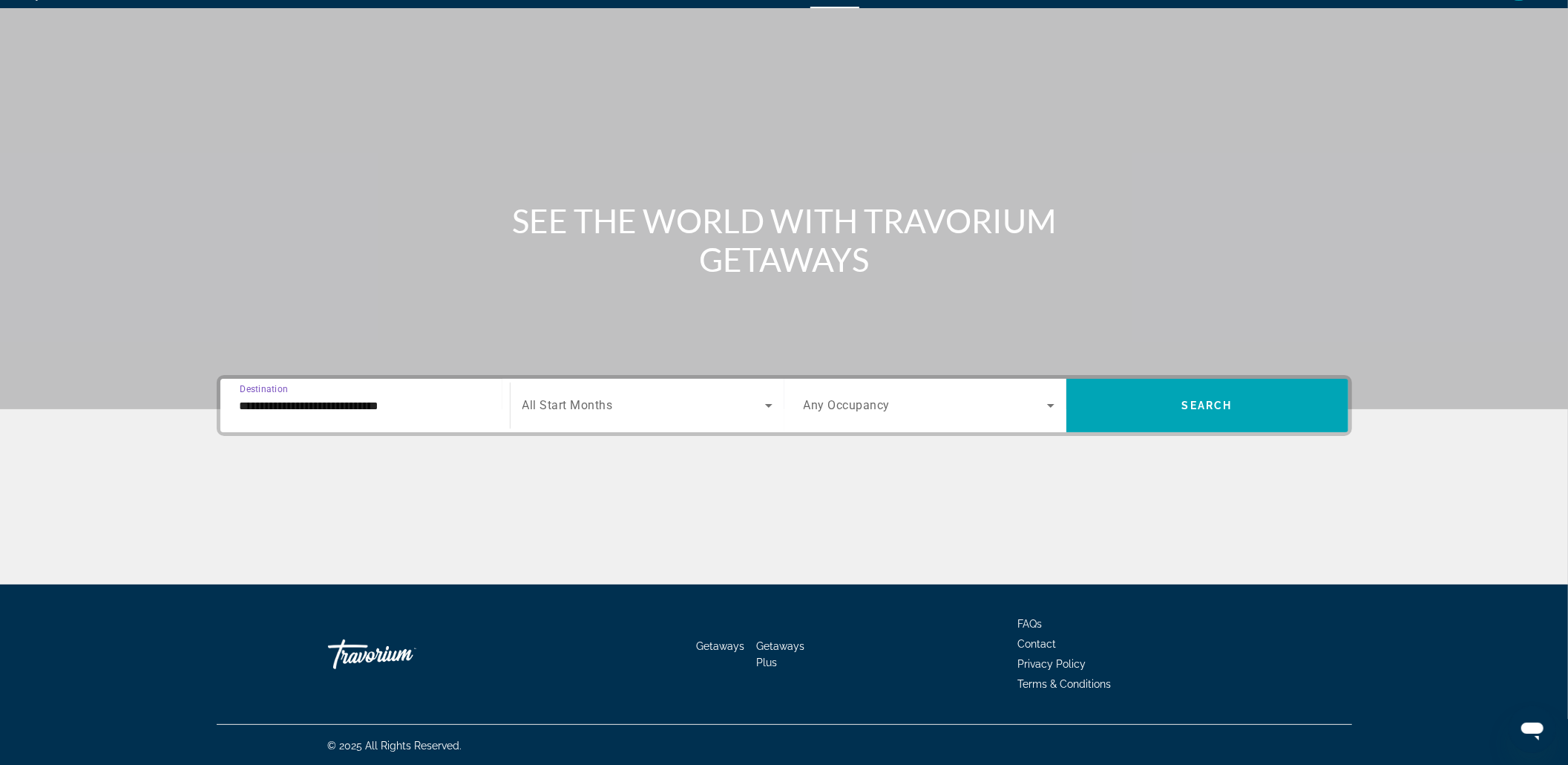
click at [606, 416] on div "Search widget" at bounding box center [648, 405] width 250 height 42
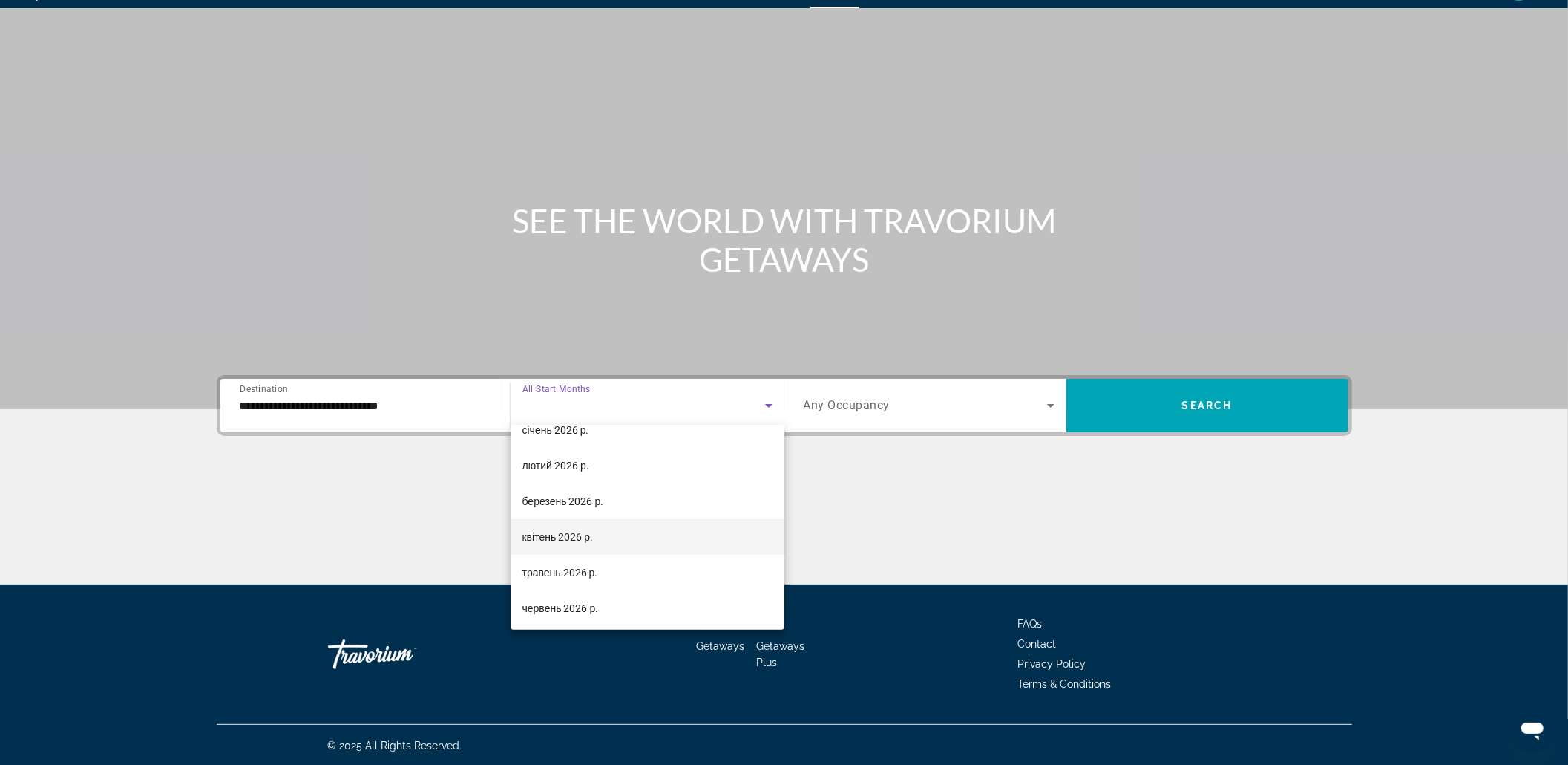
scroll to position [98, 0]
click at [580, 567] on span "лютий 2026 р." at bounding box center [556, 564] width 67 height 18
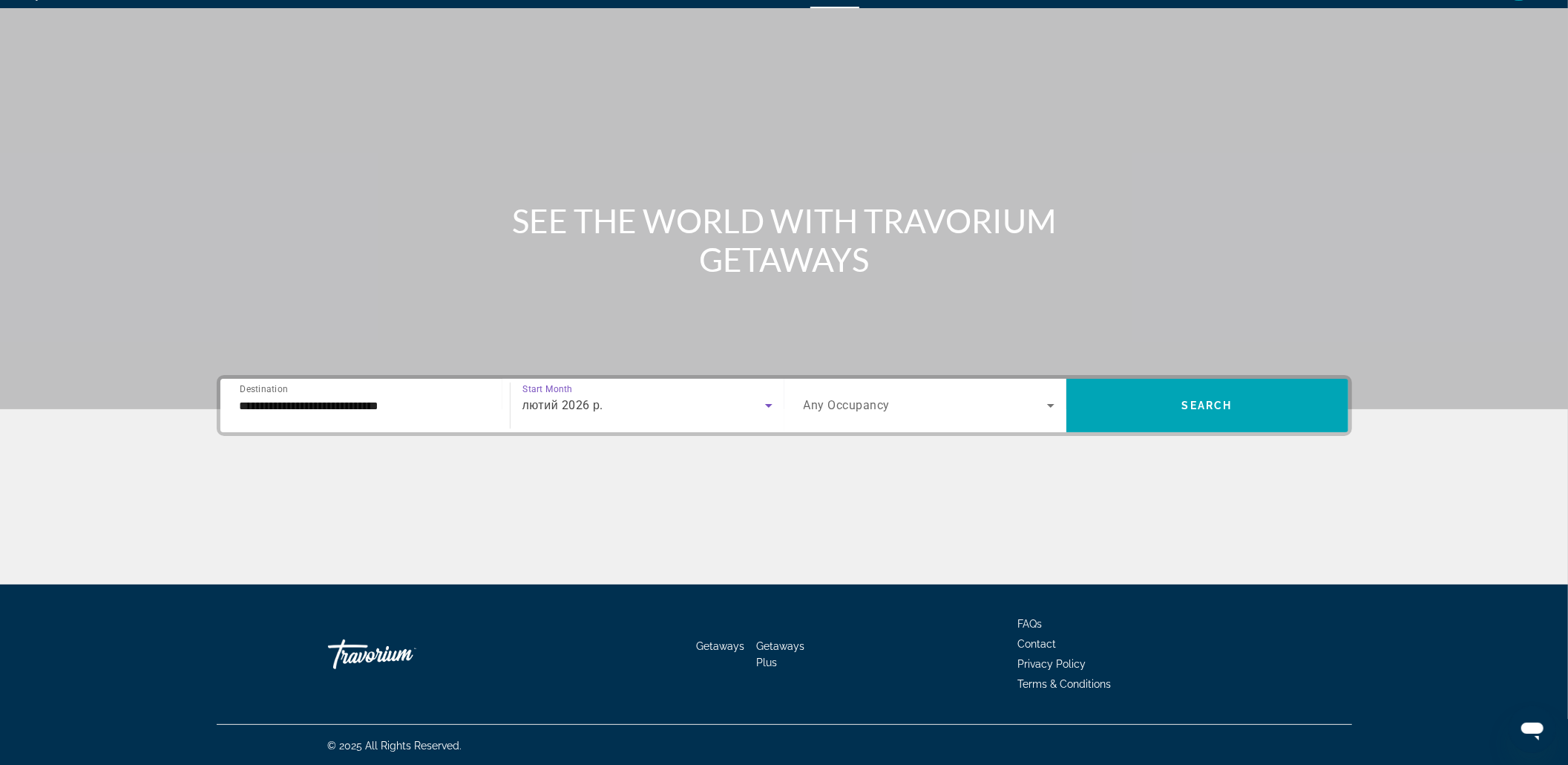
click at [968, 413] on span "Search widget" at bounding box center [925, 405] width 244 height 18
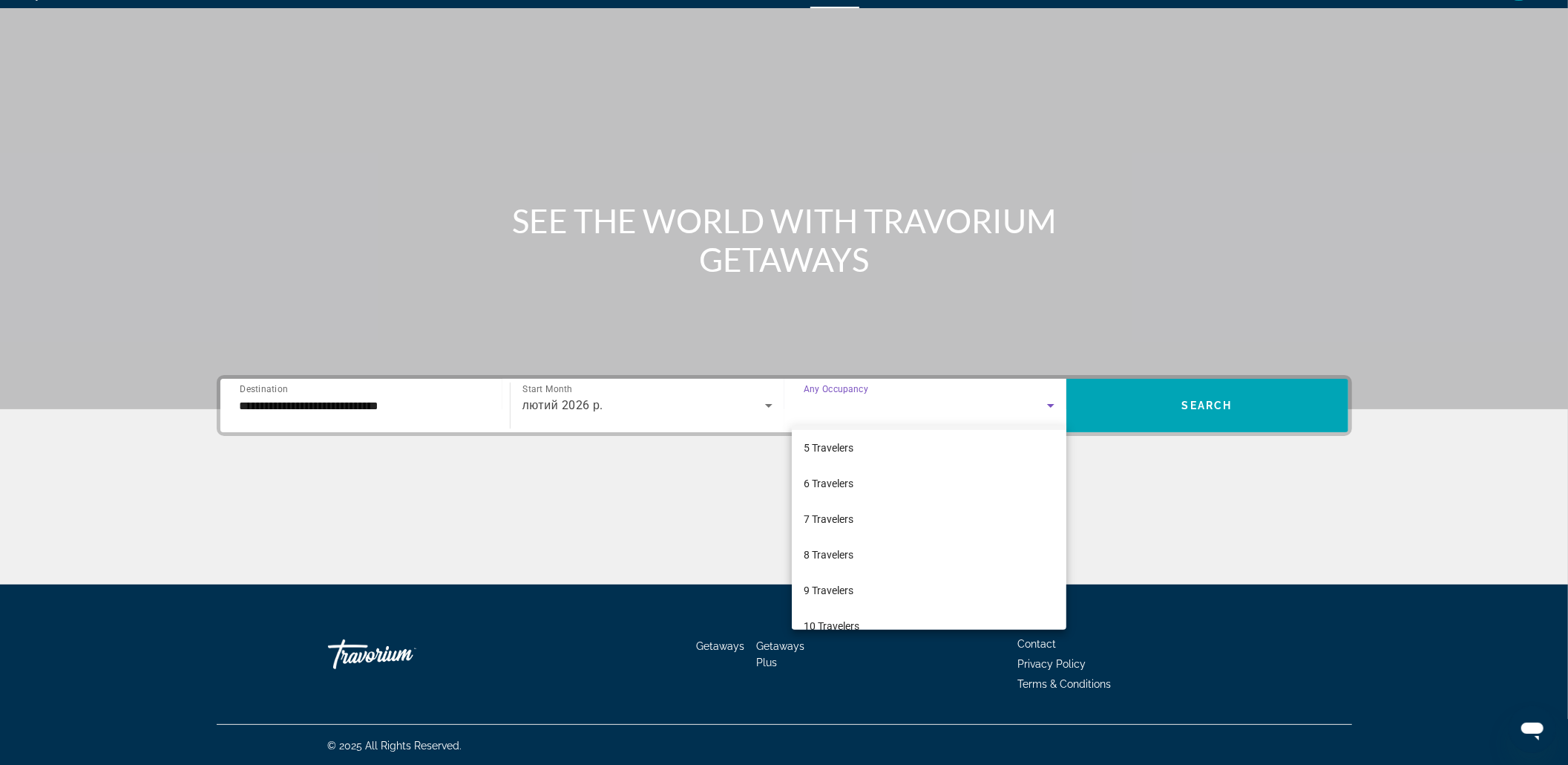
scroll to position [164, 0]
drag, startPoint x: 868, startPoint y: 607, endPoint x: 1075, endPoint y: 550, distance: 214.7
click at [881, 573] on mat-option "10 Travelers" at bounding box center [929, 606] width 275 height 35
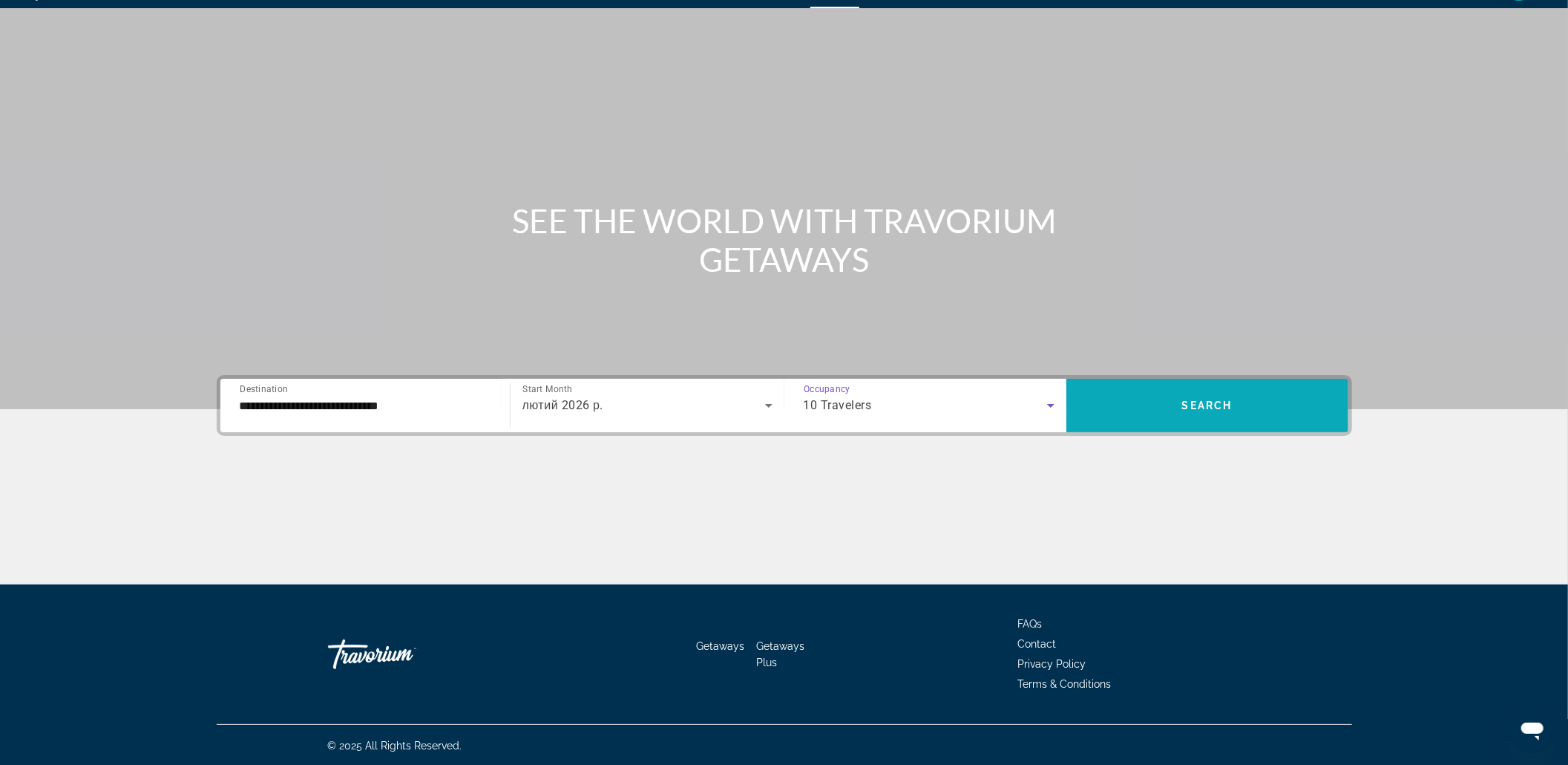
click at [1170, 430] on span "Search widget" at bounding box center [1208, 405] width 282 height 54
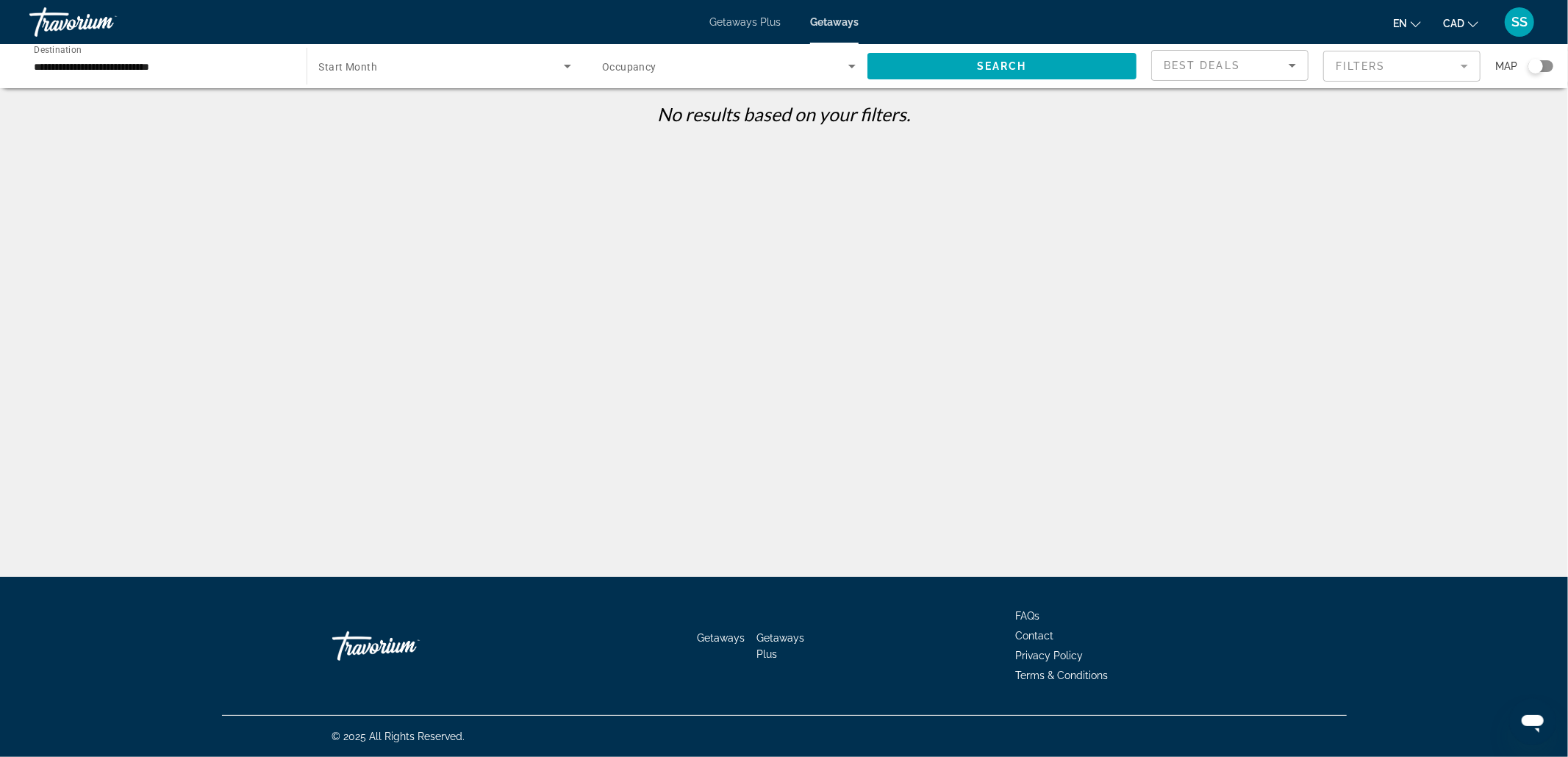
click at [401, 57] on span "Search widget" at bounding box center [441, 65] width 245 height 17
click at [112, 62] on div at bounding box center [784, 378] width 1568 height 757
click at [845, 64] on icon "Search widget" at bounding box center [851, 65] width 17 height 17
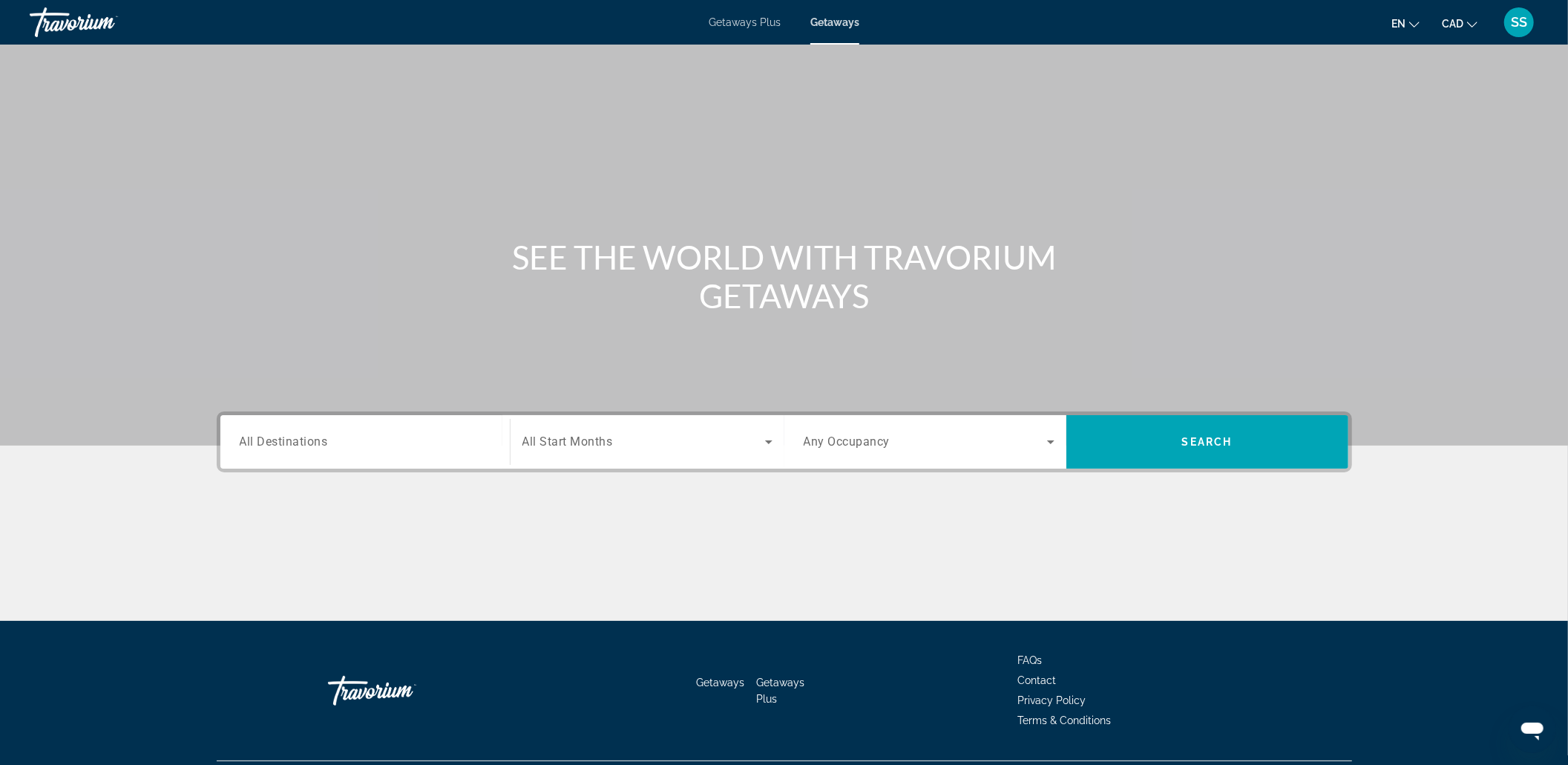
click at [434, 426] on div "Search widget" at bounding box center [365, 442] width 251 height 43
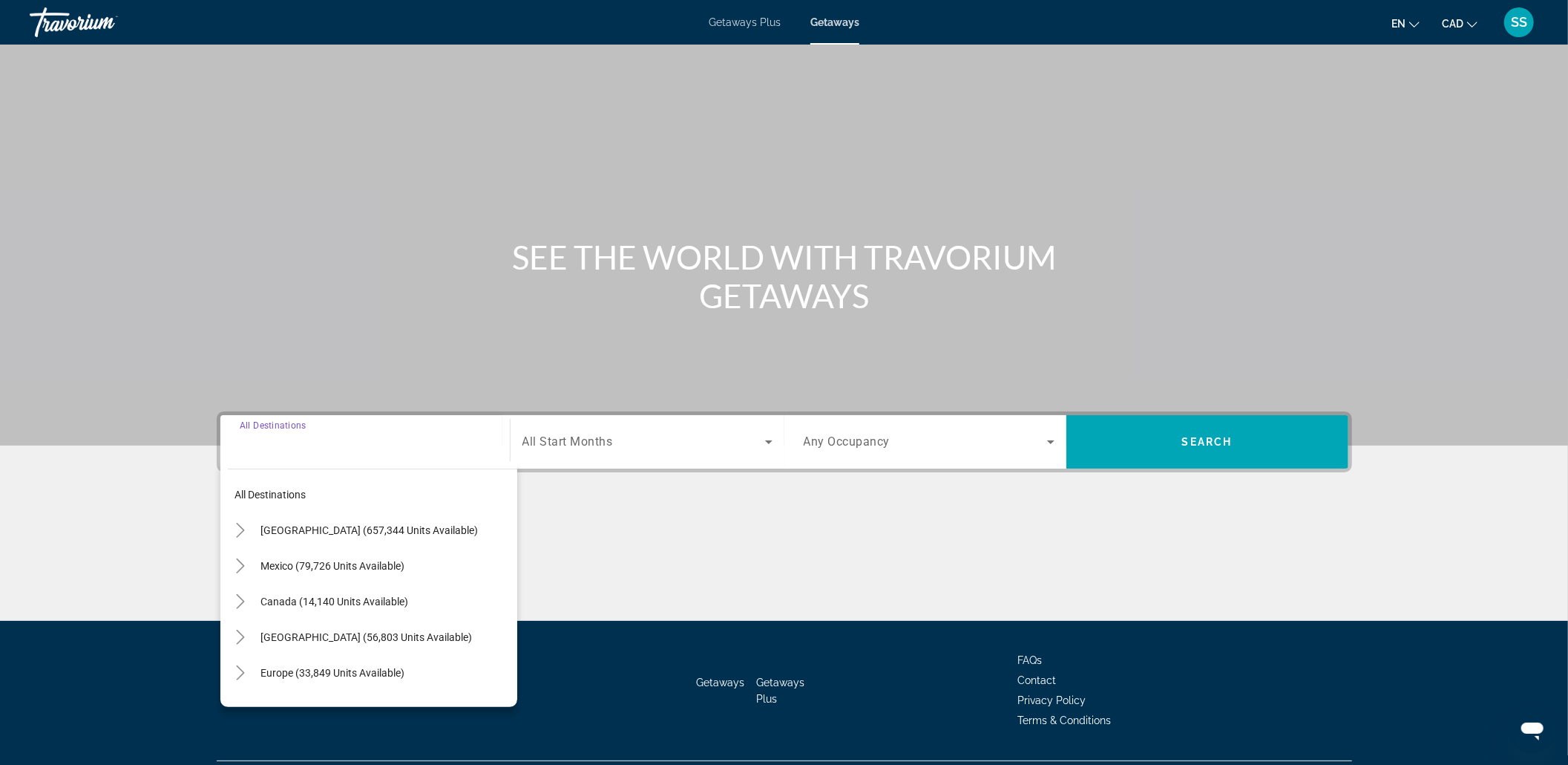
scroll to position [36, 0]
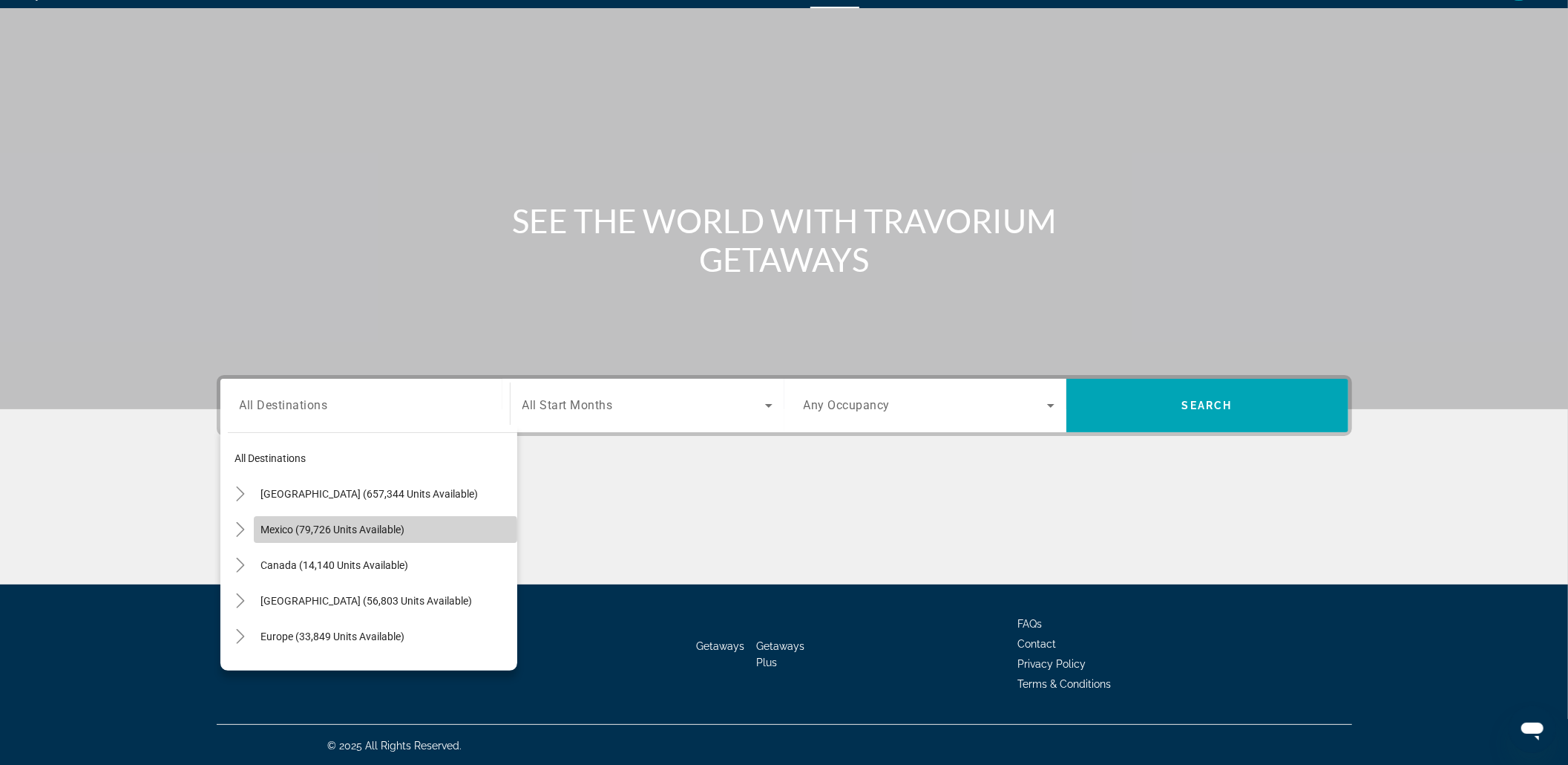
click at [385, 532] on span "Mexico (79,726 units available)" at bounding box center [333, 529] width 144 height 12
type input "**********"
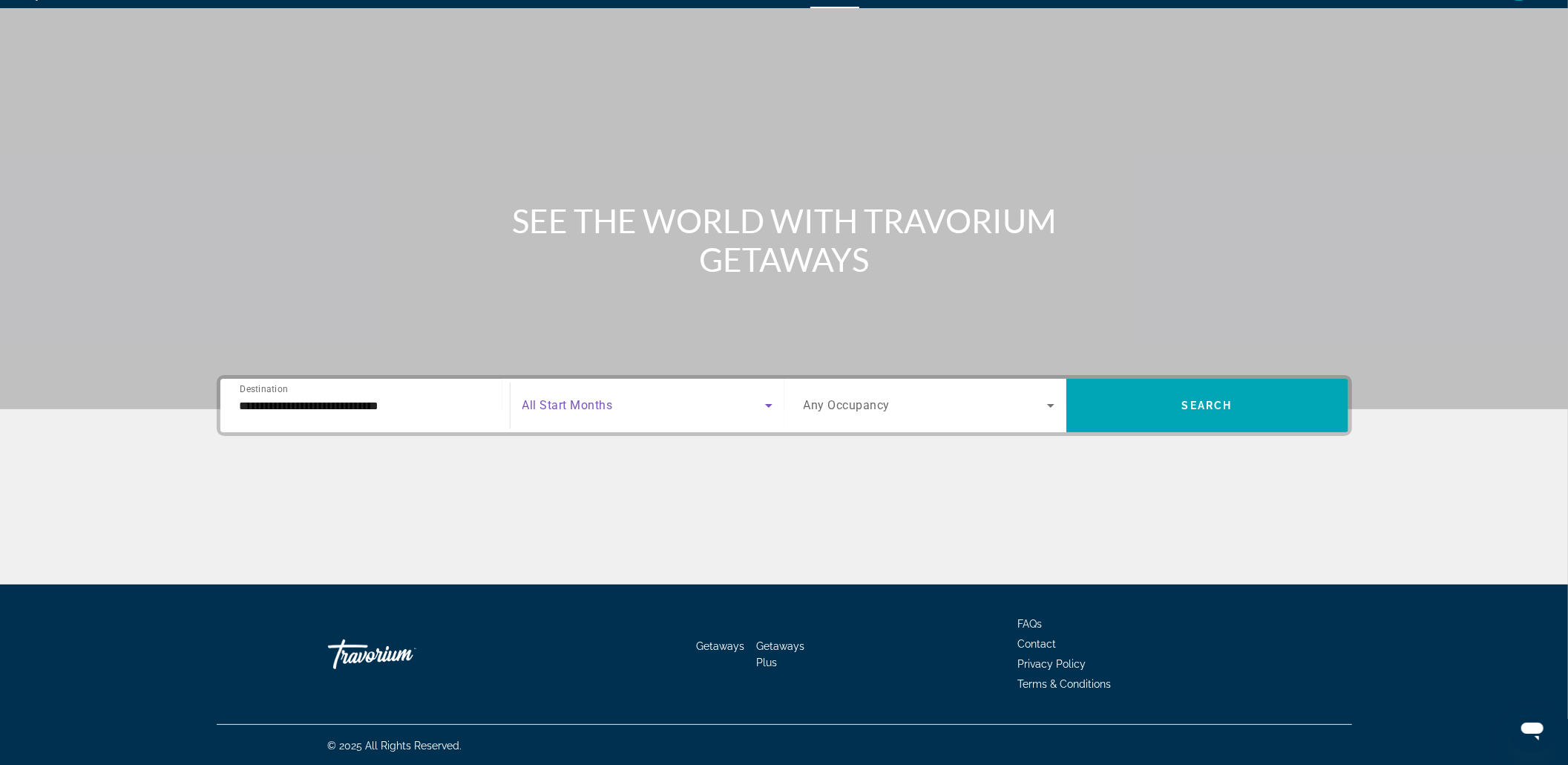
click at [580, 412] on span "Search widget" at bounding box center [644, 405] width 243 height 18
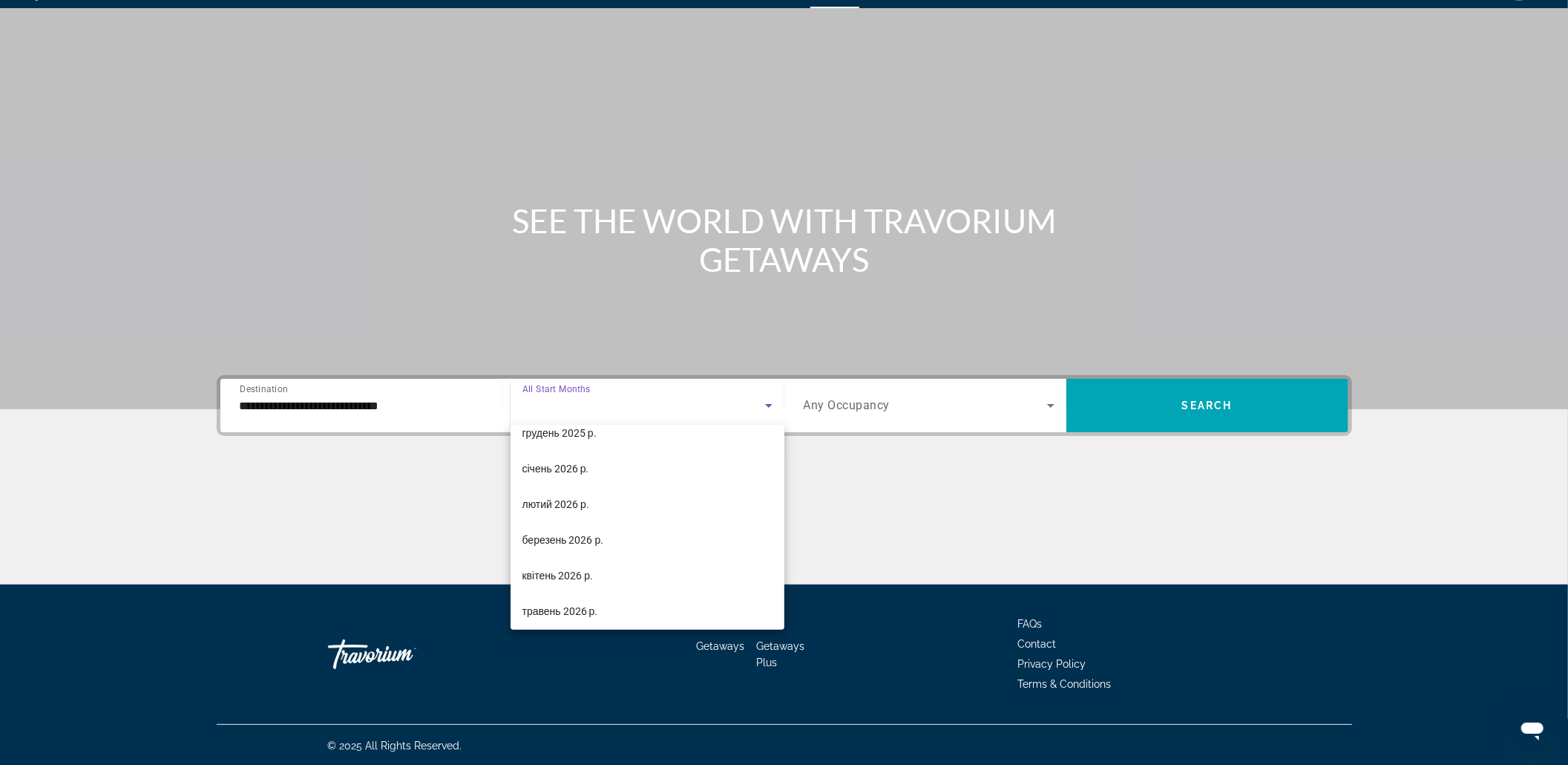
scroll to position [198, 0]
click at [588, 473] on span "лютий 2026 р." at bounding box center [556, 465] width 67 height 18
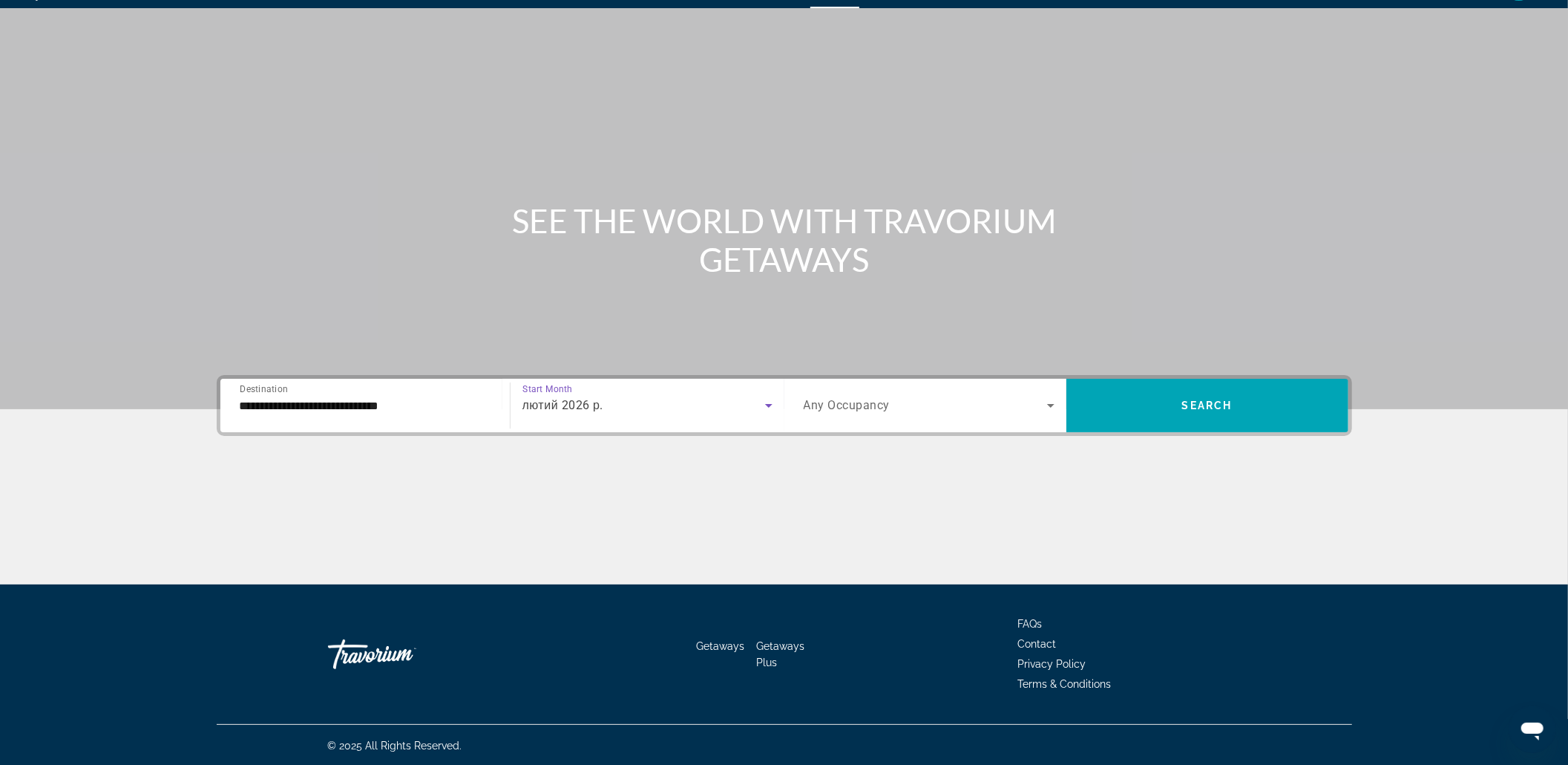
click at [966, 410] on span "Search widget" at bounding box center [925, 405] width 244 height 18
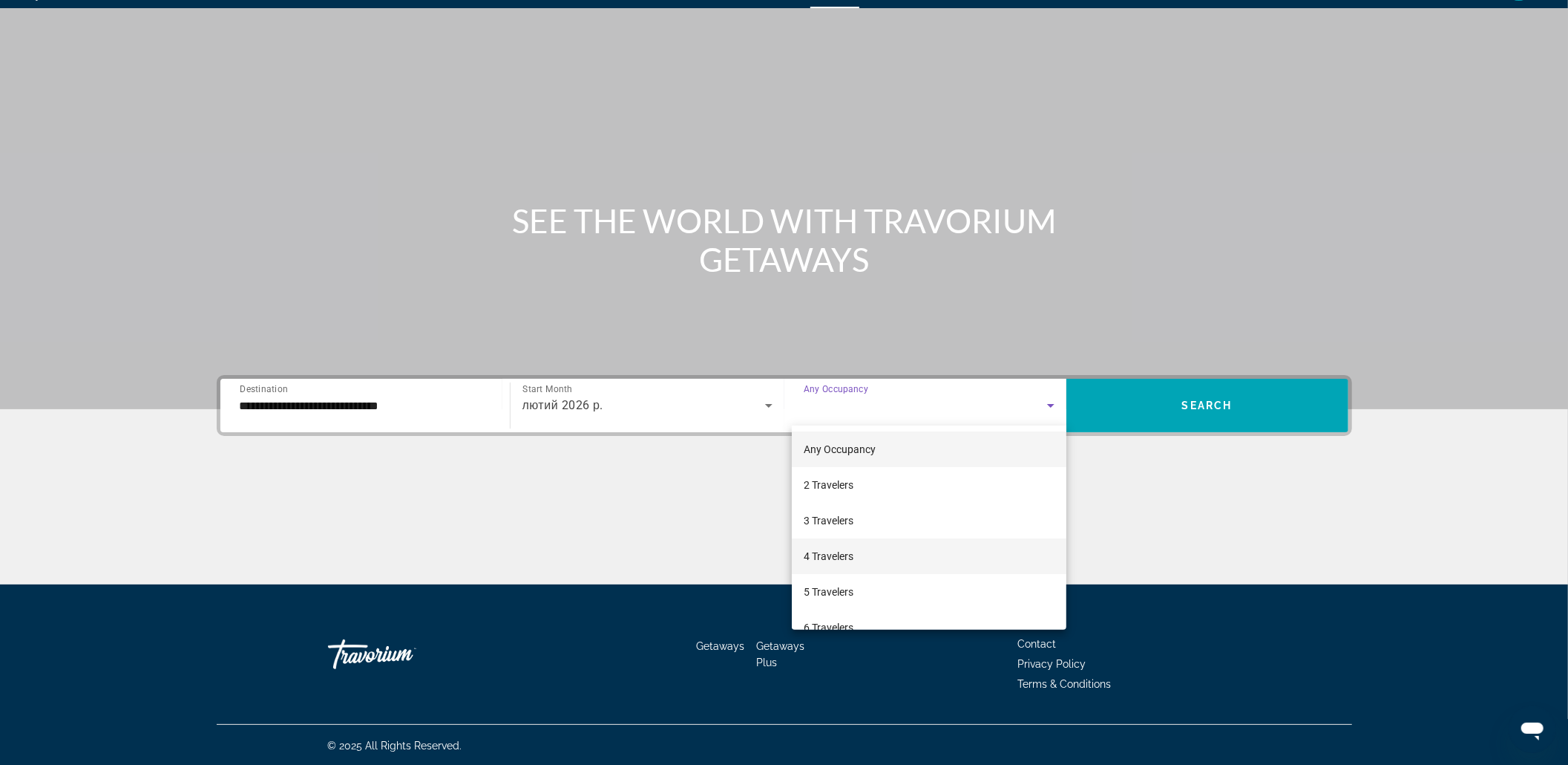
drag, startPoint x: 843, startPoint y: 547, endPoint x: 917, endPoint y: 521, distance: 78.4
click at [843, 547] on span "4 Travelers" at bounding box center [828, 555] width 50 height 18
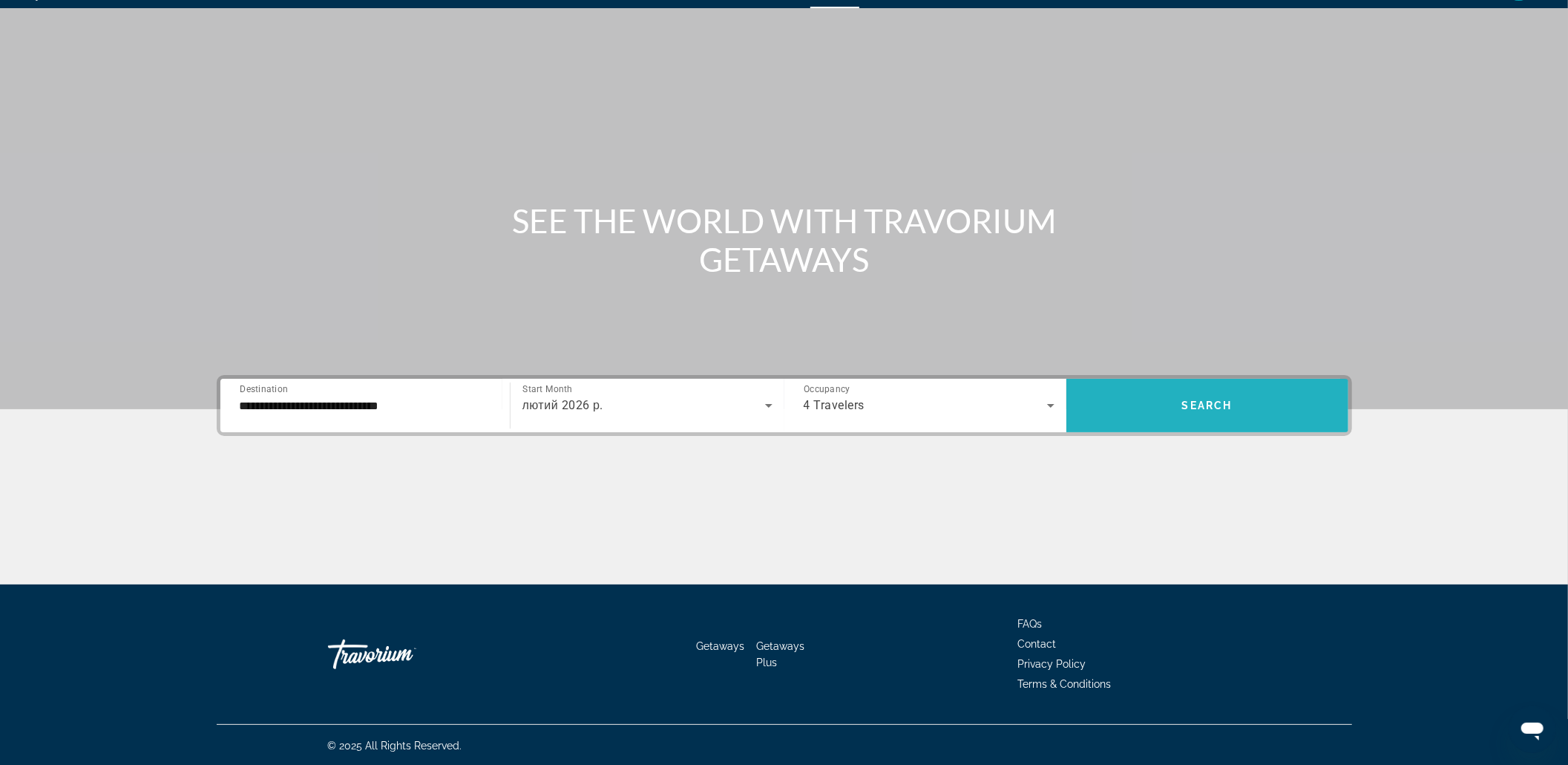
click at [1157, 414] on span "Search widget" at bounding box center [1208, 405] width 282 height 35
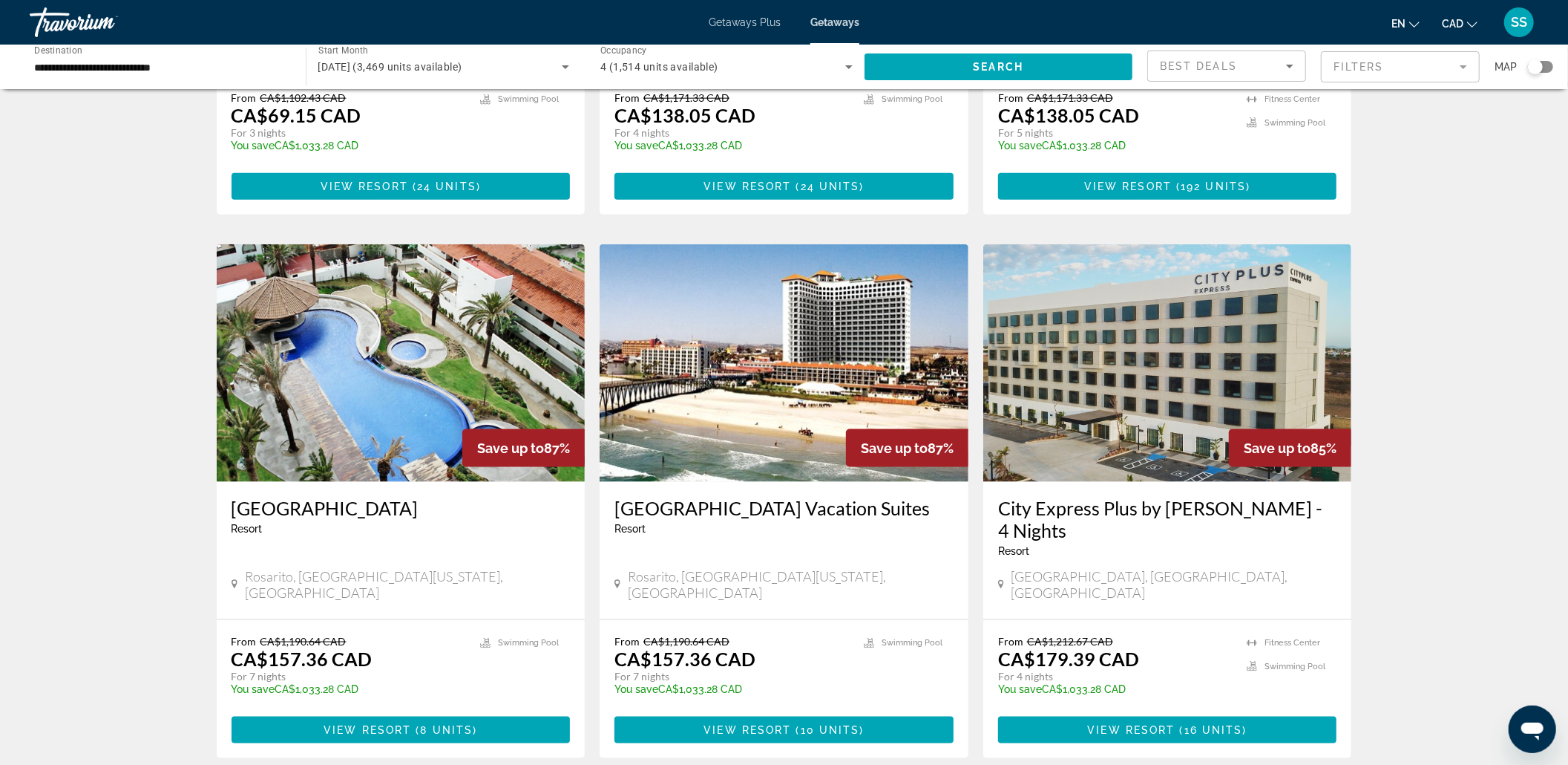
scroll to position [1485, 0]
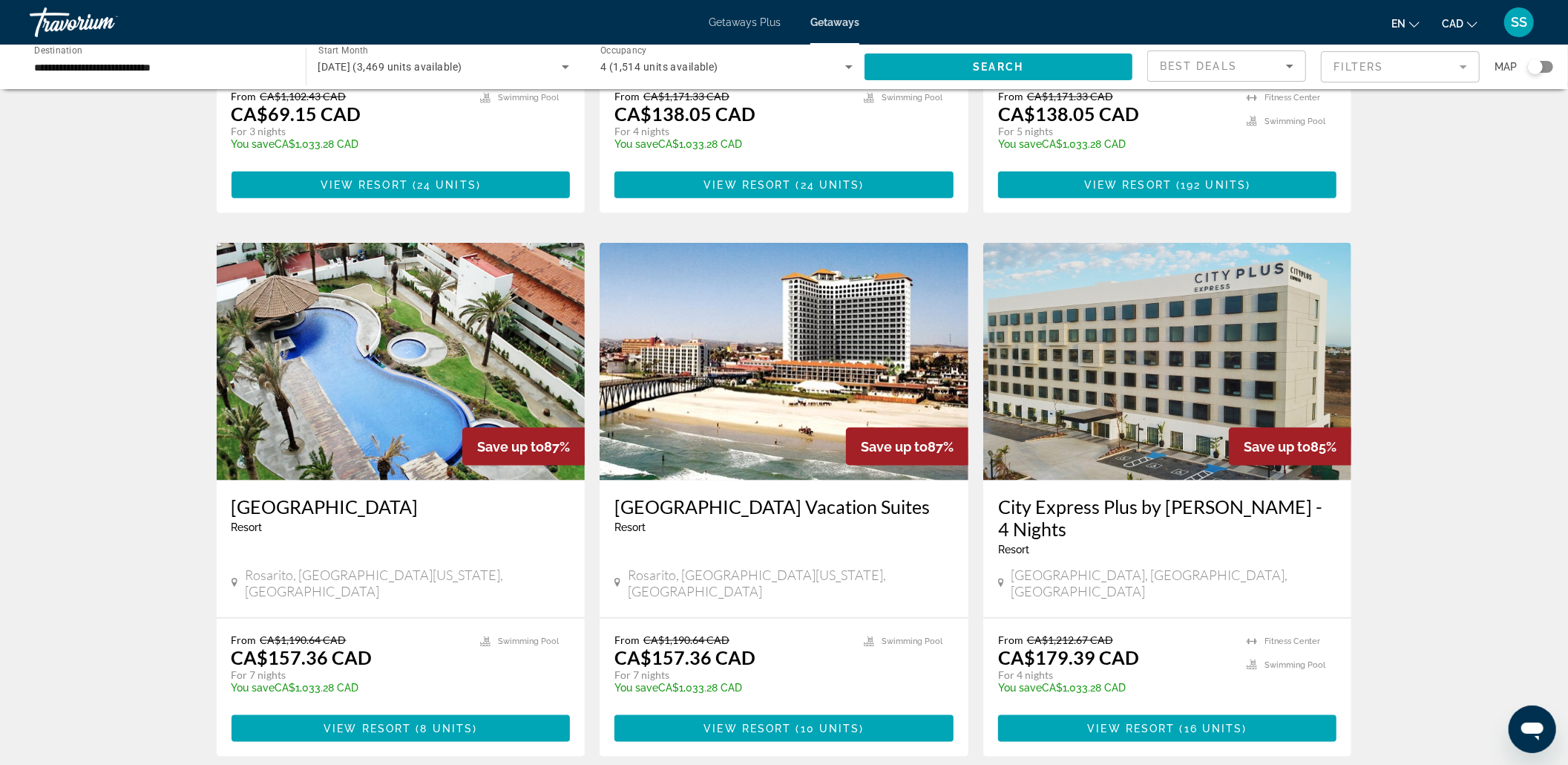
click at [799, 325] on img "Main content" at bounding box center [784, 362] width 369 height 237
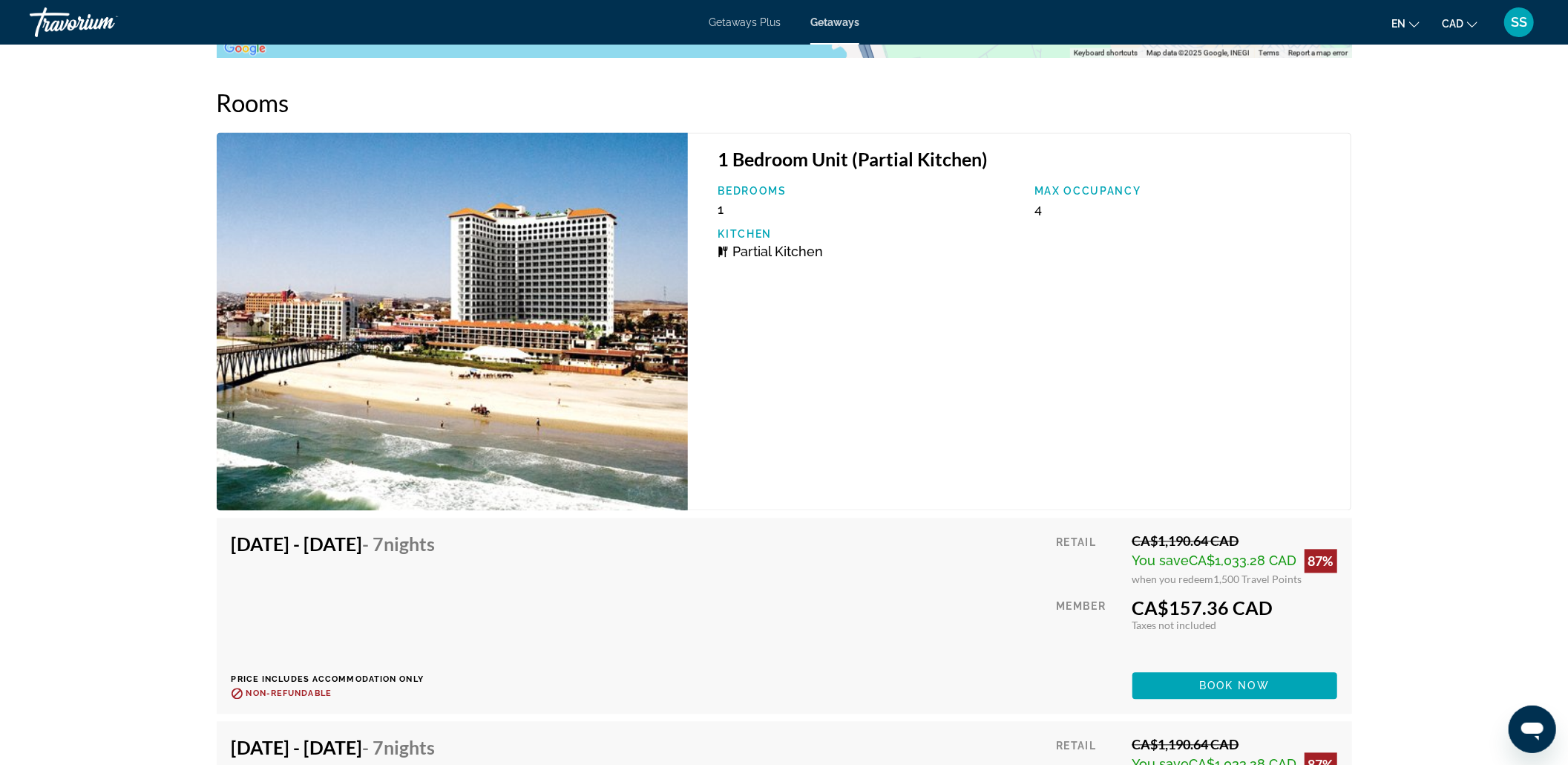
scroll to position [2376, 0]
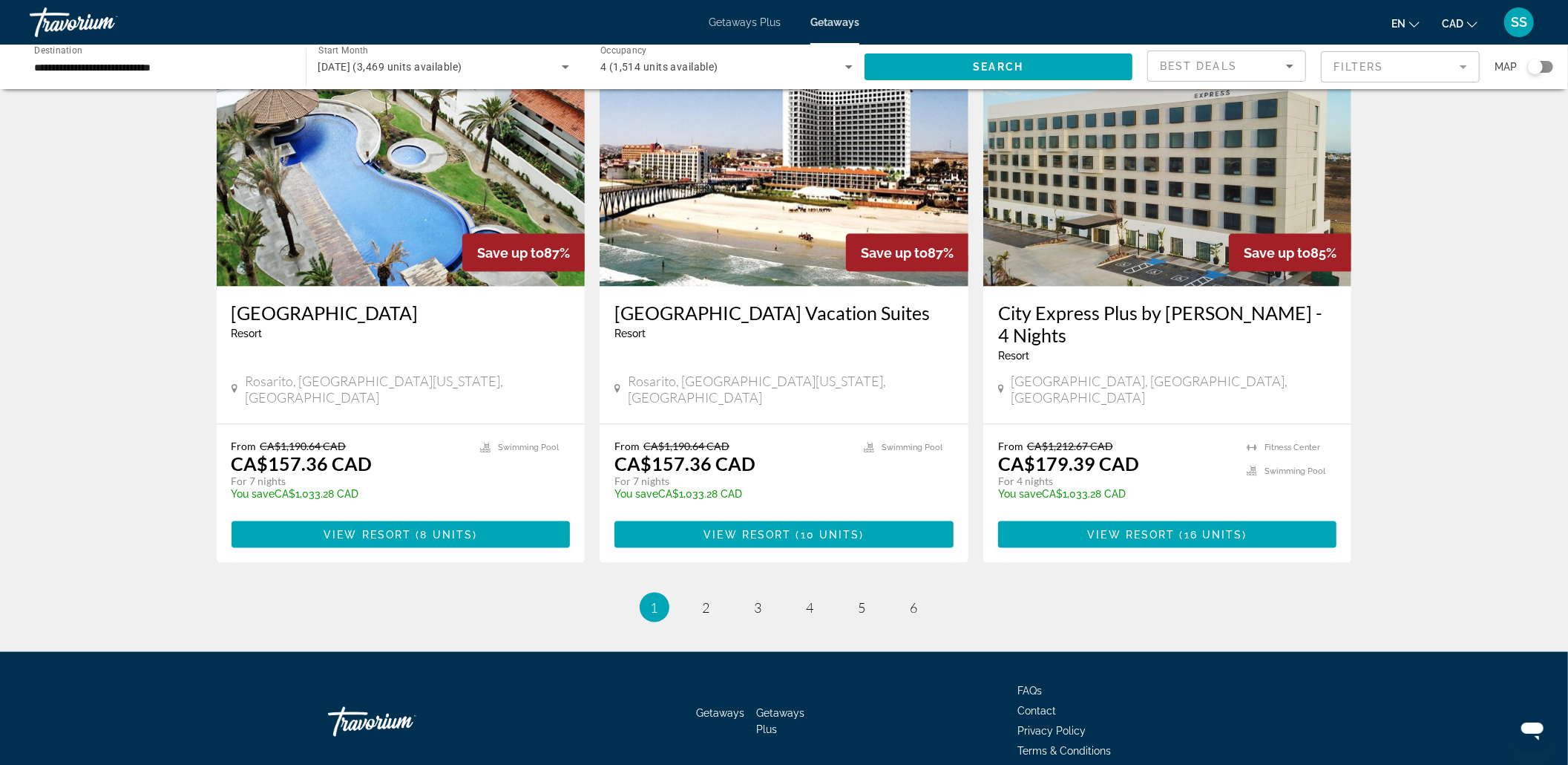
scroll to position [1682, 0]
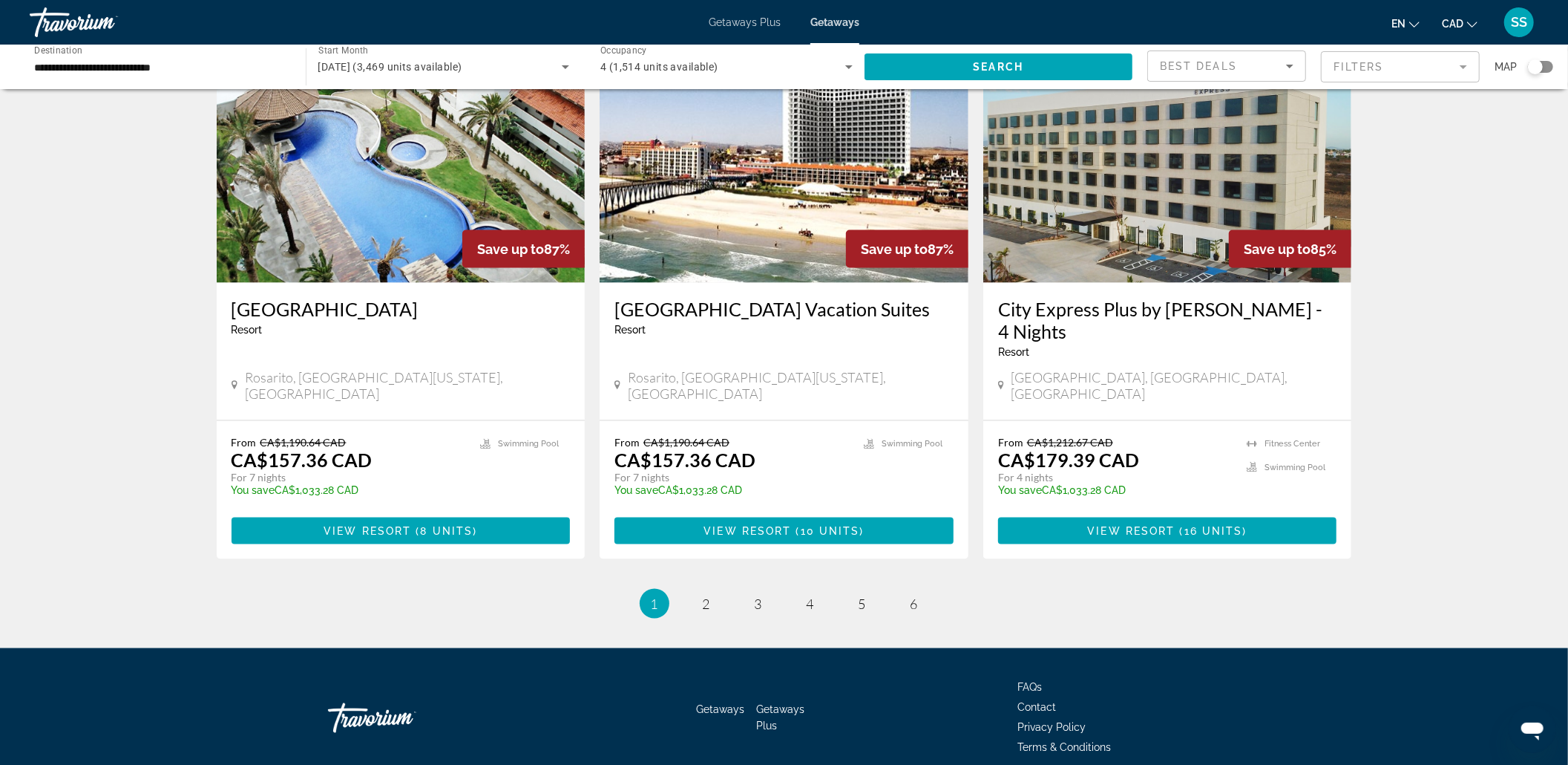
click at [716, 573] on ul "1 / 6 You're on page 1 page 2 page 3 page 4 page 5 page 6" at bounding box center [784, 604] width 1135 height 30
click at [711, 573] on link "page 2" at bounding box center [706, 604] width 26 height 26
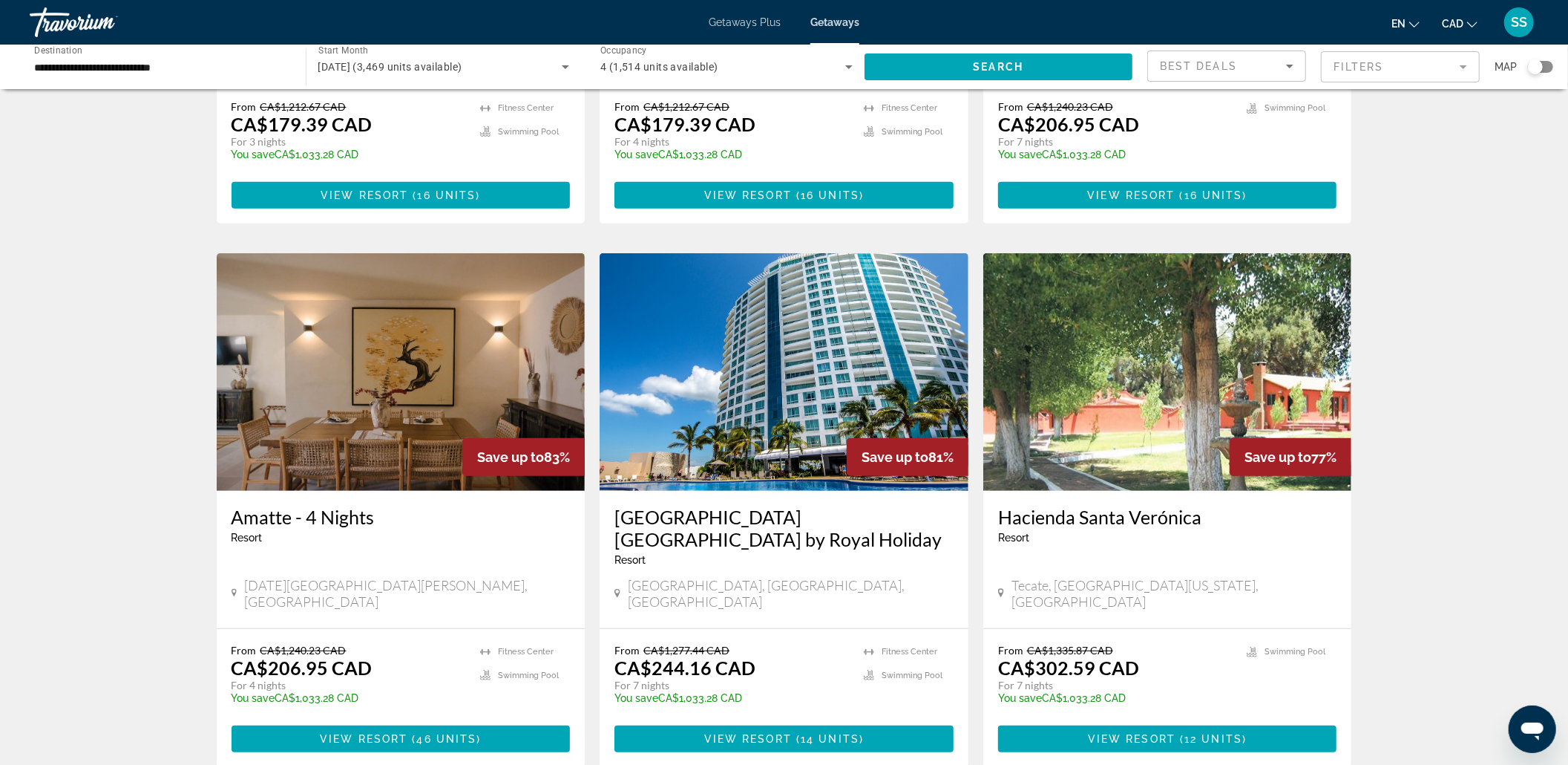
scroll to position [396, 0]
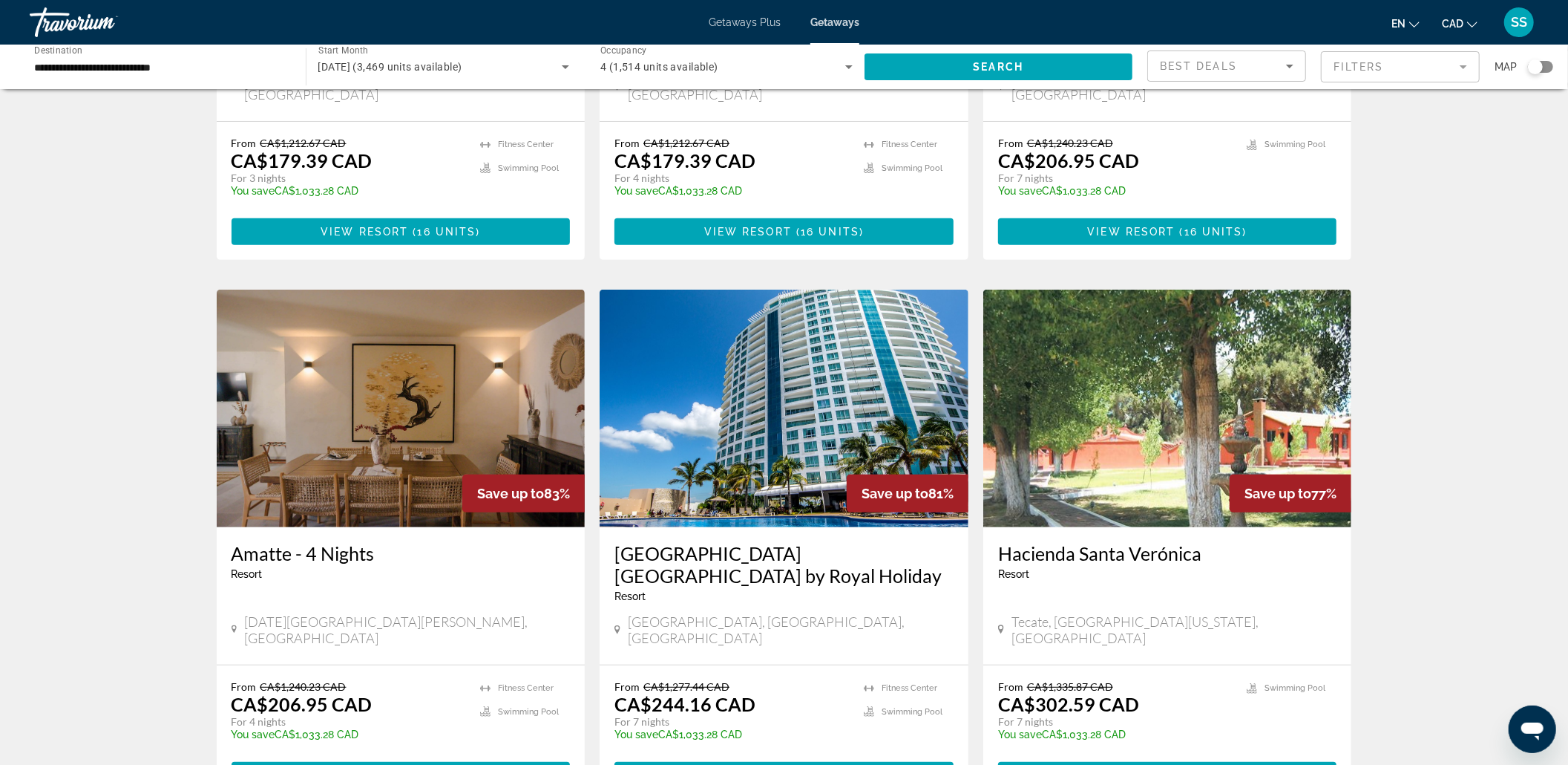
click at [784, 389] on img "Main content" at bounding box center [784, 408] width 369 height 237
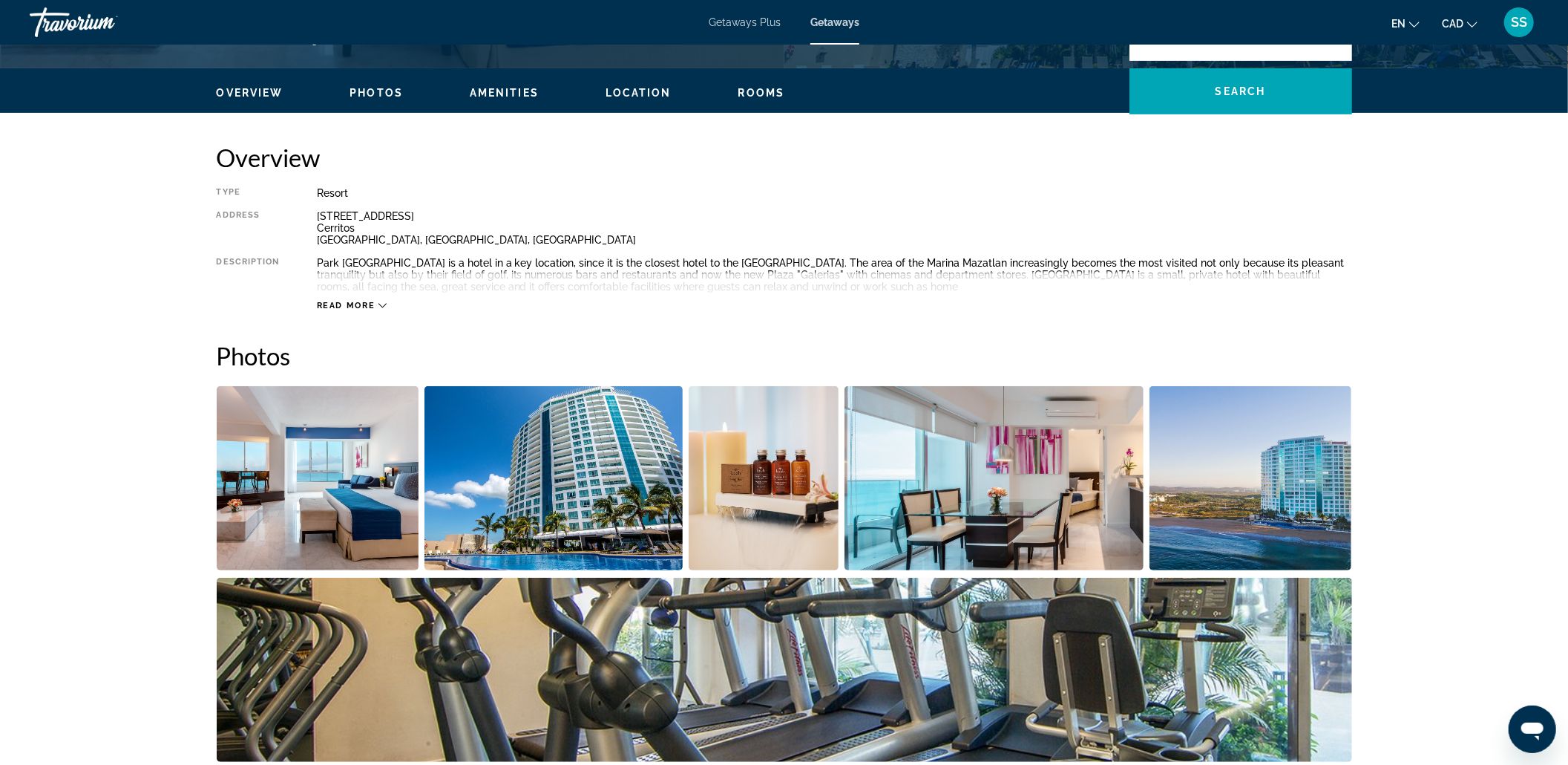
scroll to position [594, 0]
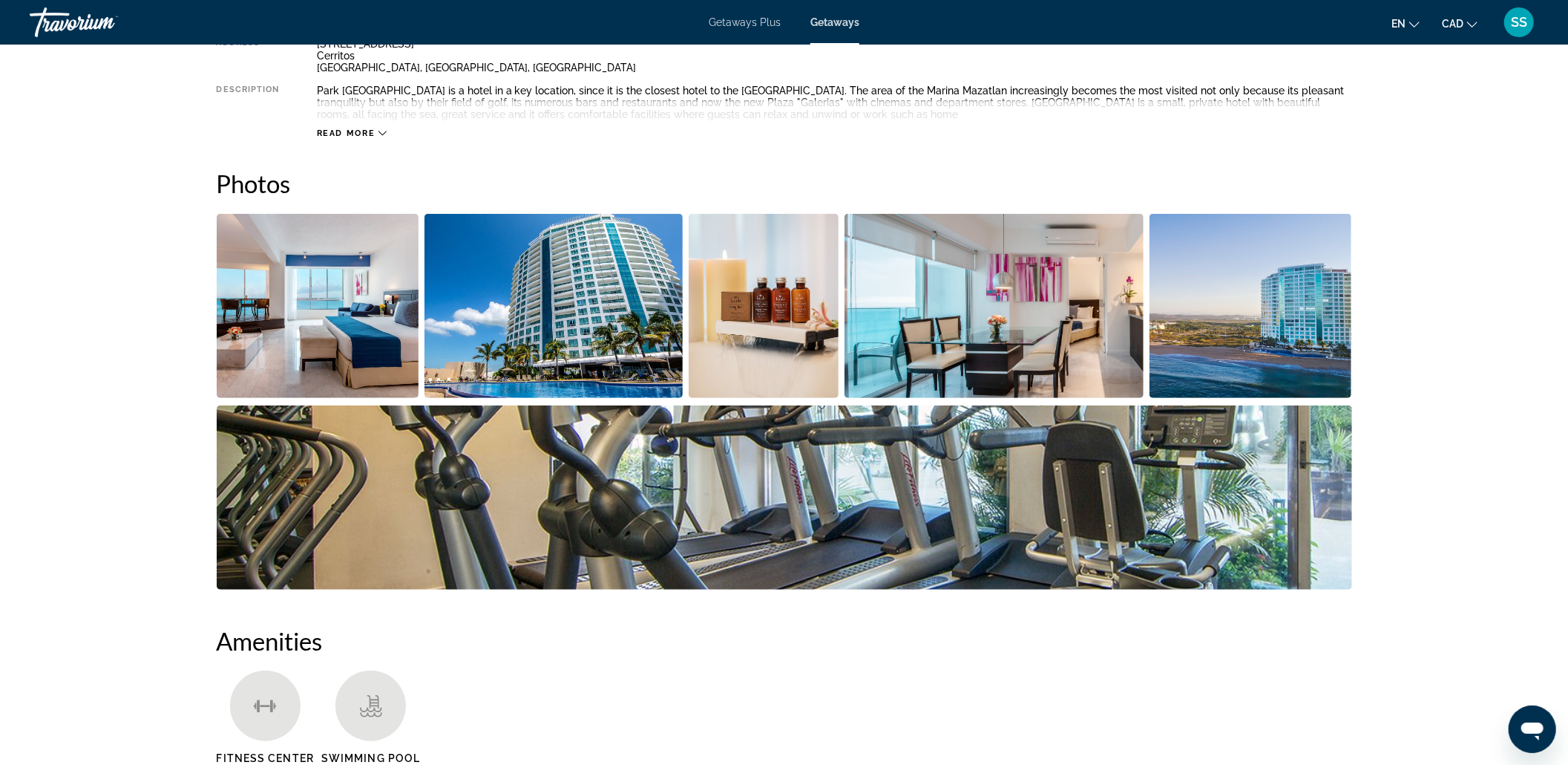
click at [583, 328] on img "Open full-screen image slider" at bounding box center [553, 306] width 259 height 185
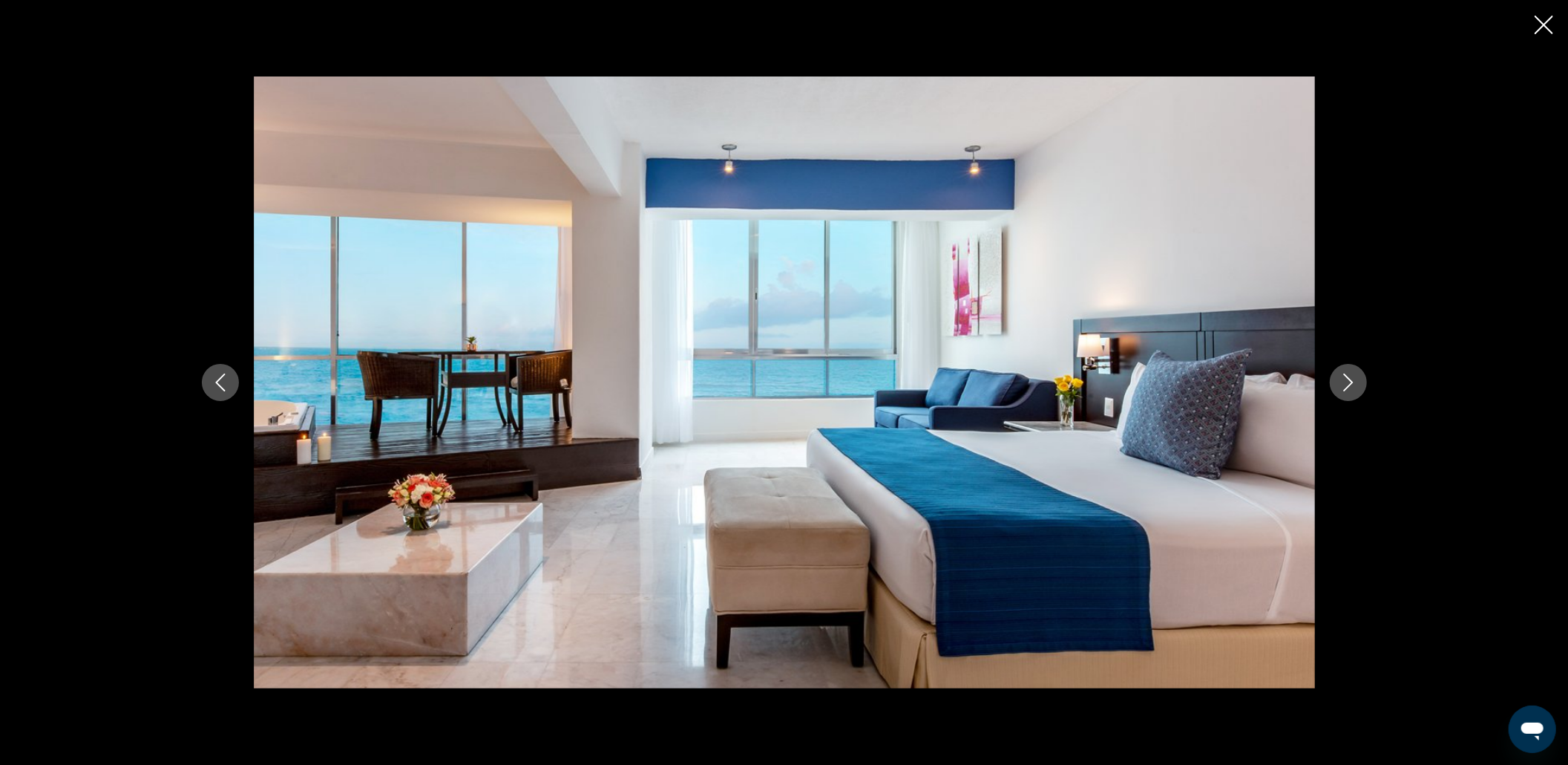
click at [1186, 382] on button "Next image" at bounding box center [1348, 382] width 37 height 37
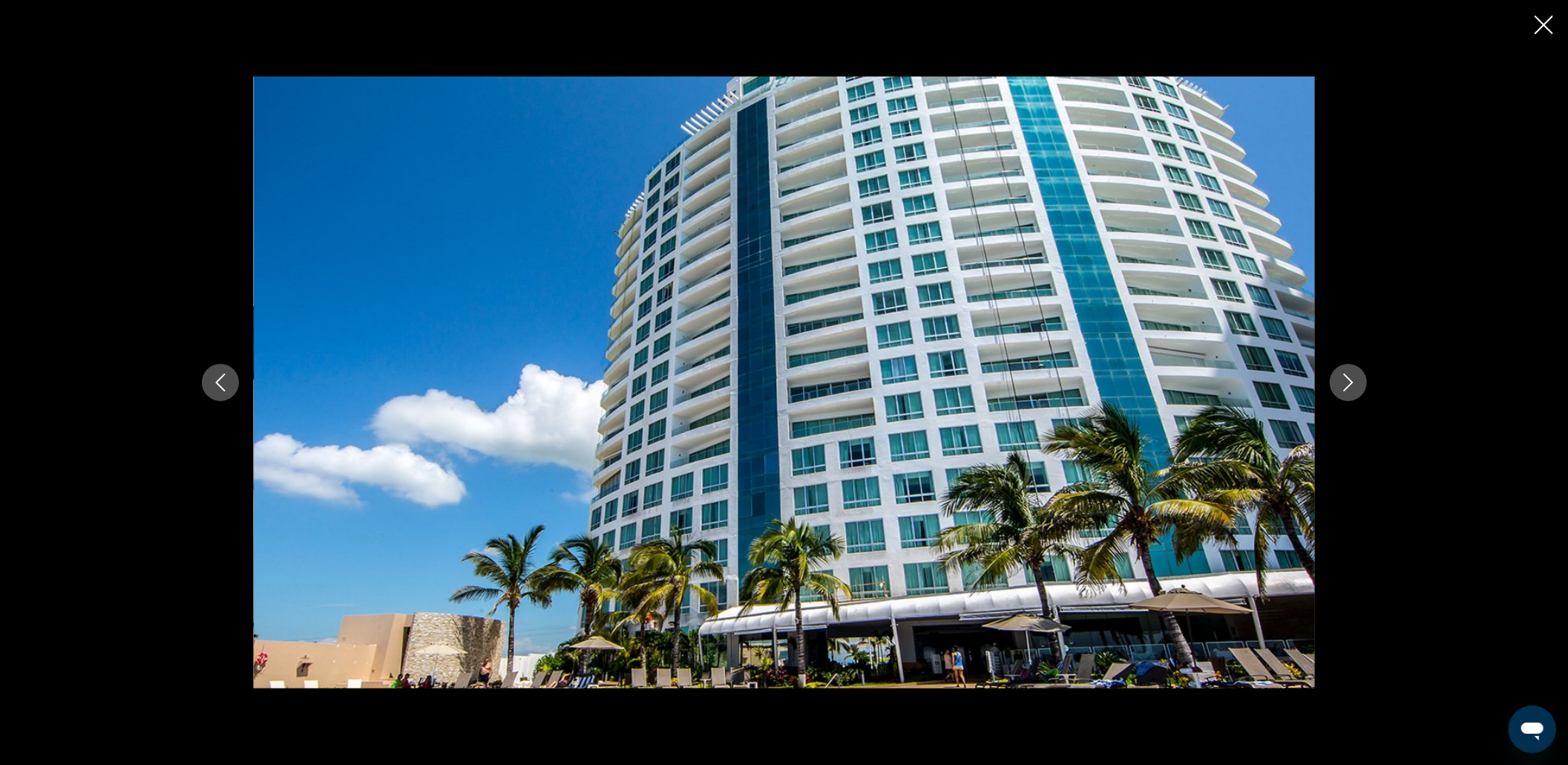
click at [1186, 381] on button "Next image" at bounding box center [1348, 382] width 37 height 37
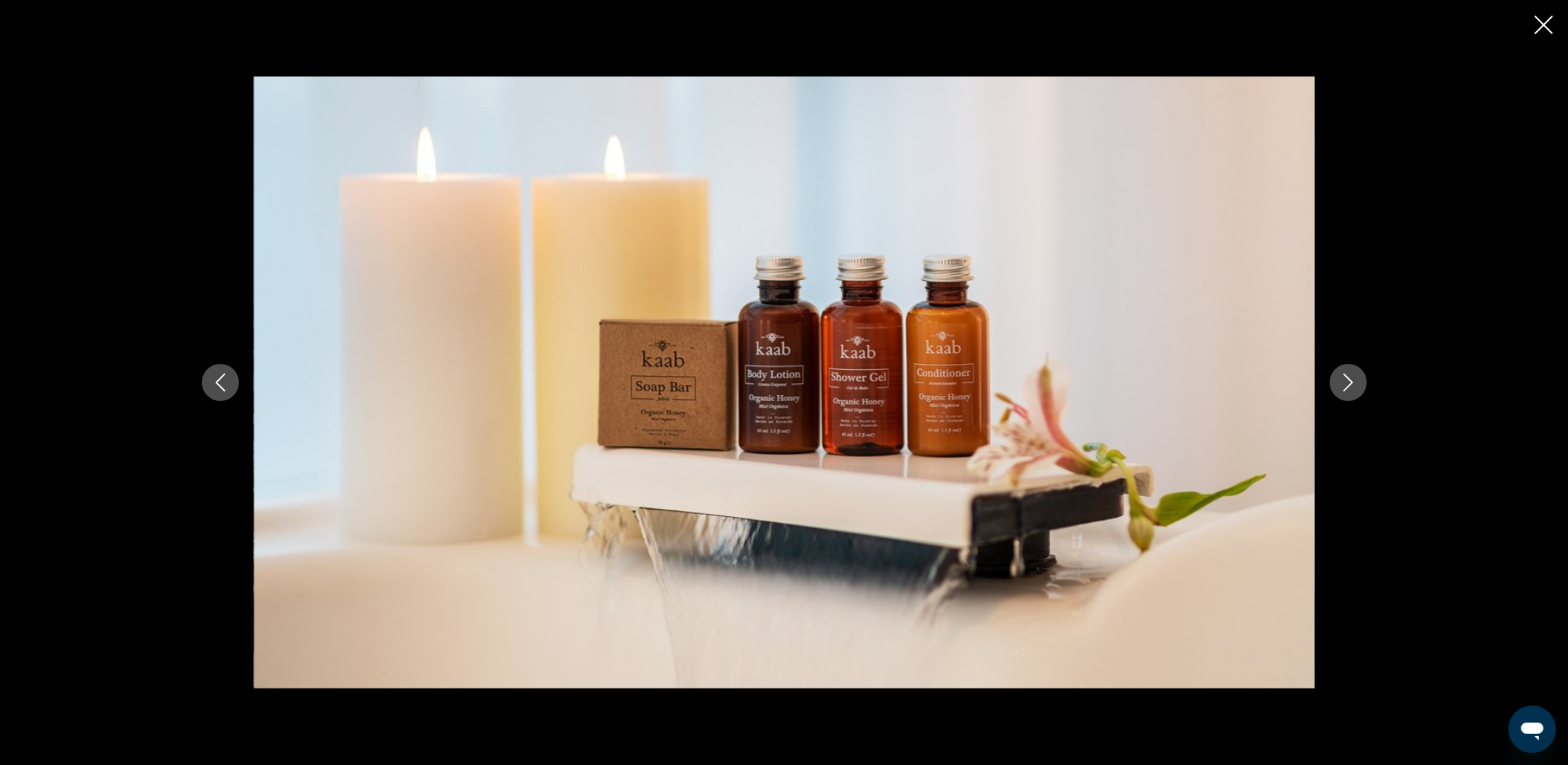
click at [1186, 381] on button "Next image" at bounding box center [1348, 382] width 37 height 37
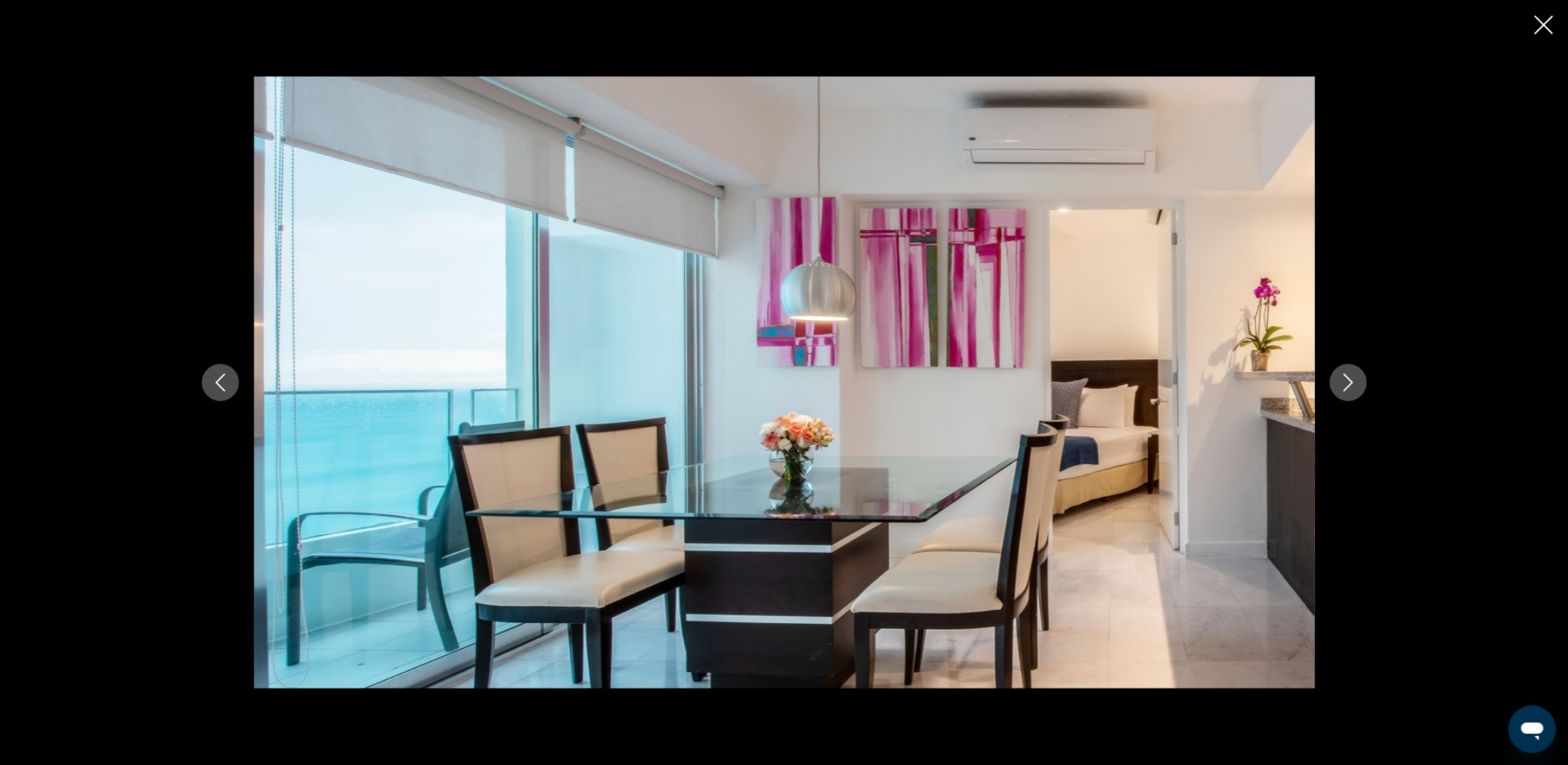
click at [1186, 381] on button "Next image" at bounding box center [1348, 382] width 37 height 37
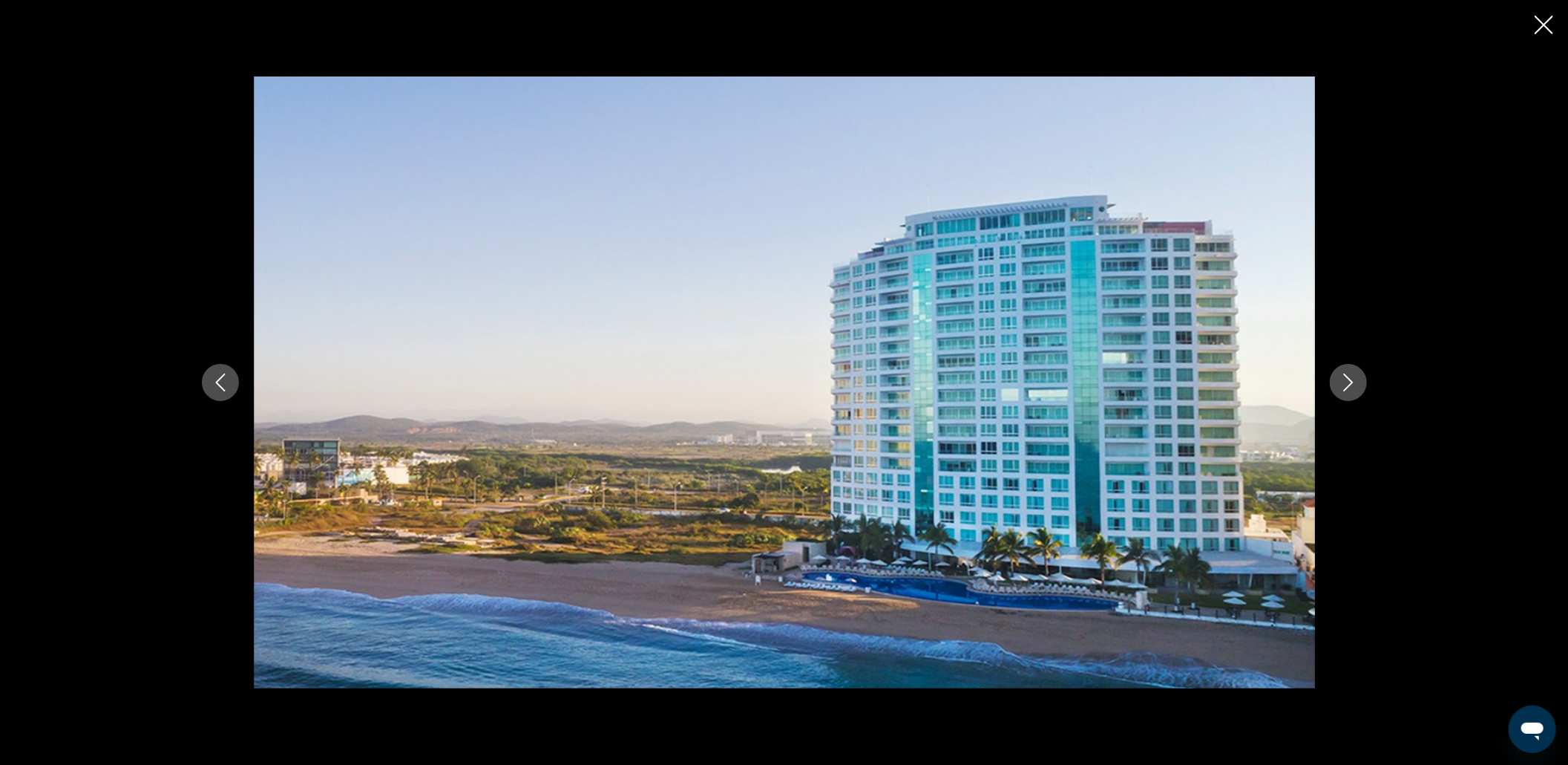
click at [1186, 381] on button "Next image" at bounding box center [1348, 382] width 37 height 37
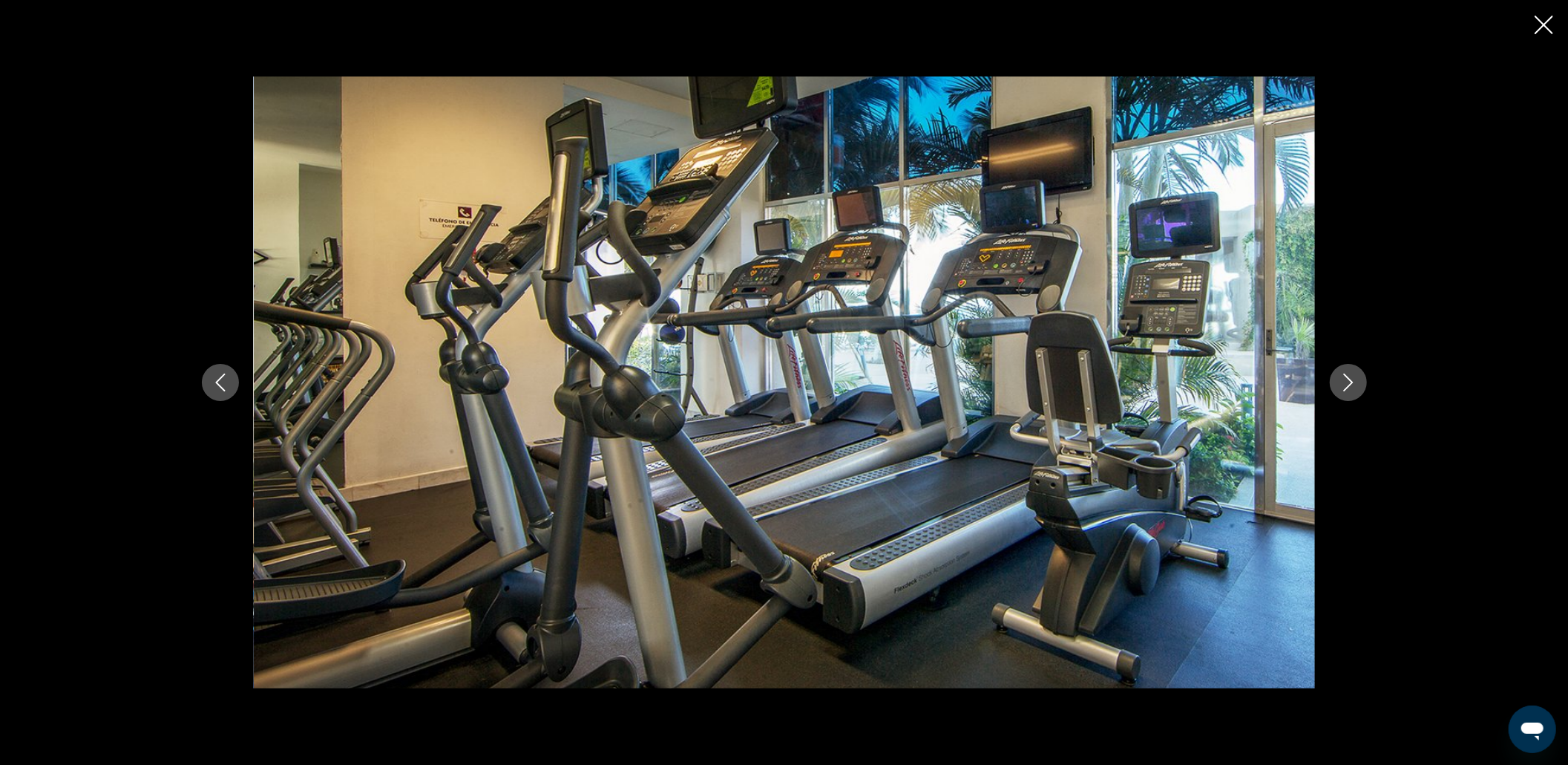
click at [1186, 16] on div "prev next" at bounding box center [784, 382] width 1568 height 765
click at [1186, 24] on icon "Close slideshow" at bounding box center [1544, 25] width 19 height 19
